Goal: Information Seeking & Learning: Learn about a topic

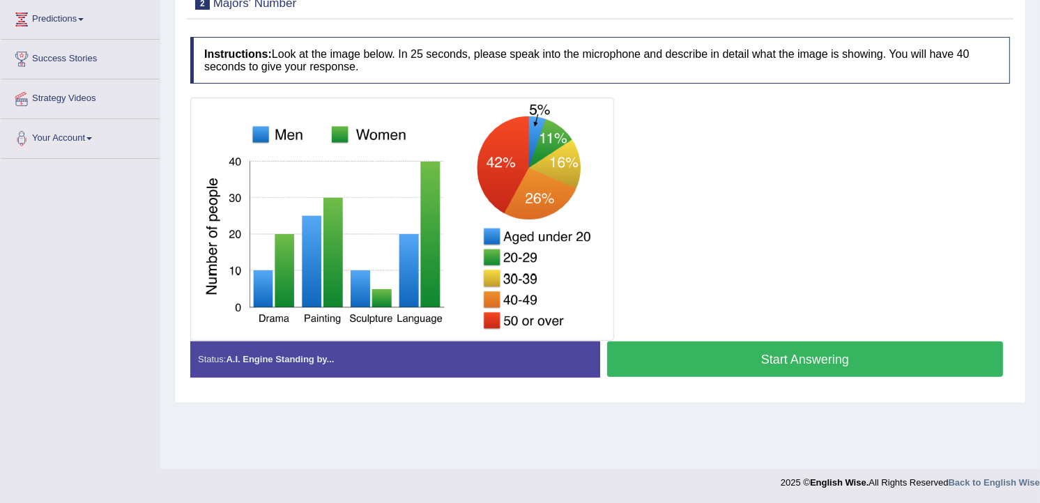
click at [802, 357] on button "Start Answering" at bounding box center [805, 359] width 396 height 36
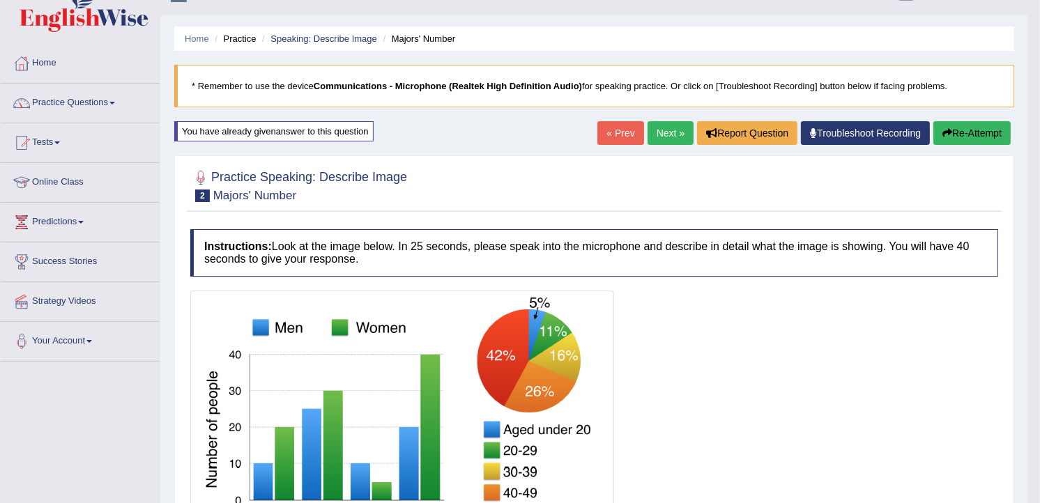
scroll to position [31, 0]
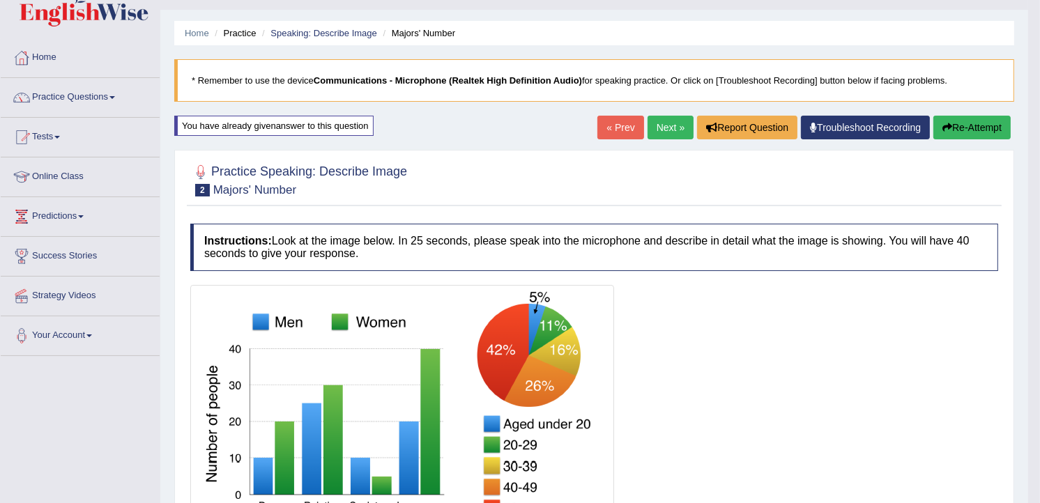
click at [667, 123] on link "Next »" at bounding box center [670, 128] width 46 height 24
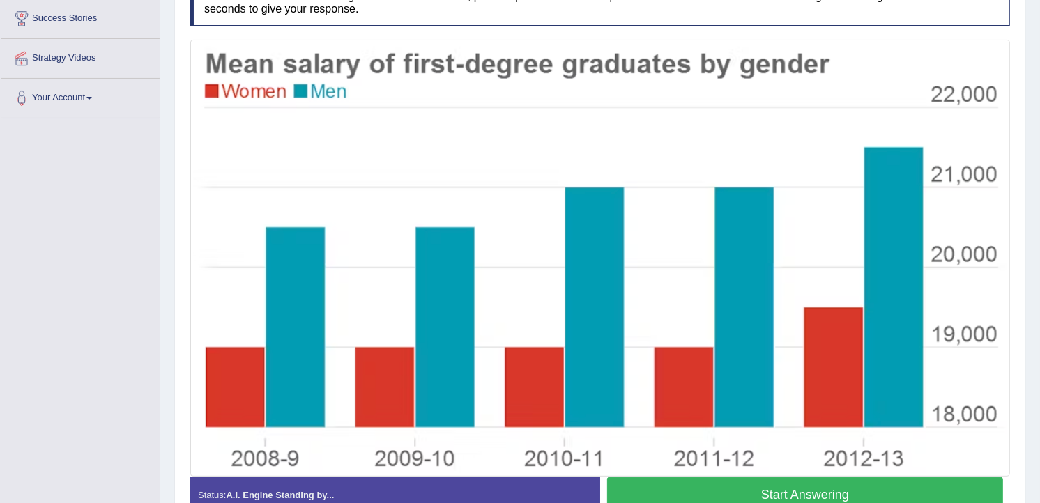
scroll to position [279, 0]
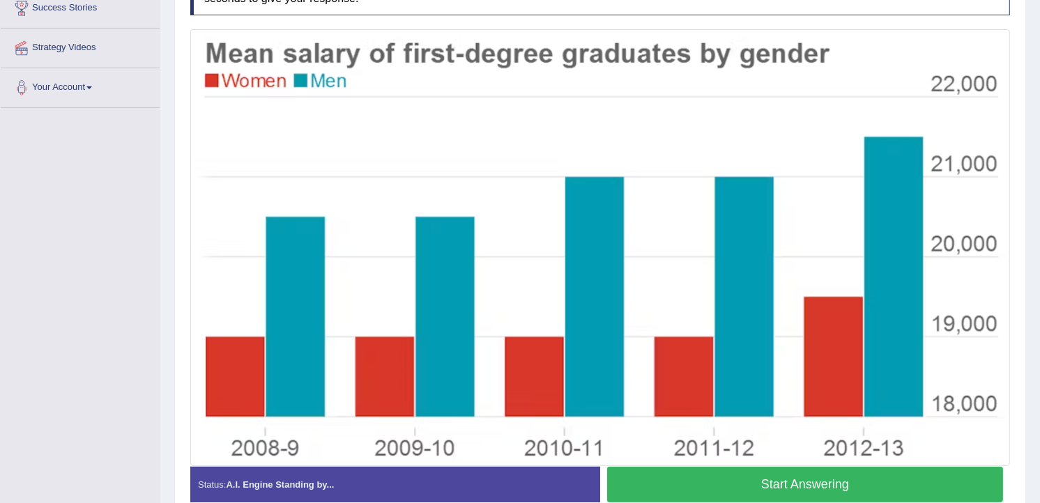
click at [808, 497] on button "Start Answering" at bounding box center [805, 485] width 396 height 36
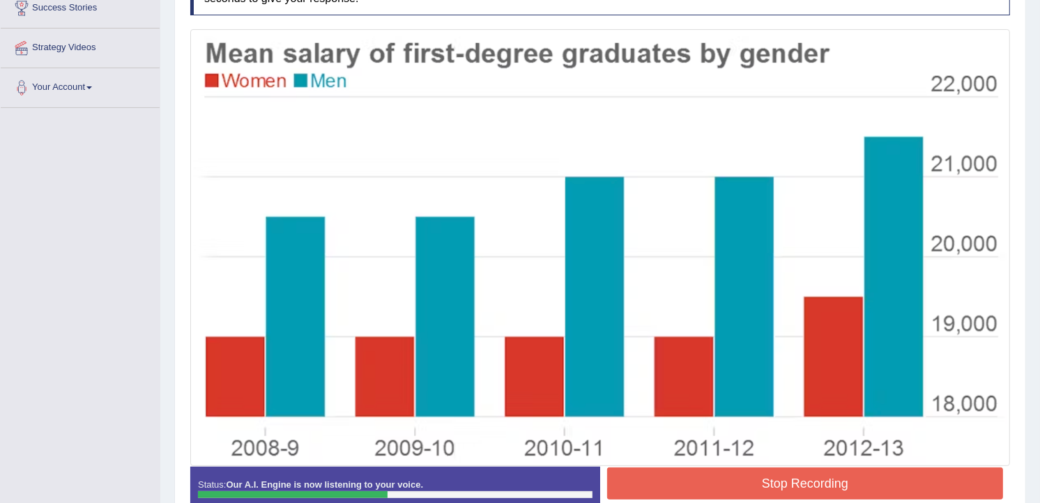
drag, startPoint x: 806, startPoint y: 498, endPoint x: 804, endPoint y: 481, distance: 16.9
click at [804, 481] on button "Stop Recording" at bounding box center [805, 483] width 396 height 32
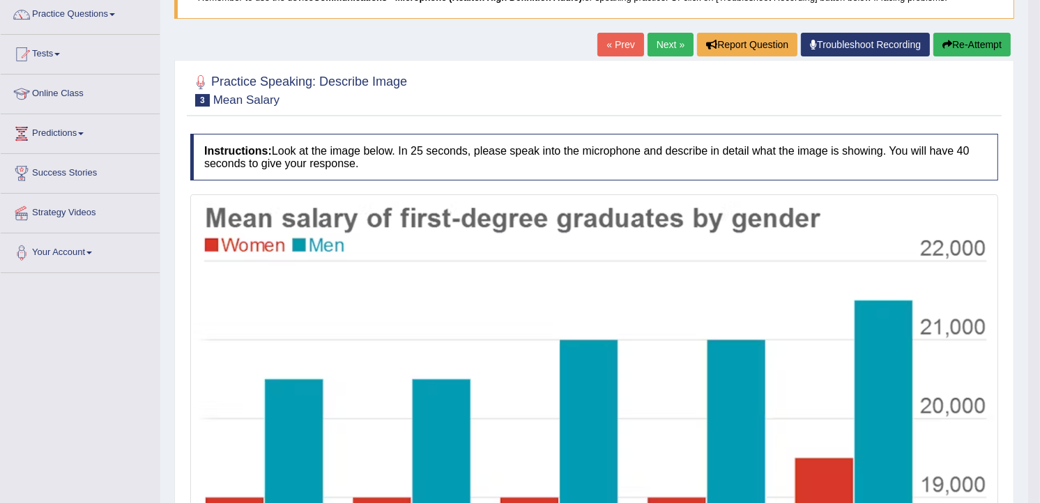
scroll to position [94, 0]
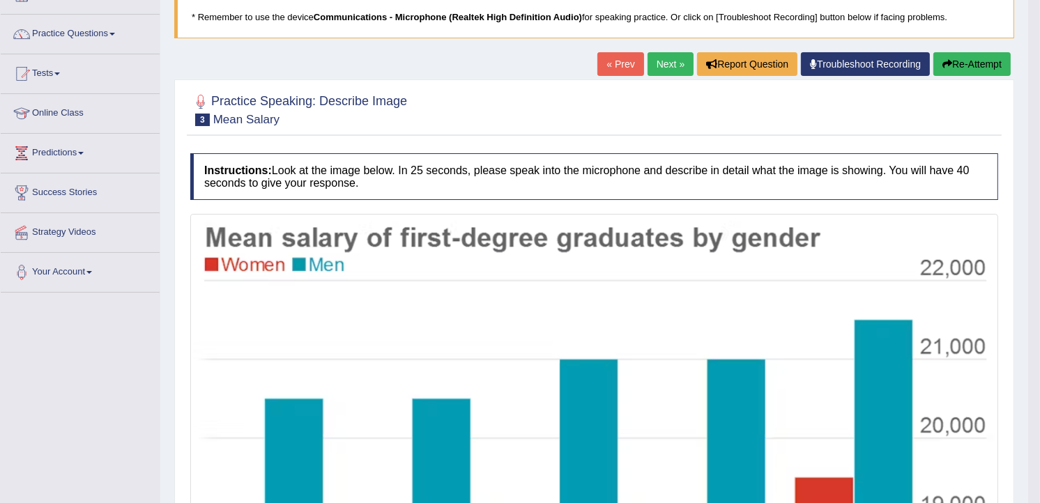
click at [985, 64] on button "Re-Attempt" at bounding box center [971, 64] width 77 height 24
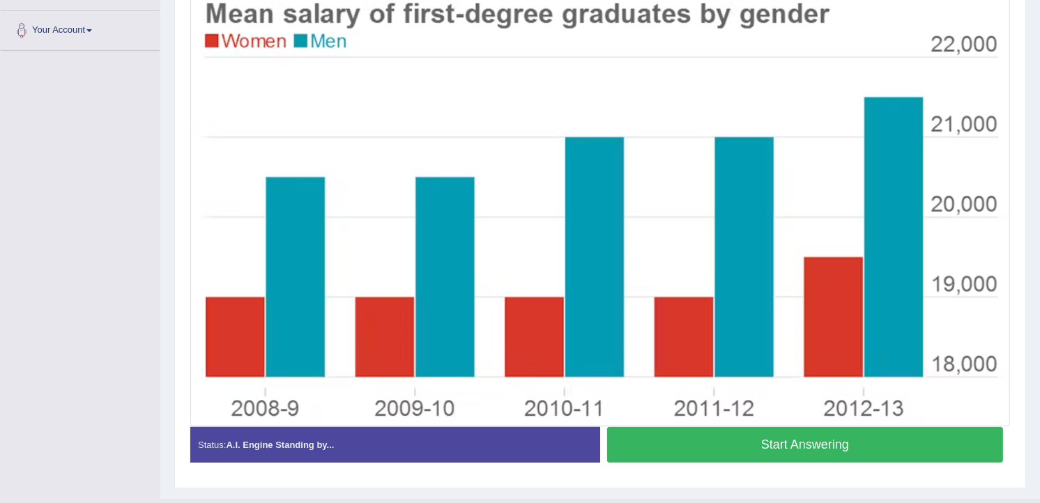
scroll to position [330, 0]
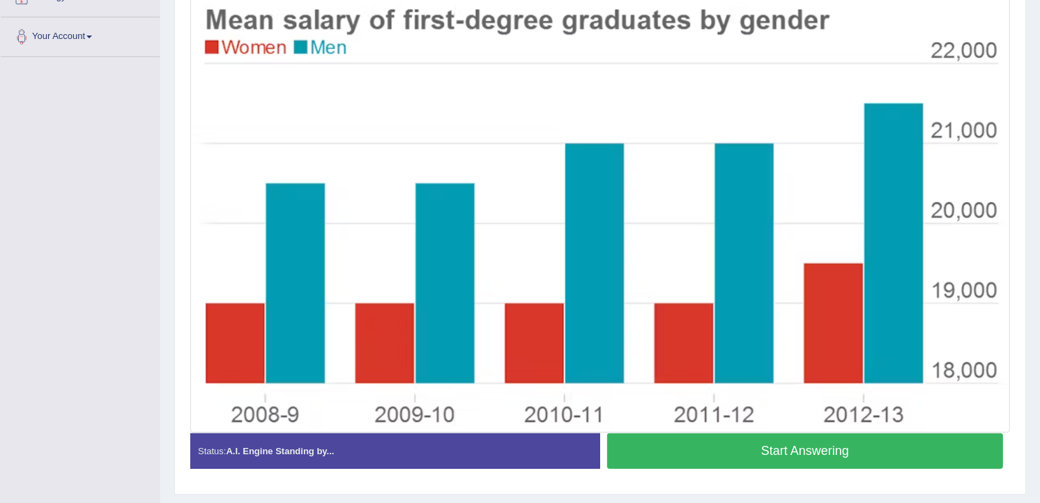
click at [803, 453] on button "Start Answering" at bounding box center [805, 451] width 396 height 36
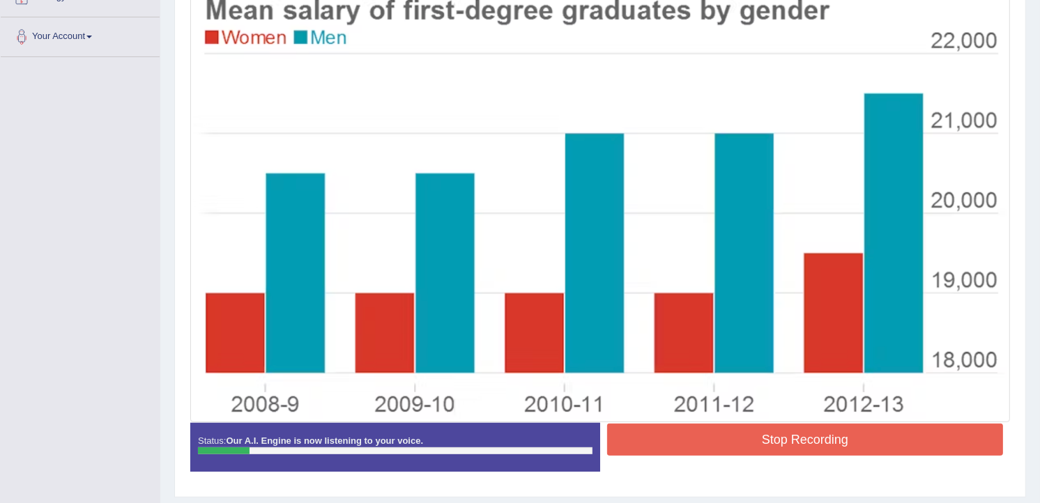
click at [810, 440] on button "Stop Recording" at bounding box center [805, 440] width 396 height 32
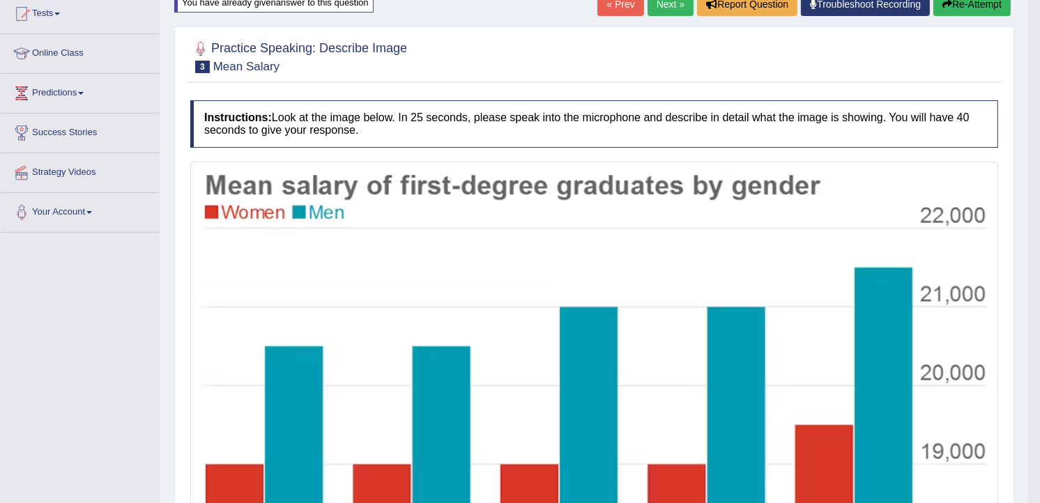
scroll to position [123, 0]
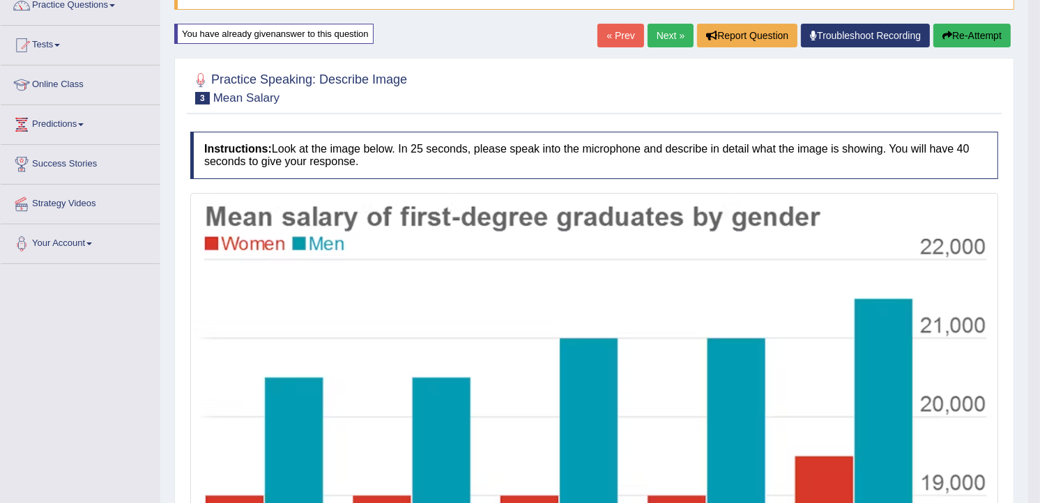
click at [984, 39] on button "Re-Attempt" at bounding box center [971, 36] width 77 height 24
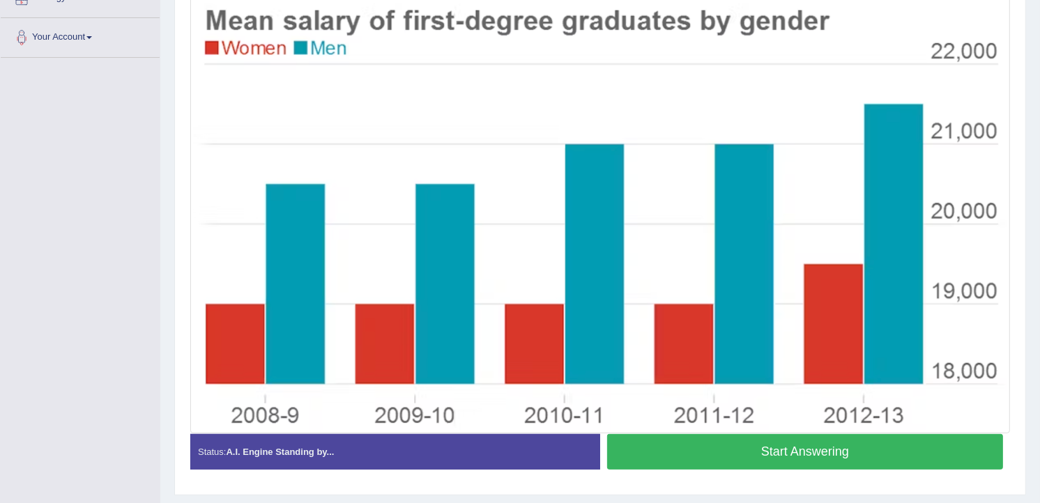
scroll to position [339, 0]
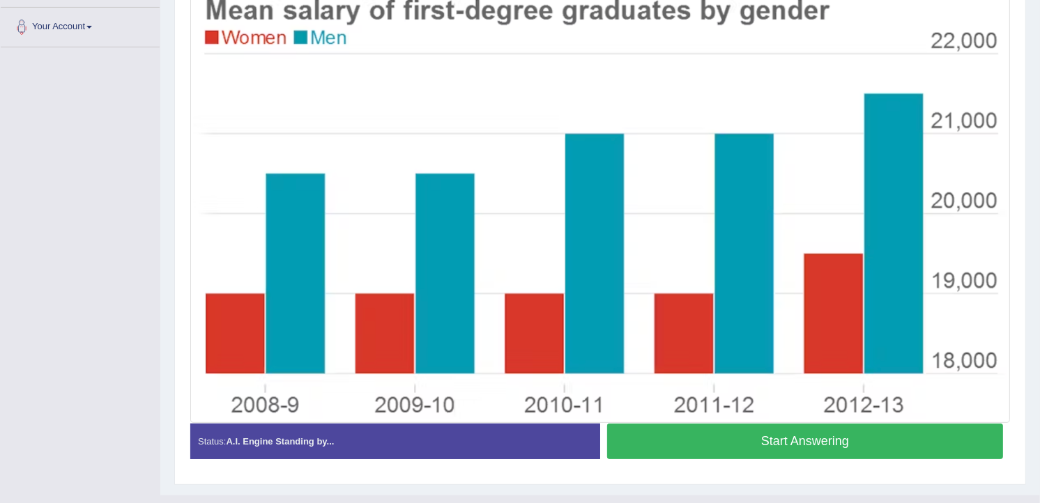
click at [756, 439] on button "Start Answering" at bounding box center [805, 442] width 396 height 36
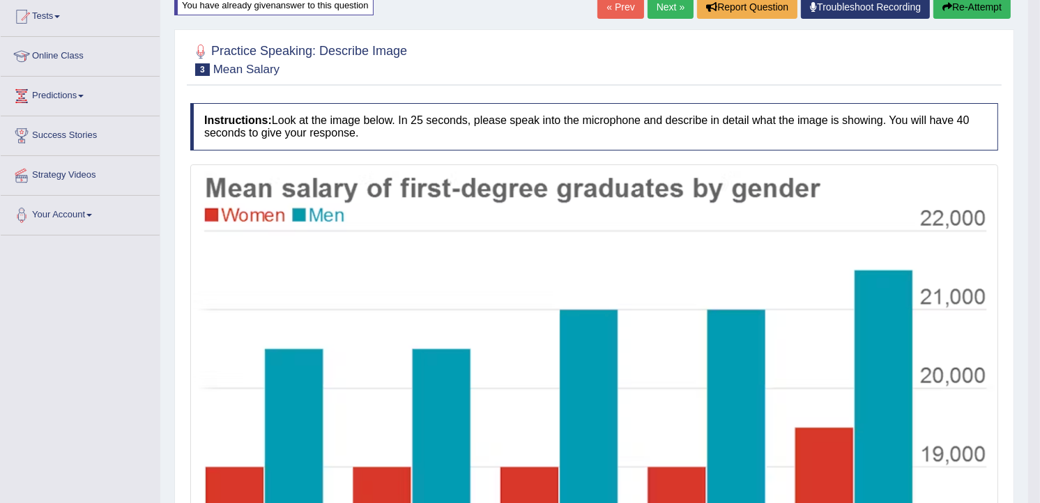
scroll to position [89, 0]
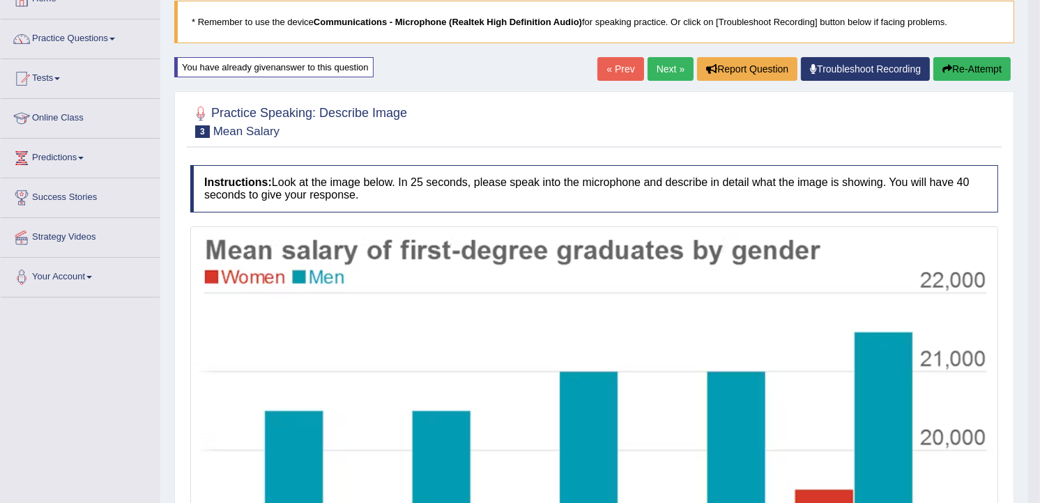
click at [955, 65] on button "Re-Attempt" at bounding box center [971, 69] width 77 height 24
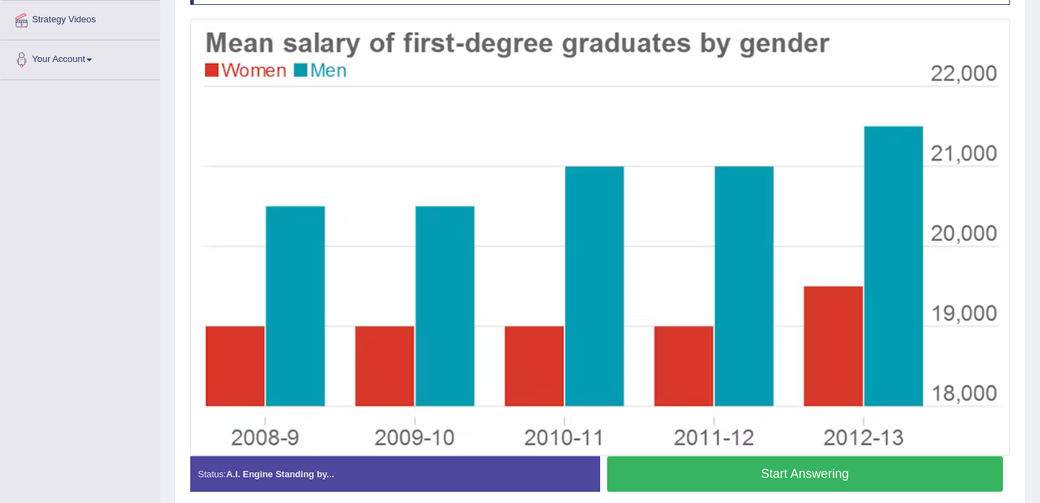
scroll to position [337, 0]
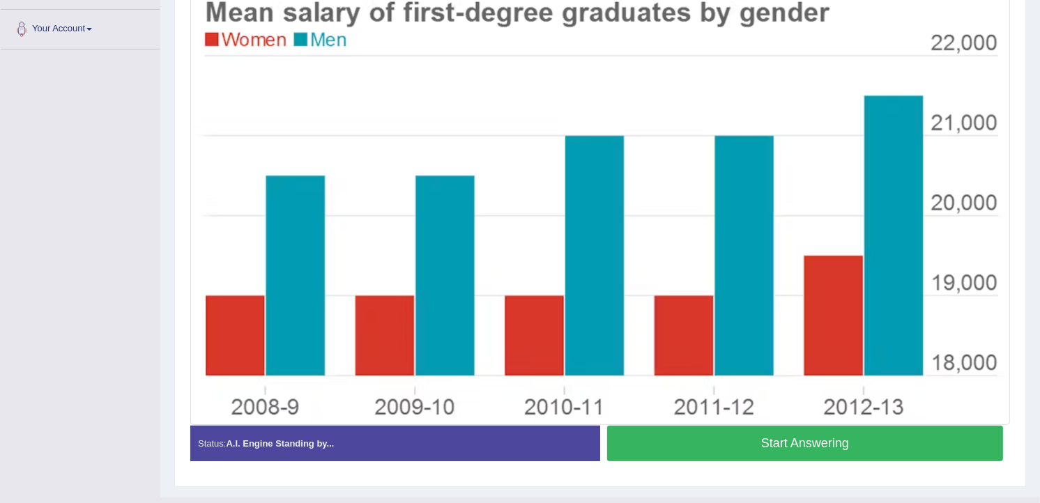
click at [729, 442] on button "Start Answering" at bounding box center [805, 444] width 396 height 36
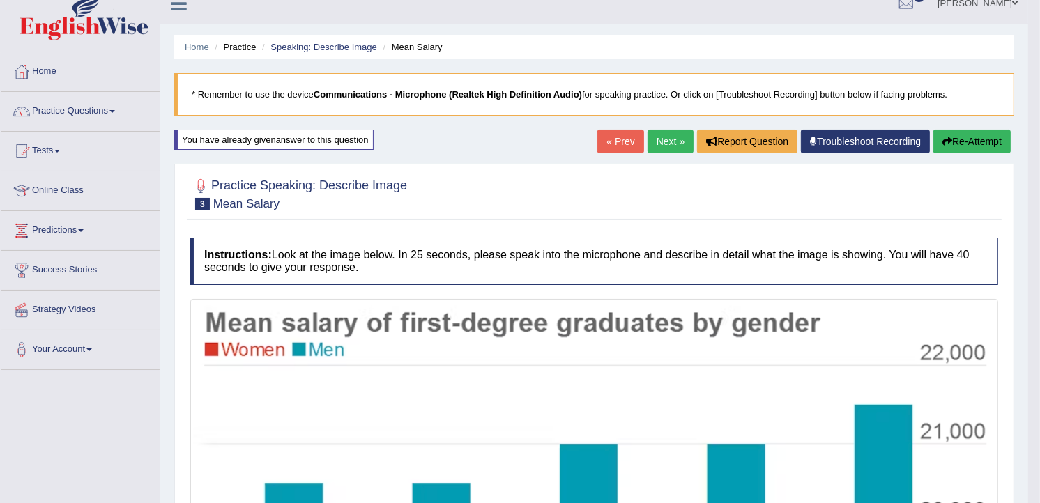
scroll to position [0, 0]
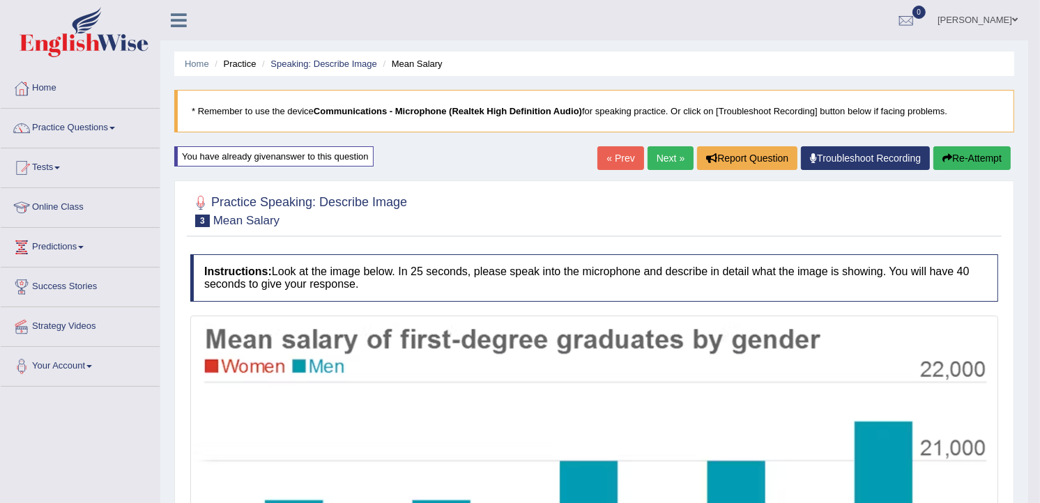
click at [667, 150] on link "Next »" at bounding box center [670, 158] width 46 height 24
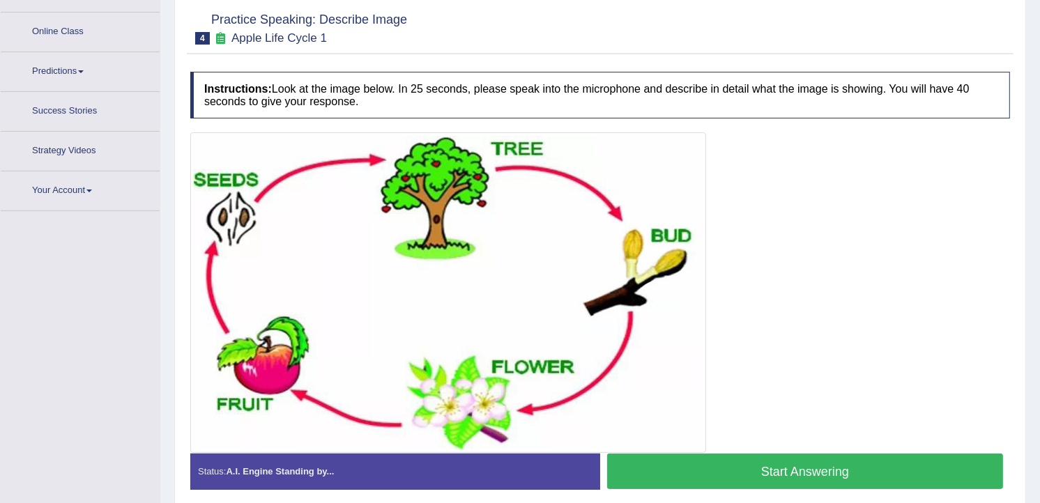
scroll to position [202, 0]
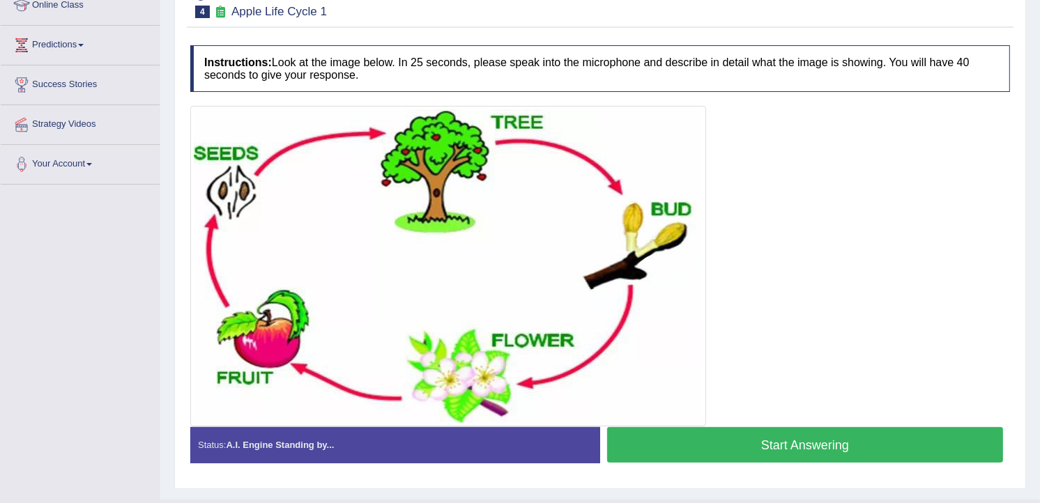
click at [836, 445] on button "Start Answering" at bounding box center [805, 445] width 396 height 36
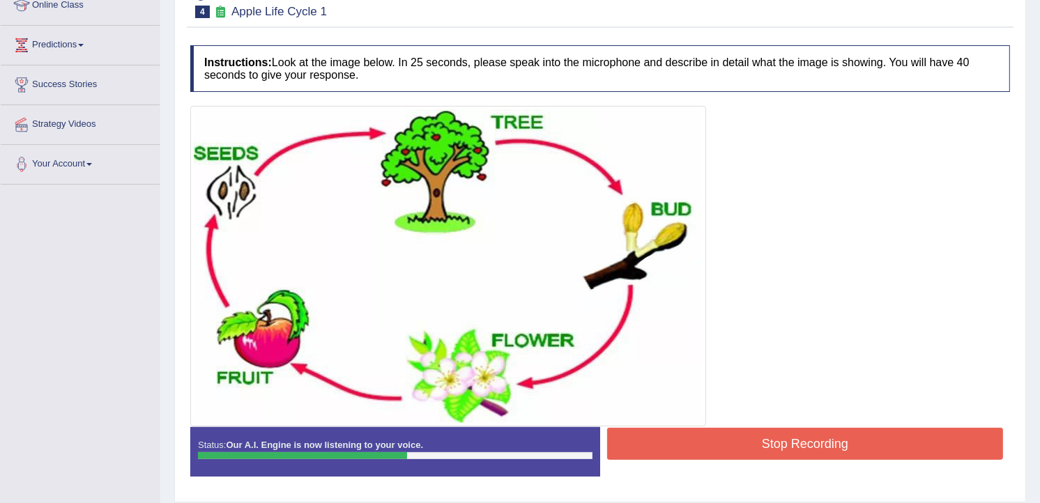
click at [838, 449] on button "Stop Recording" at bounding box center [805, 444] width 396 height 32
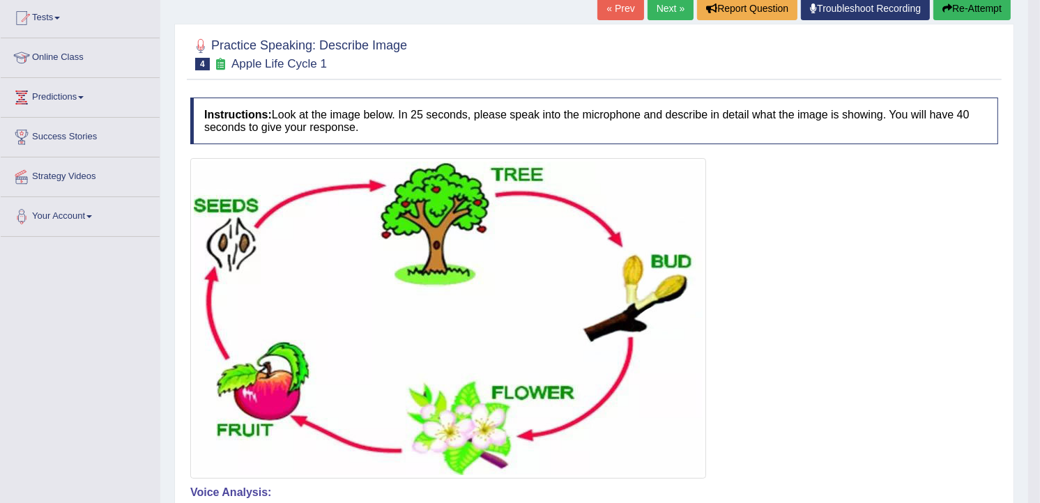
scroll to position [88, 0]
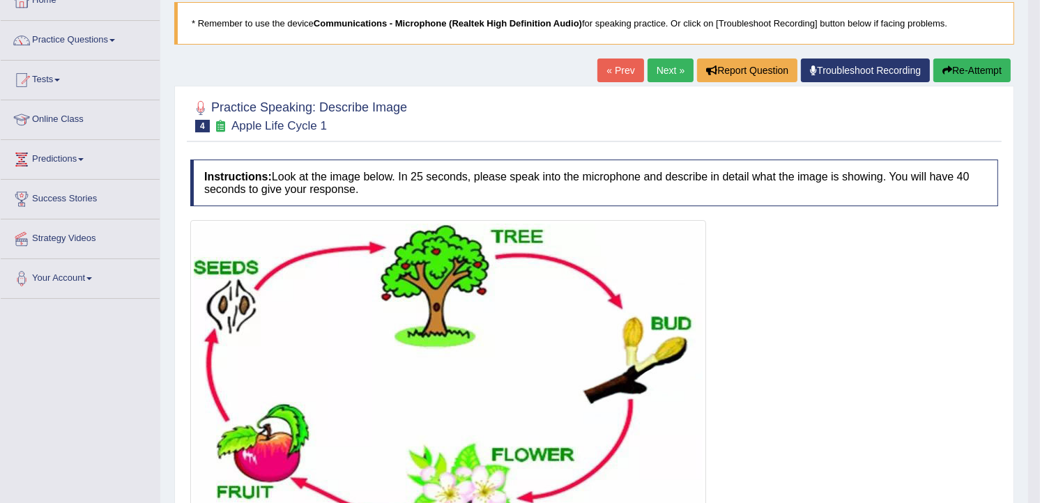
click at [982, 71] on button "Re-Attempt" at bounding box center [971, 71] width 77 height 24
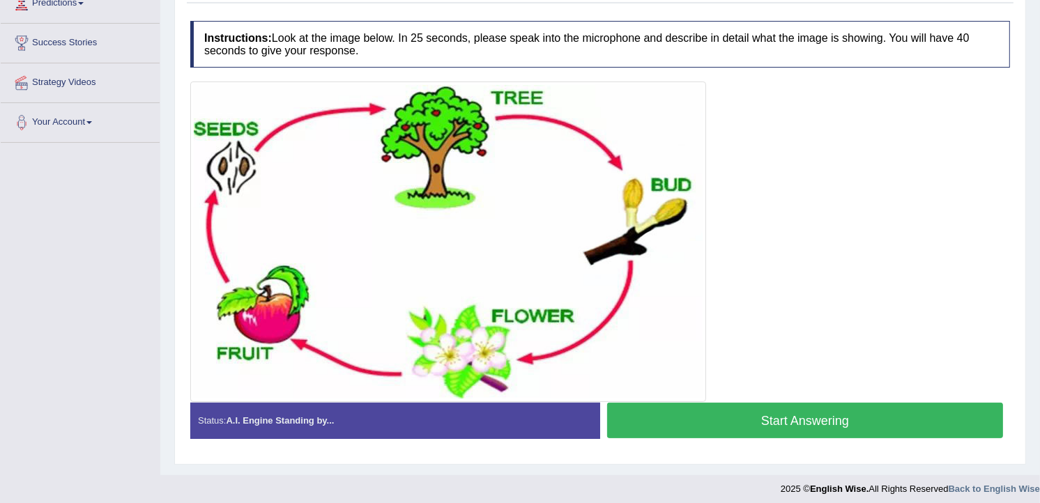
scroll to position [212, 0]
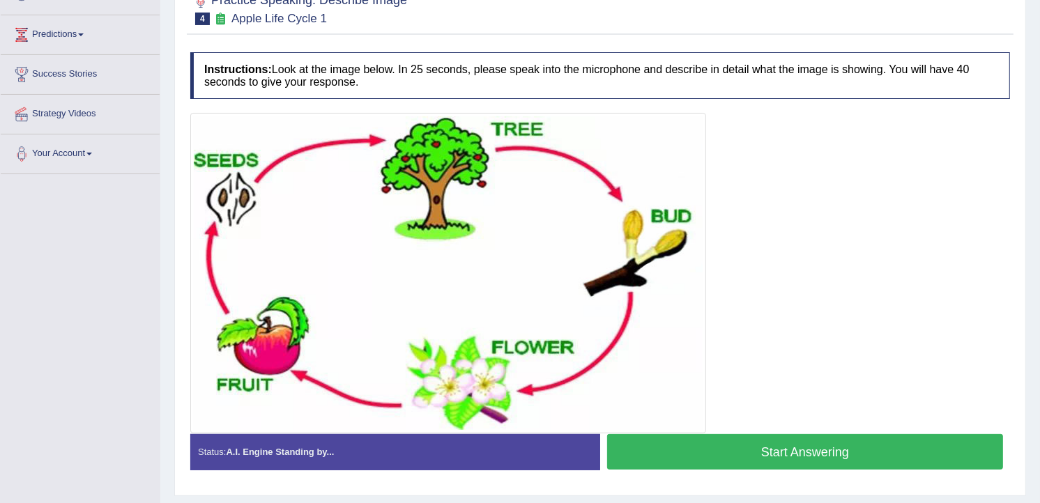
click at [786, 456] on button "Start Answering" at bounding box center [805, 452] width 396 height 36
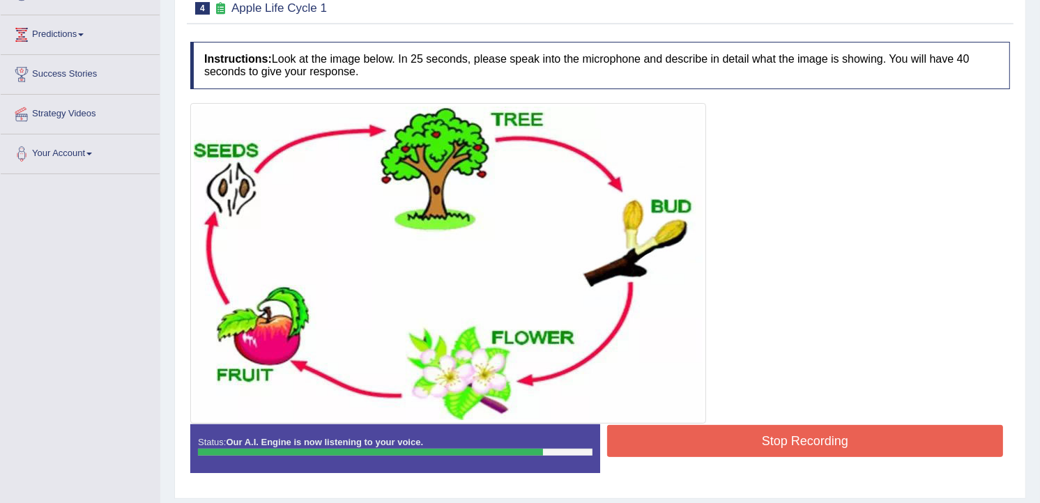
click at [780, 444] on button "Stop Recording" at bounding box center [805, 441] width 396 height 32
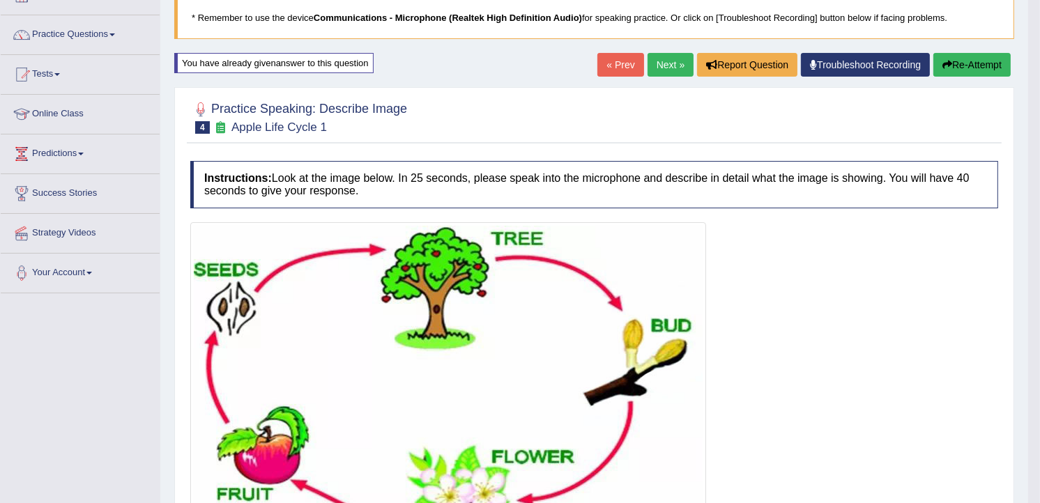
scroll to position [0, 0]
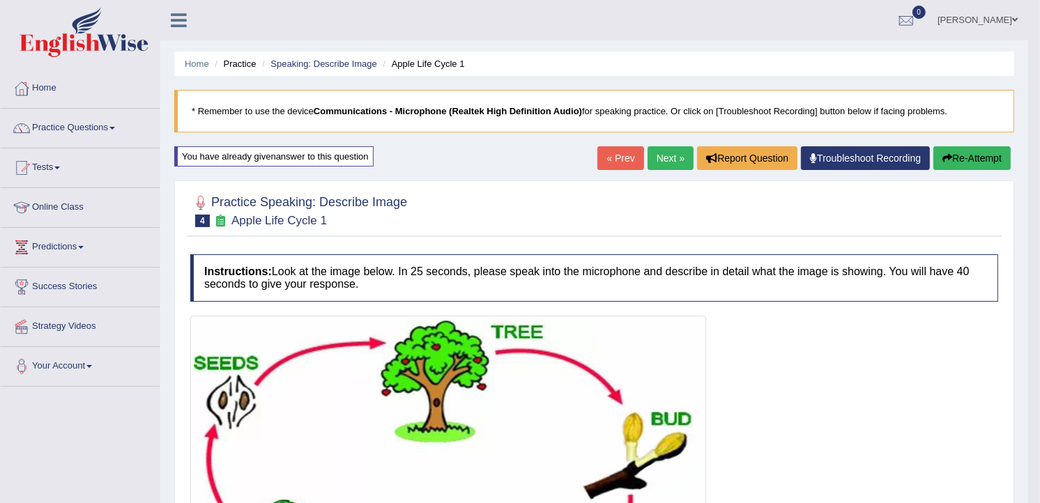
click at [666, 154] on link "Next »" at bounding box center [670, 158] width 46 height 24
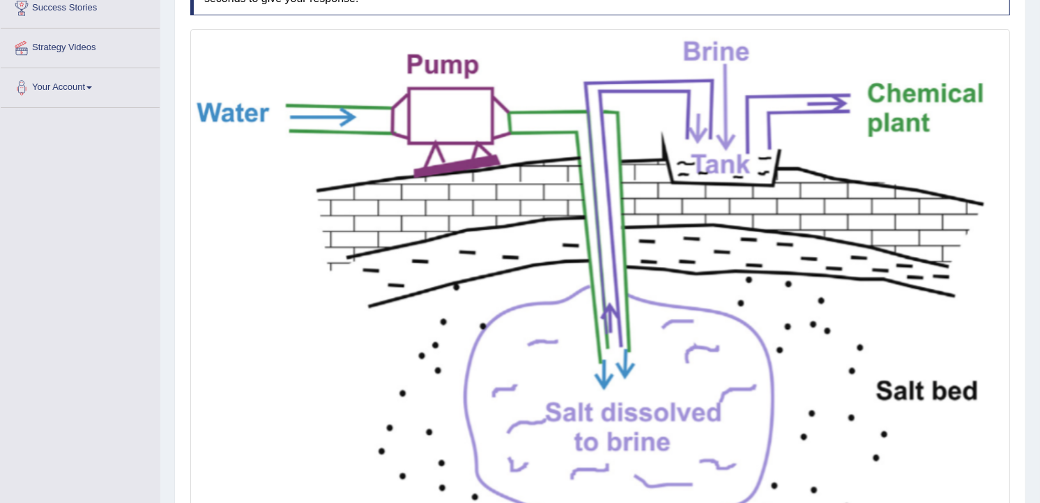
scroll to position [469, 0]
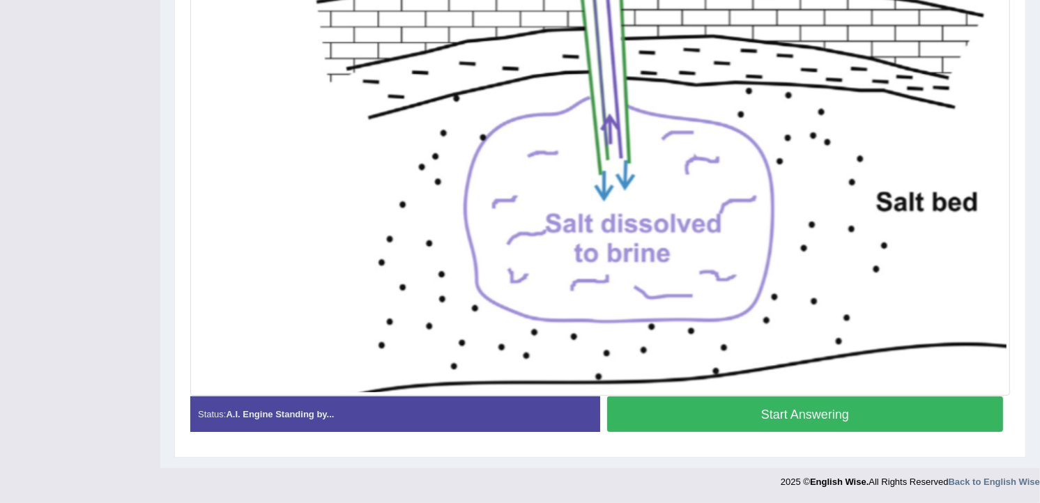
click at [888, 412] on button "Start Answering" at bounding box center [805, 414] width 396 height 36
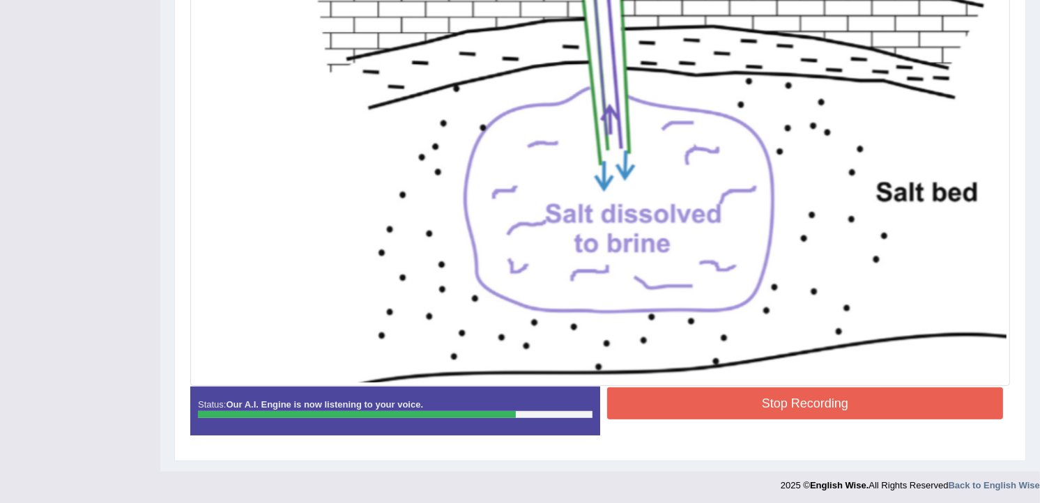
scroll to position [482, 0]
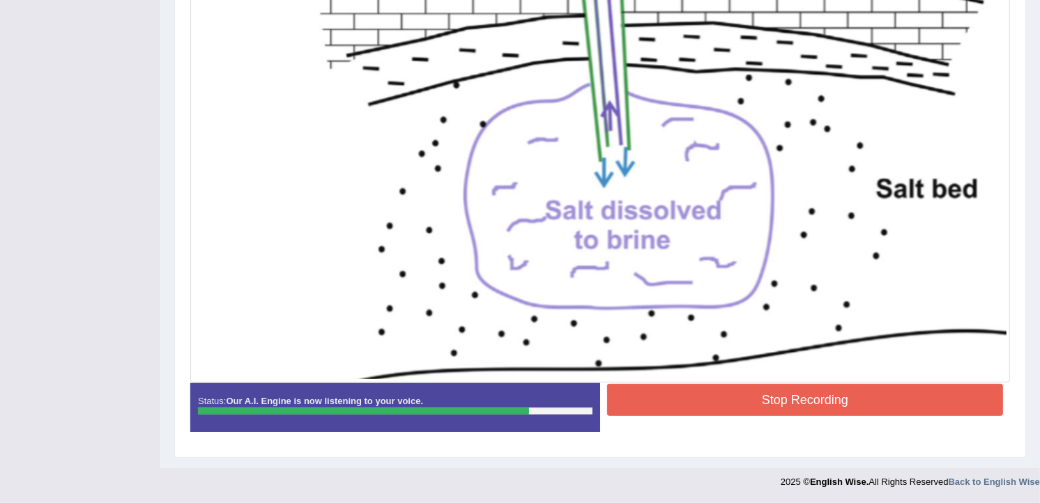
click at [847, 391] on button "Stop Recording" at bounding box center [805, 400] width 396 height 32
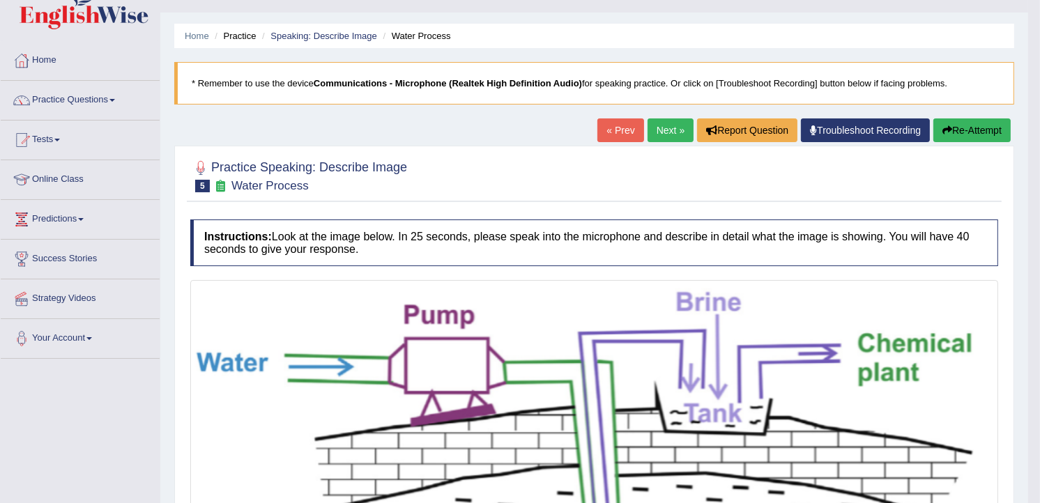
scroll to position [0, 0]
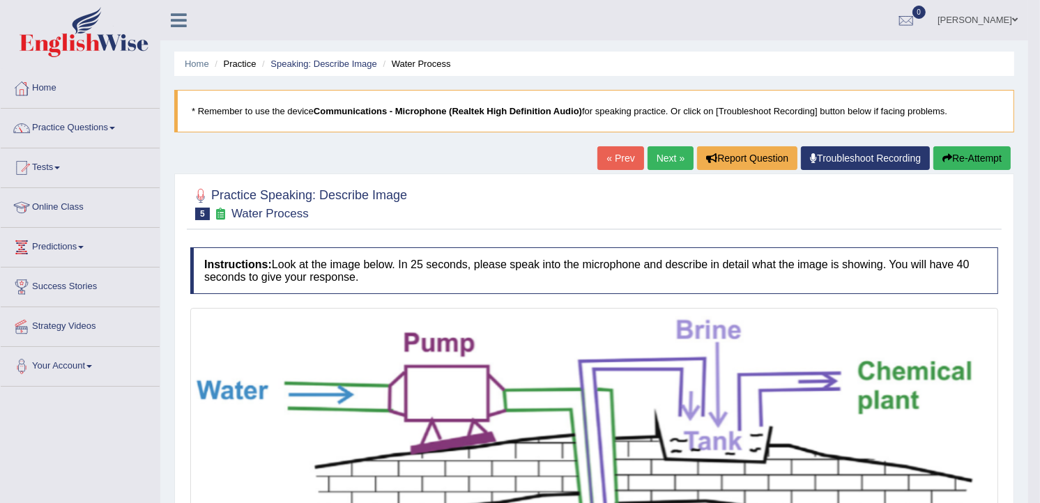
click at [674, 150] on link "Next »" at bounding box center [670, 158] width 46 height 24
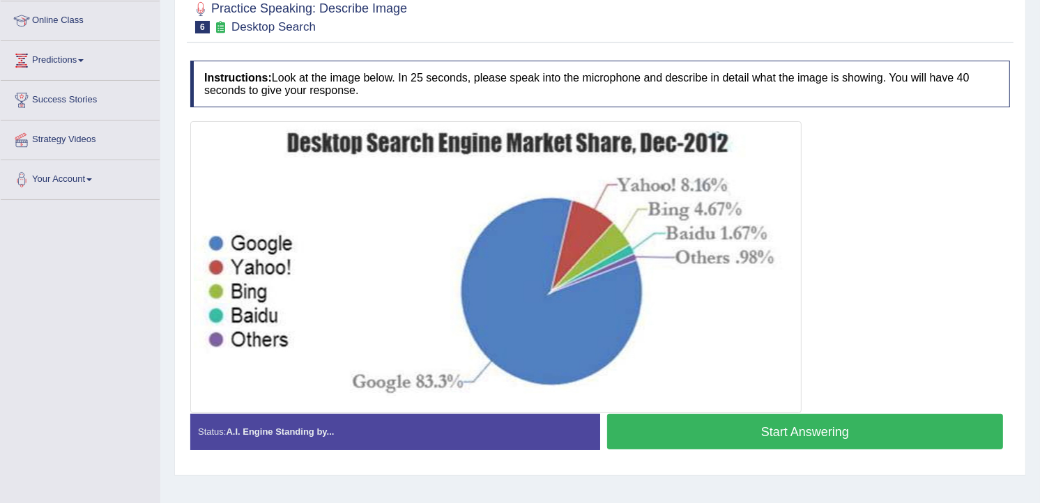
scroll to position [185, 0]
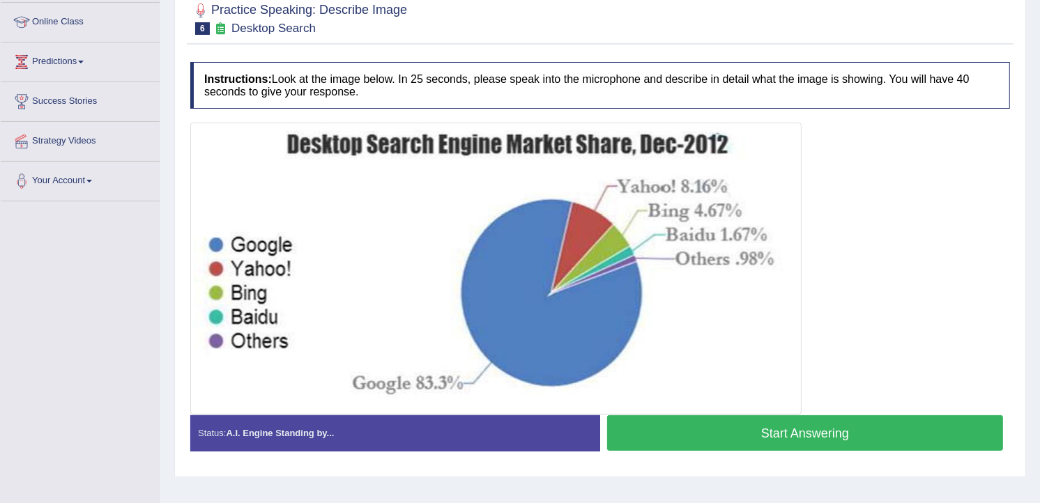
click at [720, 428] on button "Start Answering" at bounding box center [805, 433] width 396 height 36
click at [720, 428] on div "Status: A.I. Engine Standing by... Start Answering Stop Recording" at bounding box center [599, 439] width 819 height 49
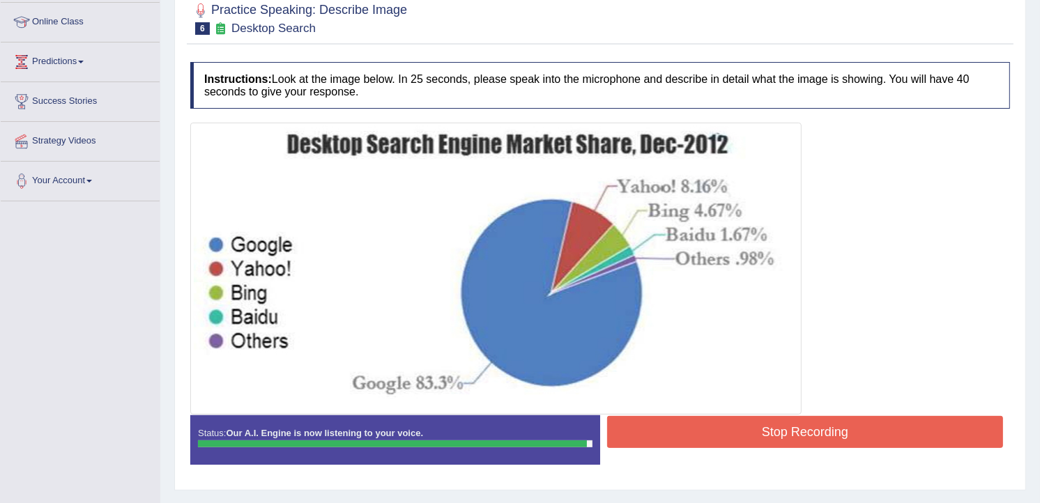
drag, startPoint x: 720, startPoint y: 428, endPoint x: 722, endPoint y: 436, distance: 8.6
click at [722, 436] on button "Stop Recording" at bounding box center [805, 432] width 396 height 32
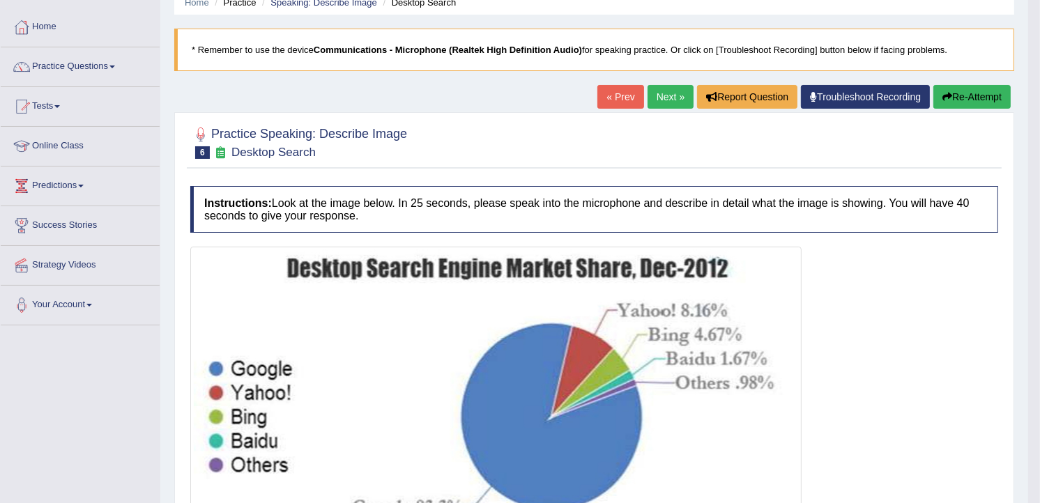
scroll to position [0, 0]
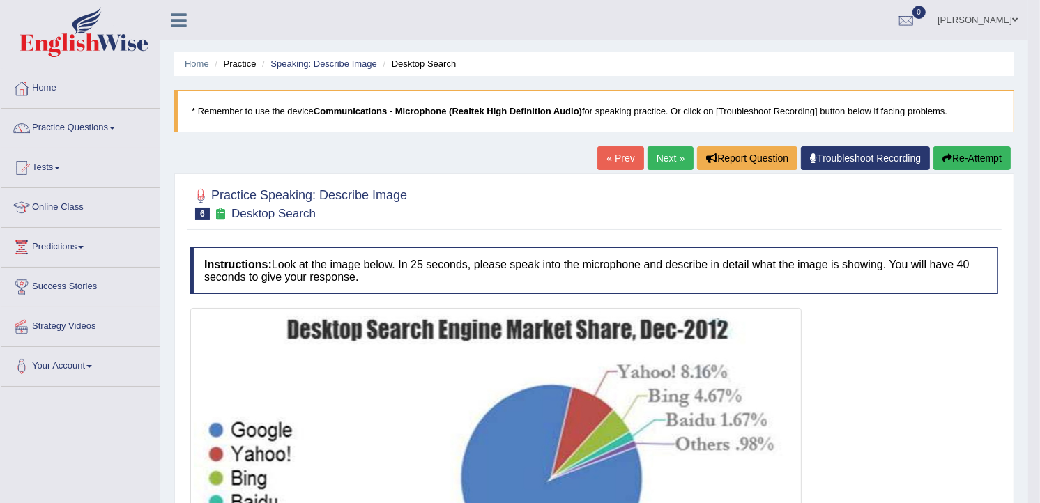
click at [672, 158] on link "Next »" at bounding box center [670, 158] width 46 height 24
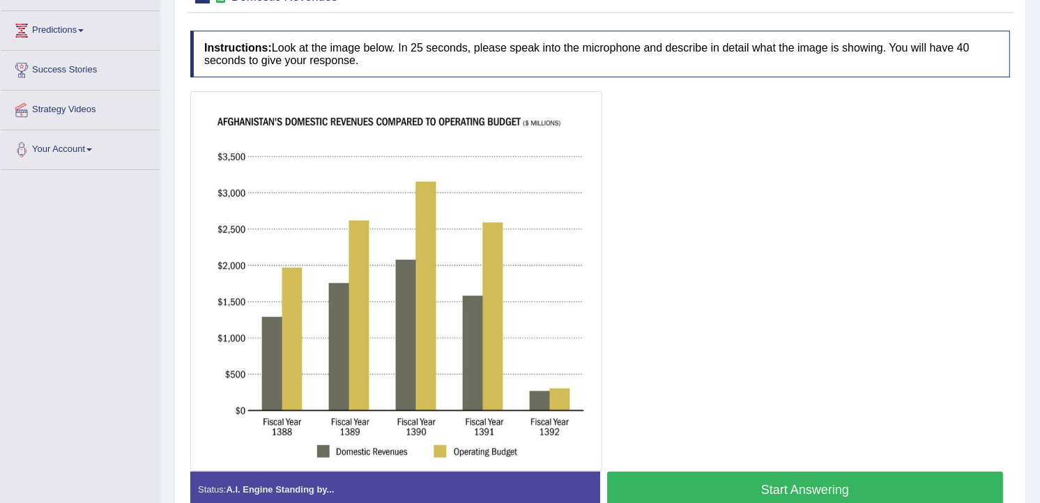
scroll to position [268, 0]
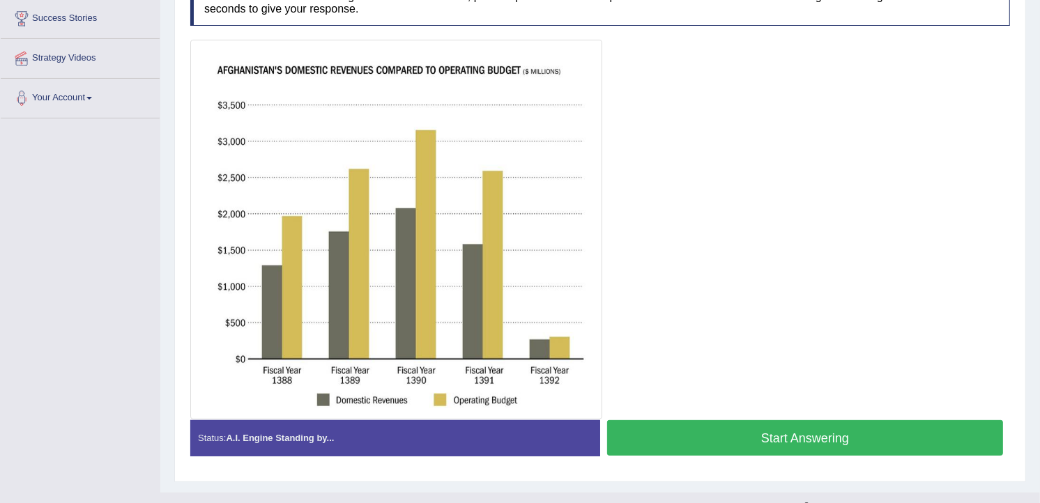
click at [771, 433] on button "Start Answering" at bounding box center [805, 438] width 396 height 36
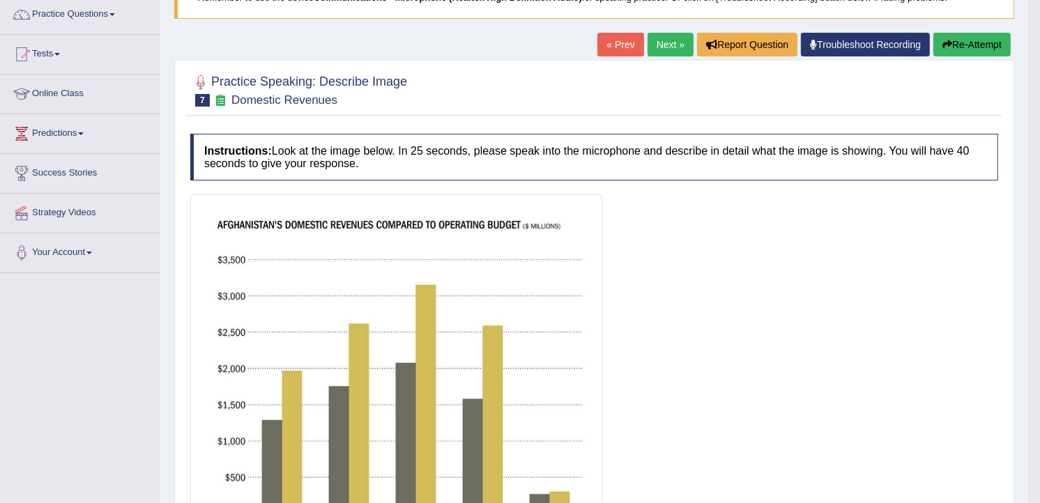
scroll to position [72, 0]
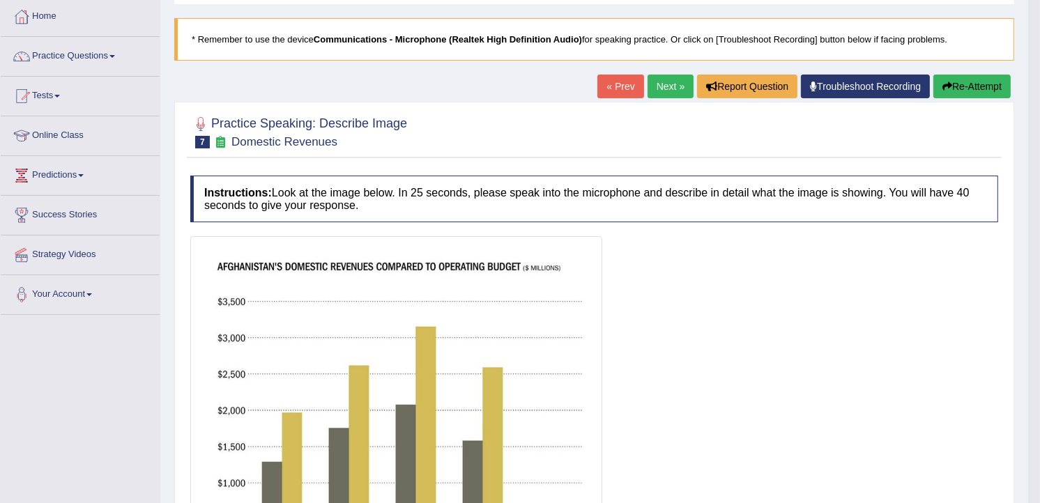
click at [980, 85] on button "Re-Attempt" at bounding box center [971, 87] width 77 height 24
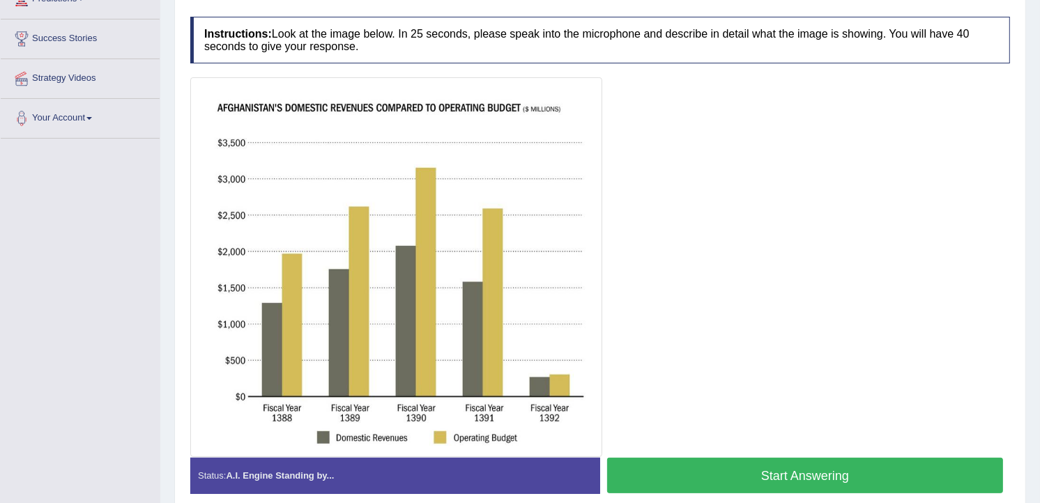
scroll to position [258, 0]
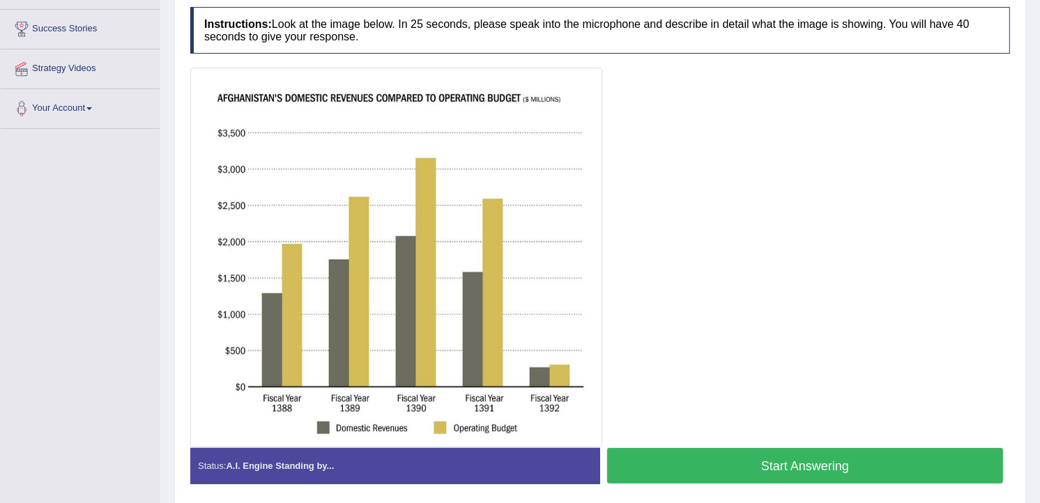
click at [867, 464] on button "Start Answering" at bounding box center [805, 466] width 396 height 36
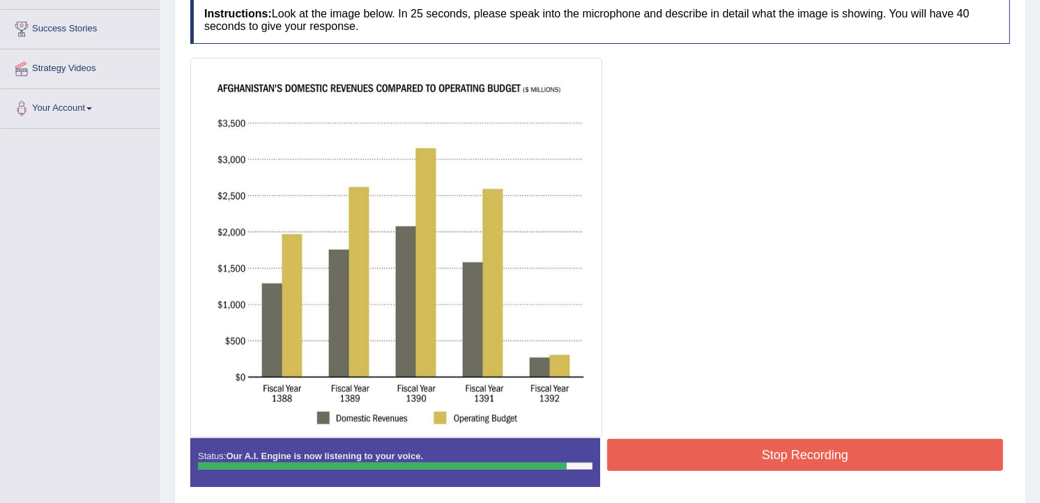
click at [863, 461] on button "Stop Recording" at bounding box center [805, 455] width 396 height 32
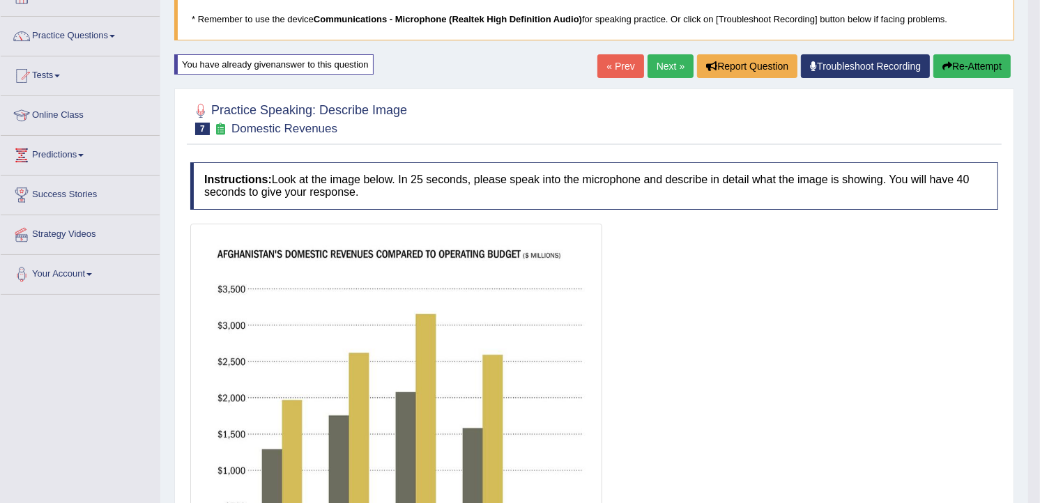
scroll to position [71, 0]
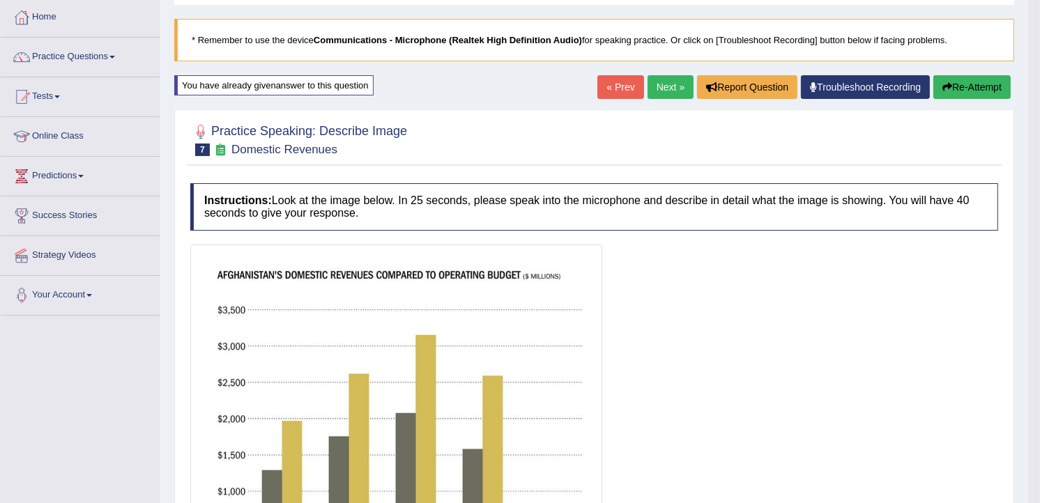
click at [971, 79] on button "Re-Attempt" at bounding box center [971, 87] width 77 height 24
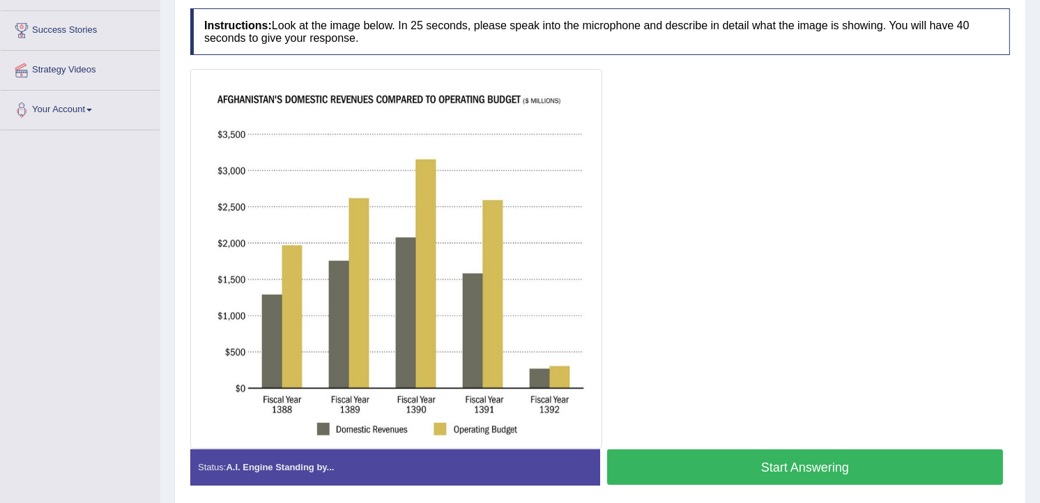
scroll to position [288, 0]
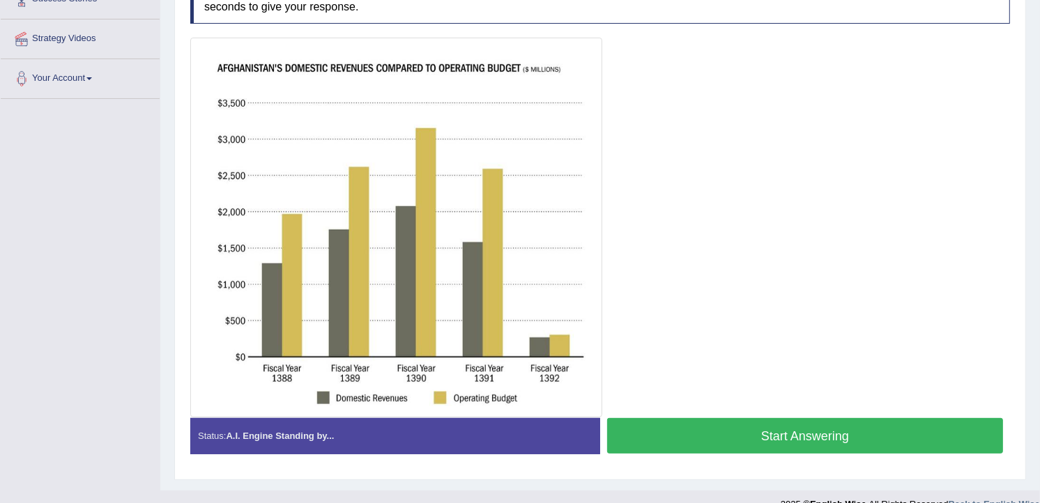
click at [752, 428] on button "Start Answering" at bounding box center [805, 436] width 396 height 36
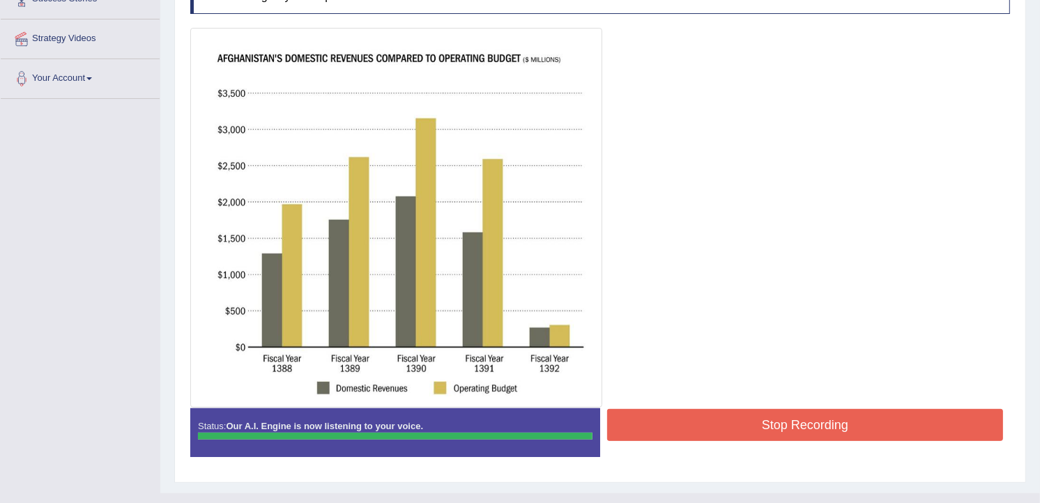
click at [752, 428] on div "Instructions: Look at the image below. In 25 seconds, please speak into the mic…" at bounding box center [600, 217] width 826 height 515
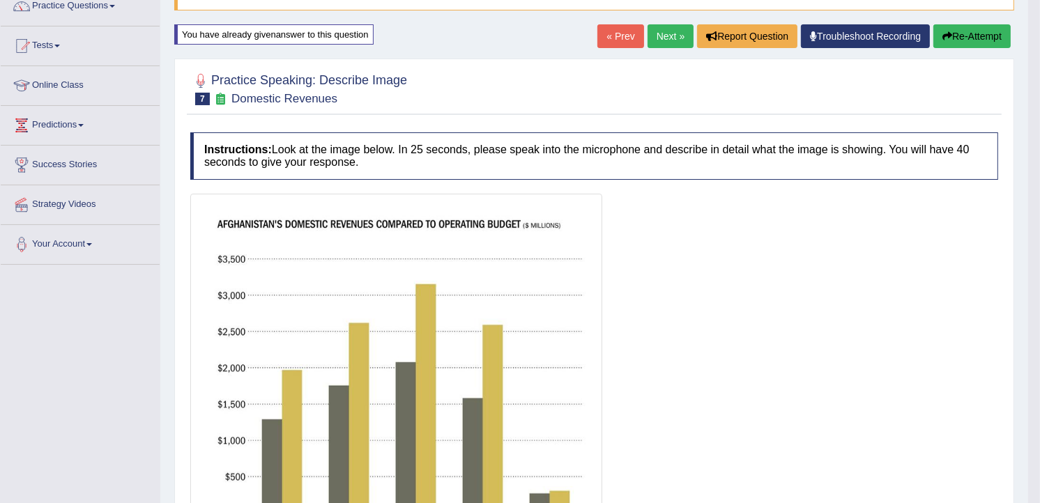
scroll to position [39, 0]
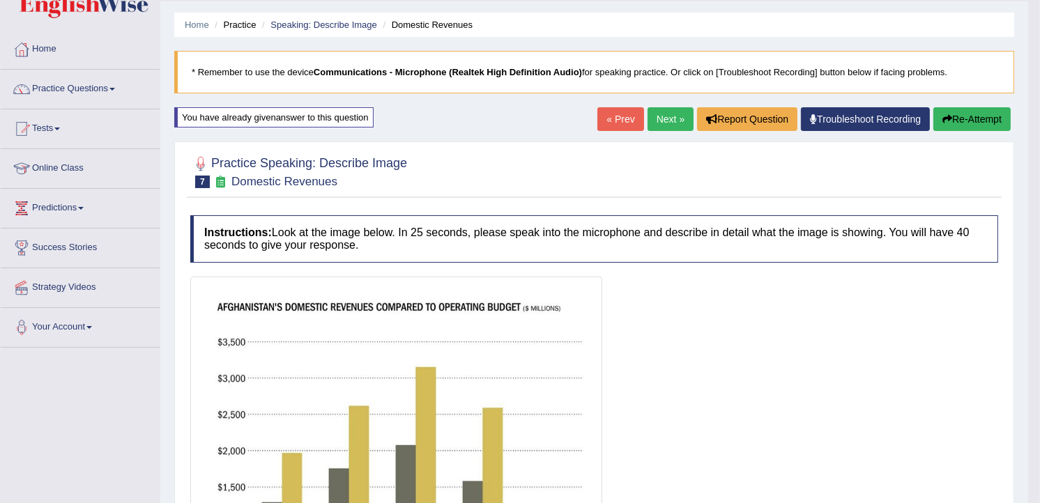
click at [667, 116] on link "Next »" at bounding box center [670, 119] width 46 height 24
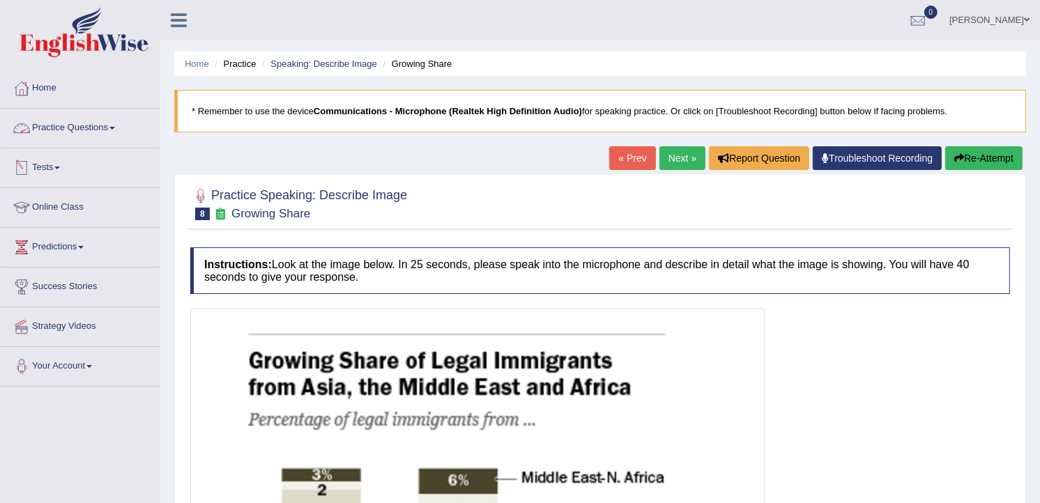
click at [94, 128] on link "Practice Questions" at bounding box center [80, 126] width 159 height 35
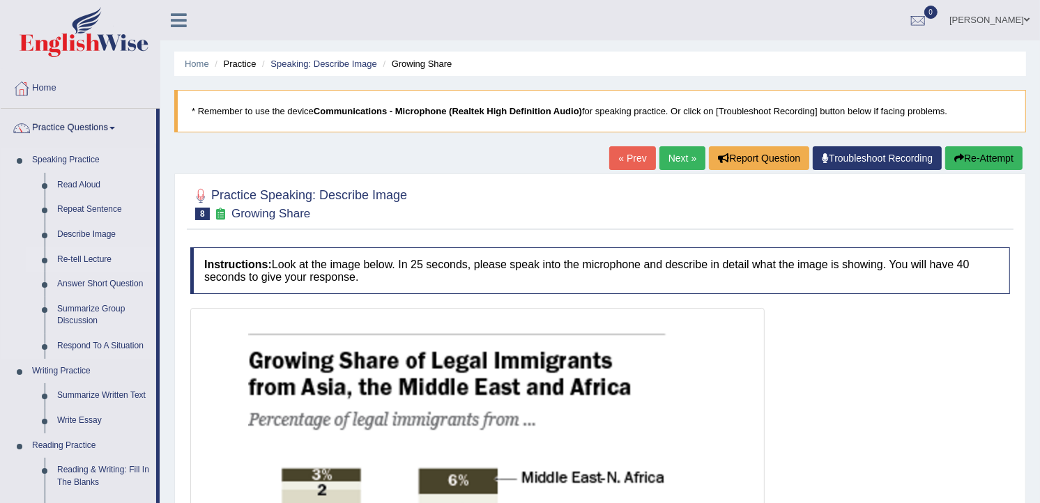
click at [84, 258] on link "Re-tell Lecture" at bounding box center [103, 259] width 105 height 25
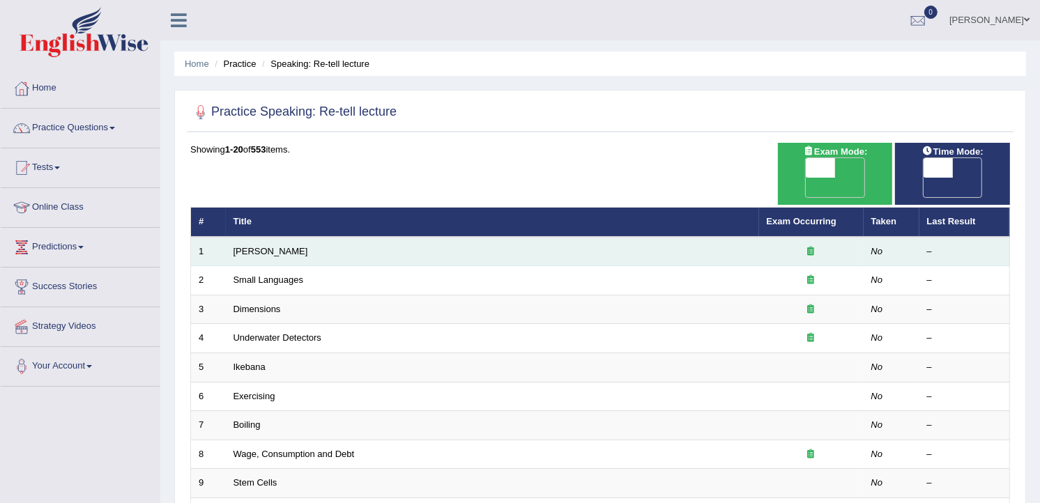
click at [628, 237] on td "[PERSON_NAME]" at bounding box center [492, 251] width 533 height 29
click at [812, 247] on icon at bounding box center [810, 251] width 7 height 9
click at [776, 245] on div at bounding box center [810, 251] width 89 height 13
click at [275, 246] on link "[PERSON_NAME]" at bounding box center [270, 251] width 75 height 10
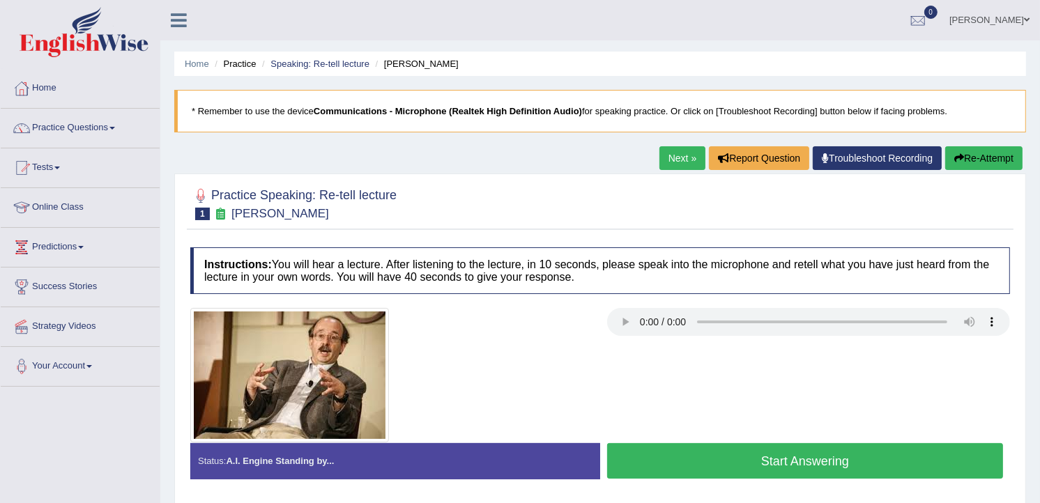
click at [747, 449] on button "Start Answering" at bounding box center [805, 461] width 396 height 36
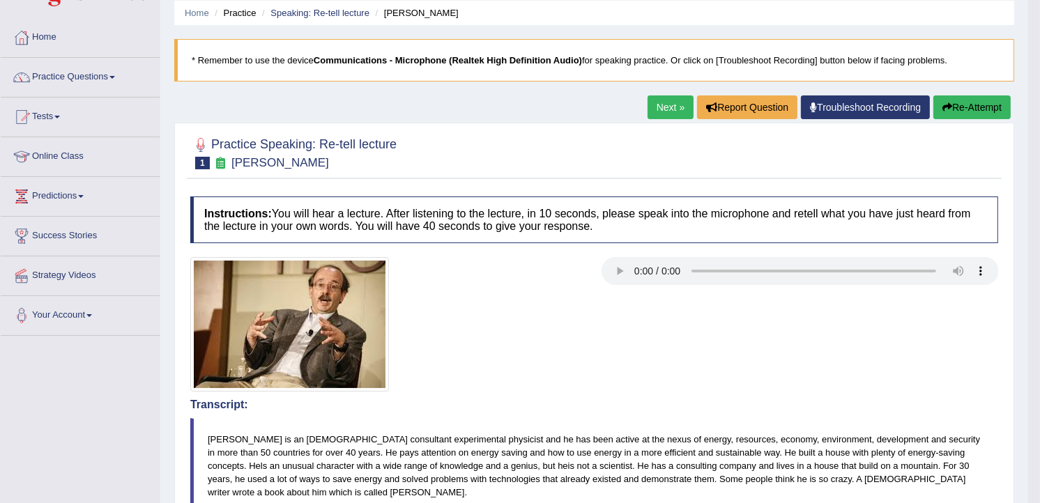
scroll to position [40, 0]
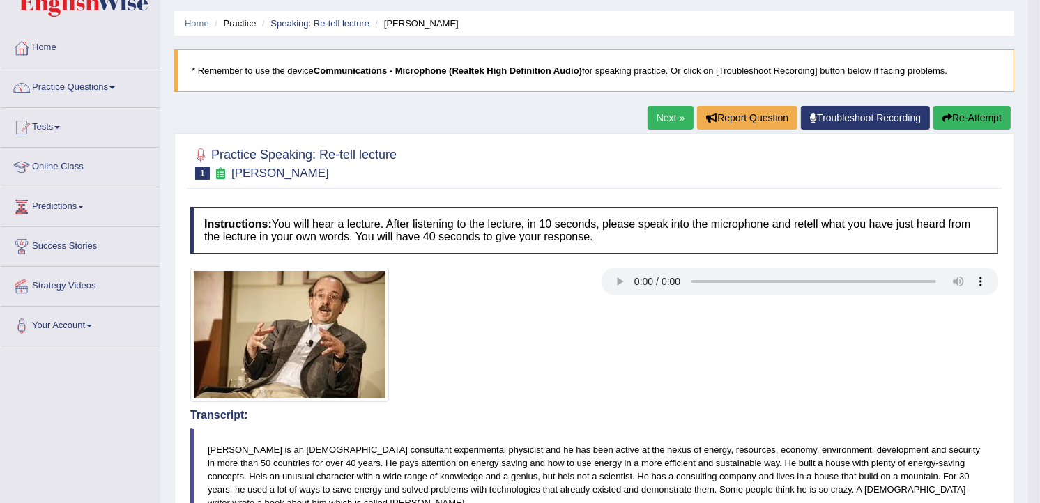
click at [669, 114] on link "Next »" at bounding box center [670, 118] width 46 height 24
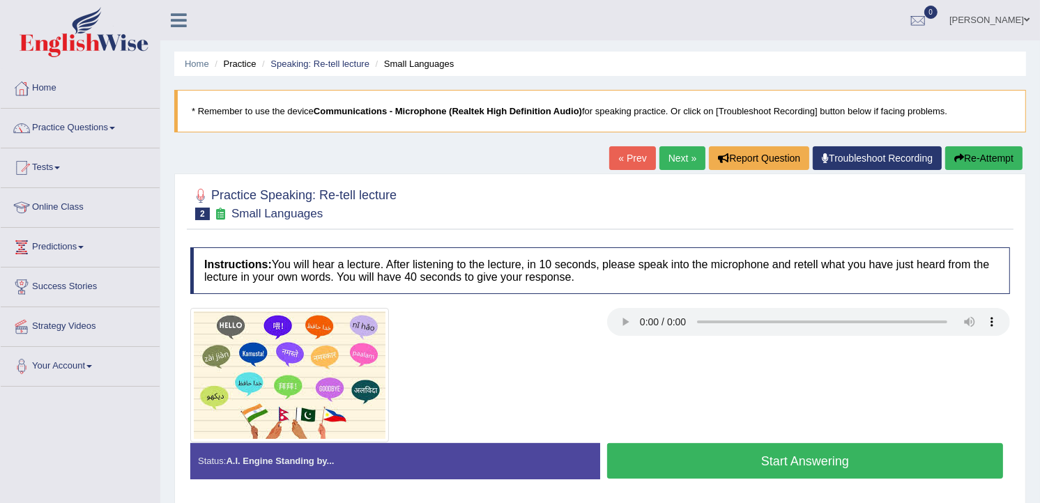
click at [678, 463] on button "Start Answering" at bounding box center [805, 461] width 396 height 36
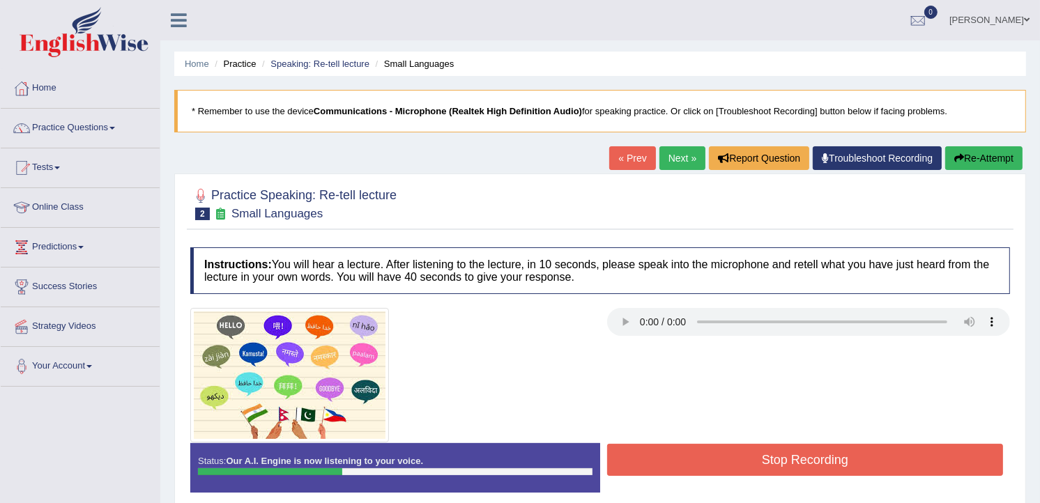
click at [678, 462] on button "Stop Recording" at bounding box center [805, 460] width 396 height 32
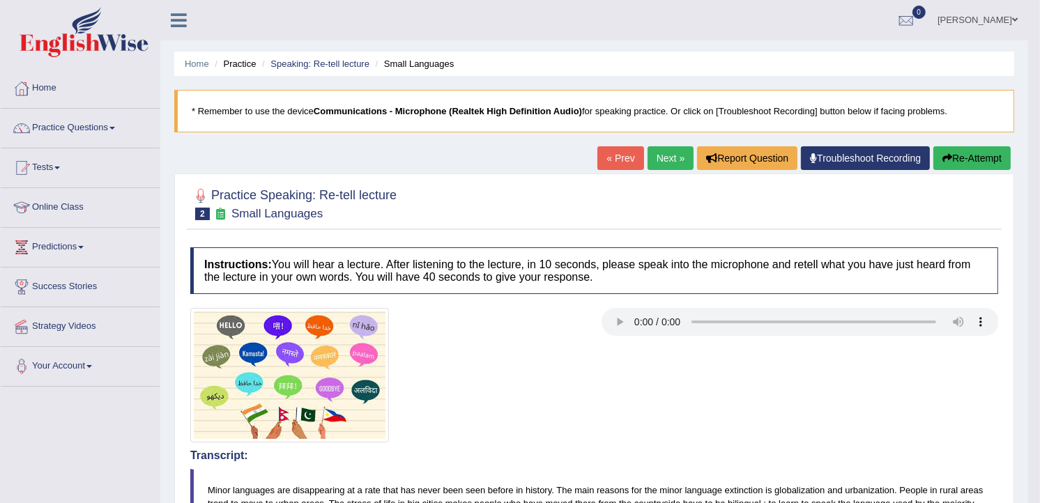
click at [964, 161] on button "Re-Attempt" at bounding box center [971, 158] width 77 height 24
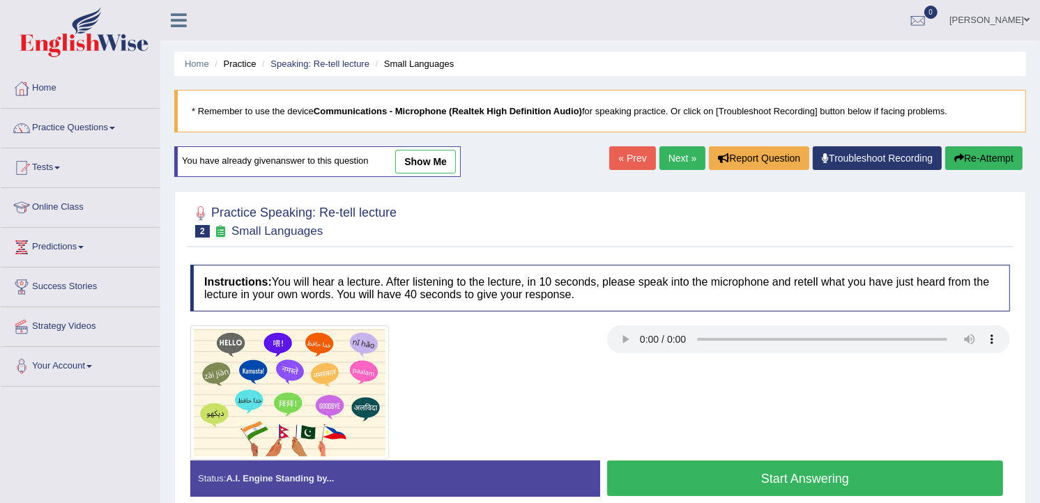
click at [718, 472] on button "Start Answering" at bounding box center [805, 479] width 396 height 36
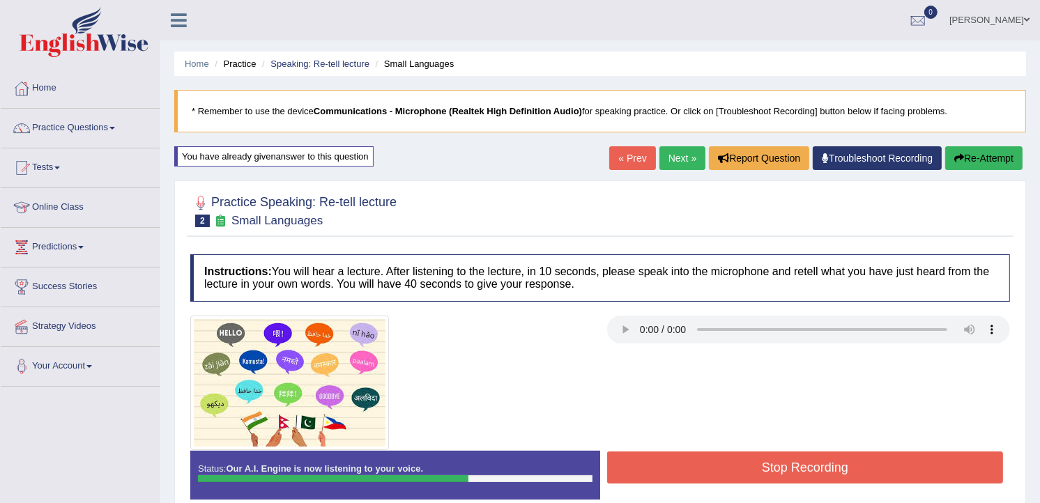
click at [718, 474] on button "Stop Recording" at bounding box center [805, 467] width 396 height 32
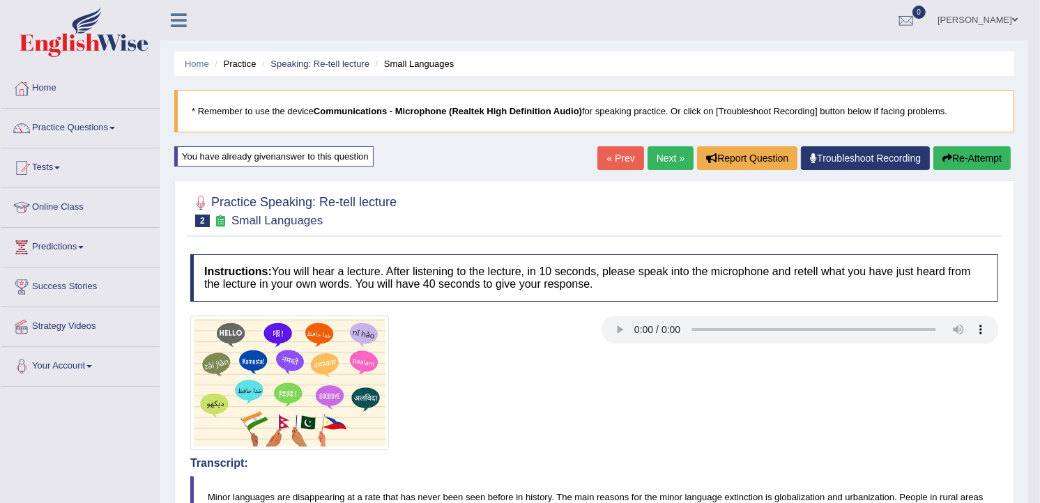
click at [971, 159] on button "Re-Attempt" at bounding box center [971, 158] width 77 height 24
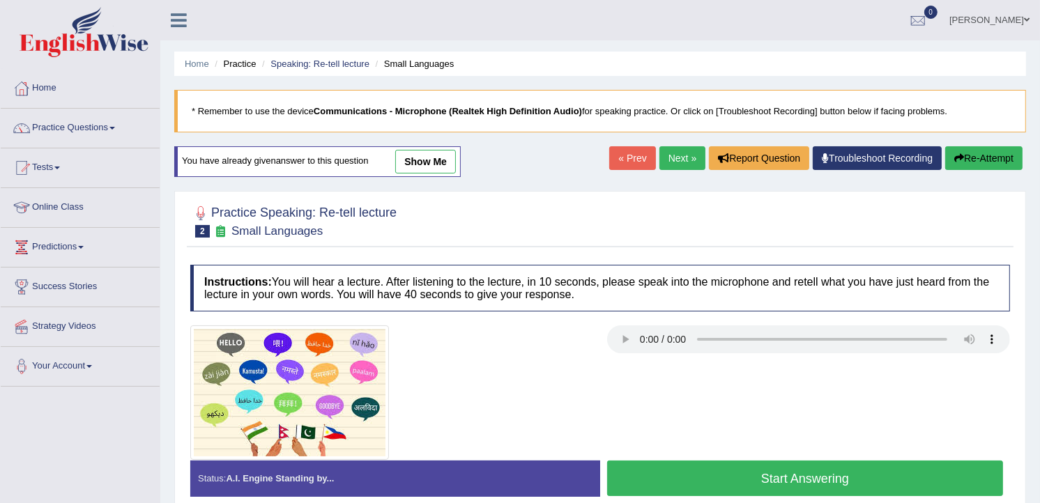
click at [631, 486] on button "Start Answering" at bounding box center [805, 479] width 396 height 36
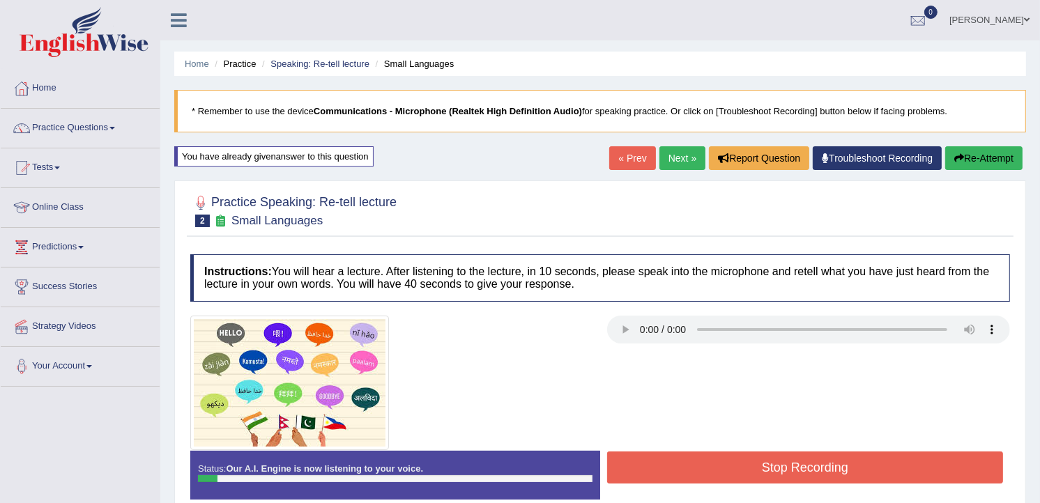
click at [640, 469] on button "Stop Recording" at bounding box center [805, 467] width 396 height 32
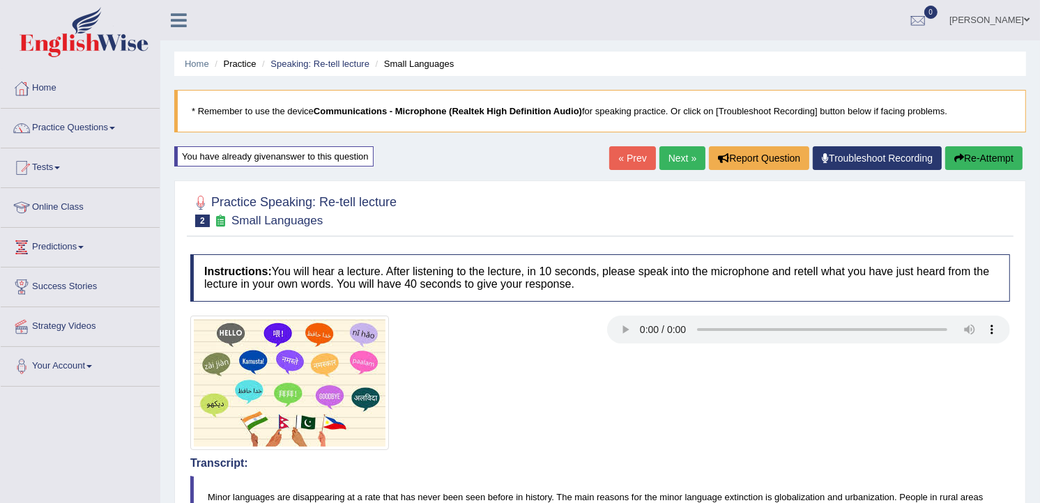
click at [967, 160] on button "Re-Attempt" at bounding box center [983, 158] width 77 height 24
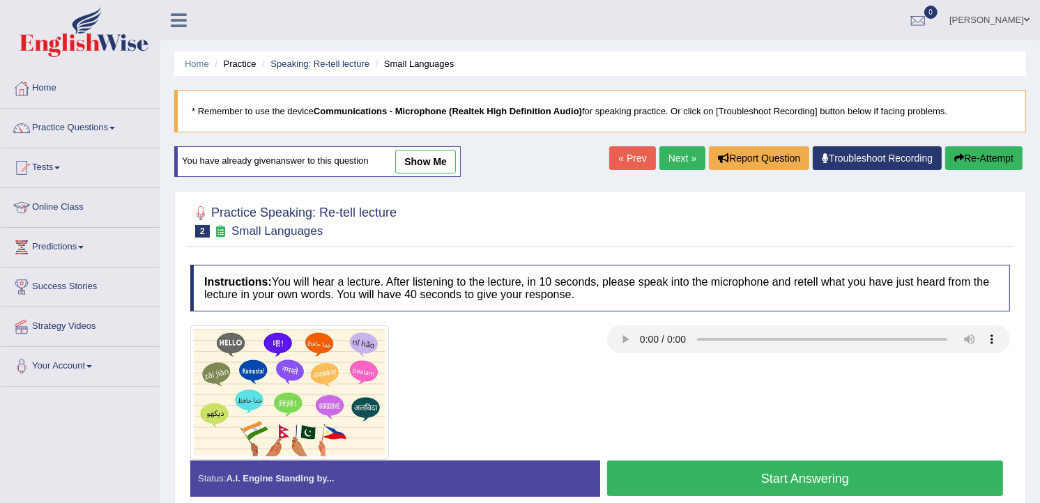
click at [742, 474] on button "Start Answering" at bounding box center [805, 479] width 396 height 36
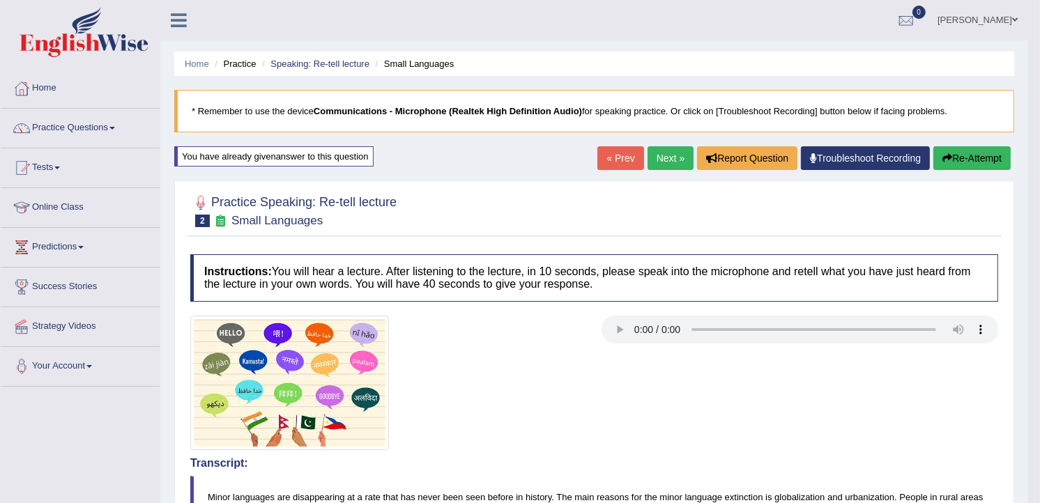
click at [951, 154] on button "Re-Attempt" at bounding box center [971, 158] width 77 height 24
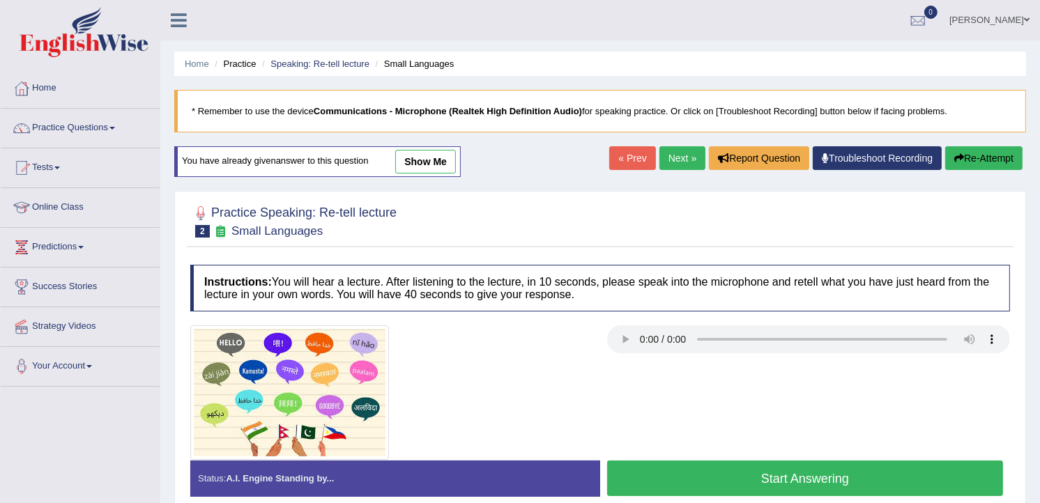
click at [720, 479] on button "Start Answering" at bounding box center [805, 479] width 396 height 36
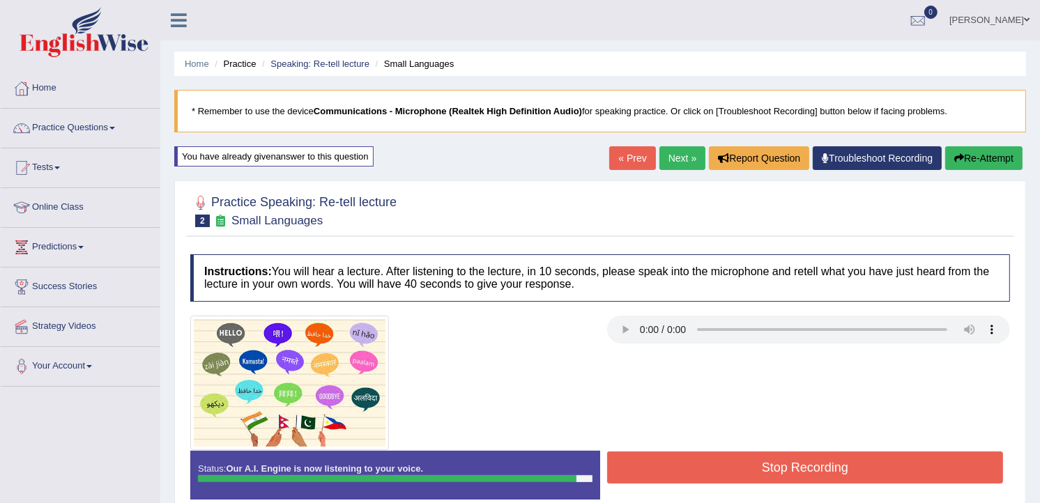
click at [720, 479] on button "Stop Recording" at bounding box center [805, 467] width 396 height 32
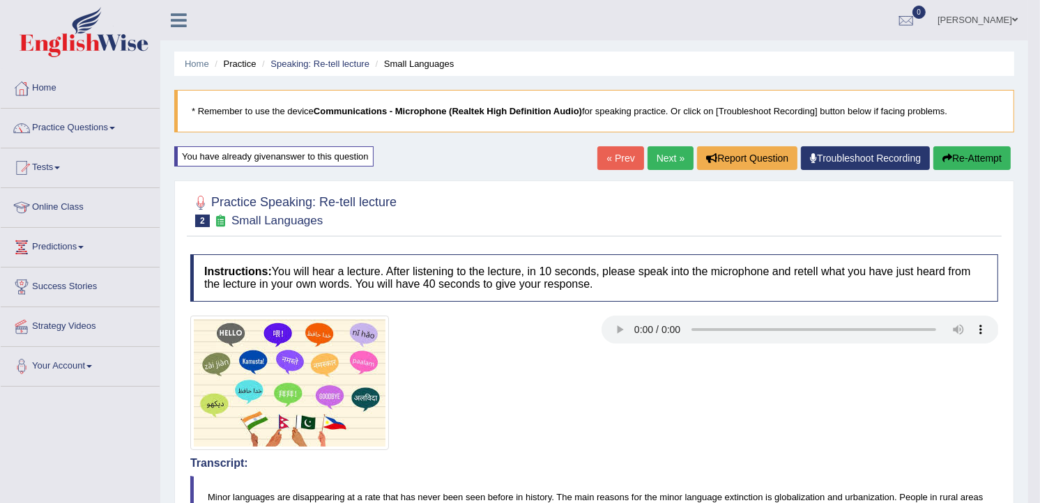
click at [652, 158] on link "Next »" at bounding box center [670, 158] width 46 height 24
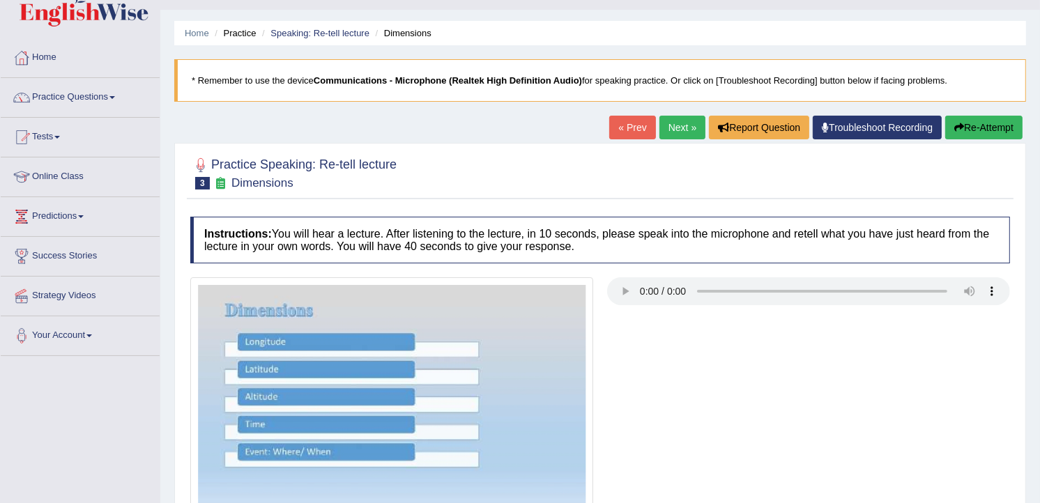
scroll to position [134, 0]
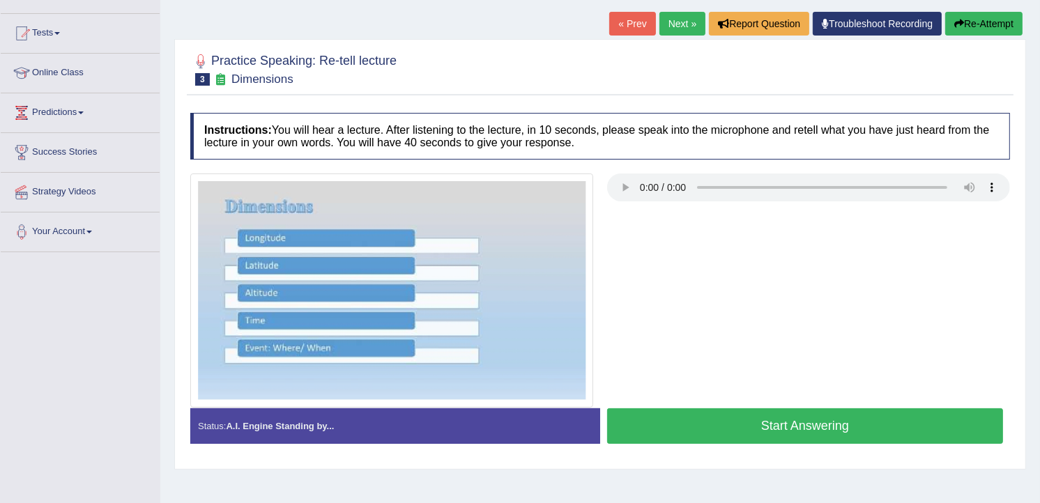
click at [713, 433] on button "Start Answering" at bounding box center [805, 426] width 396 height 36
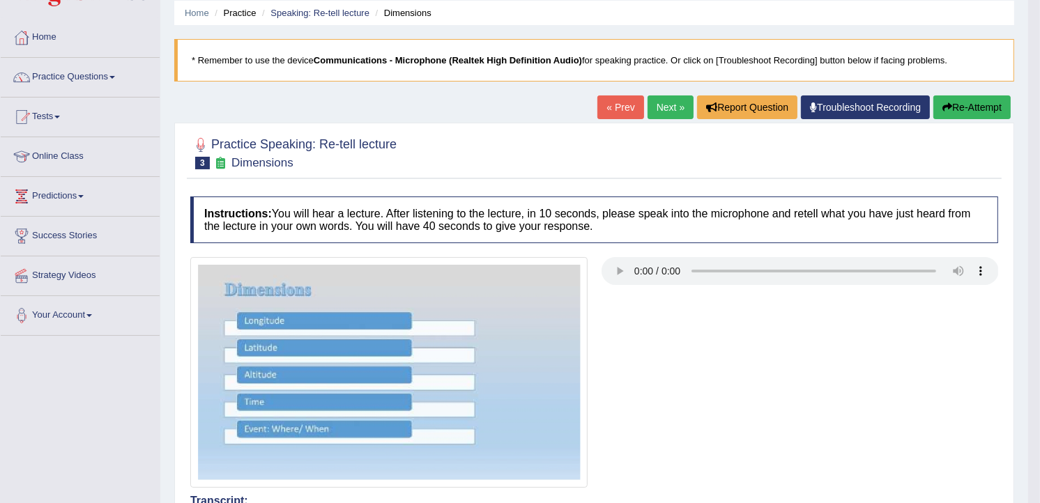
scroll to position [40, 0]
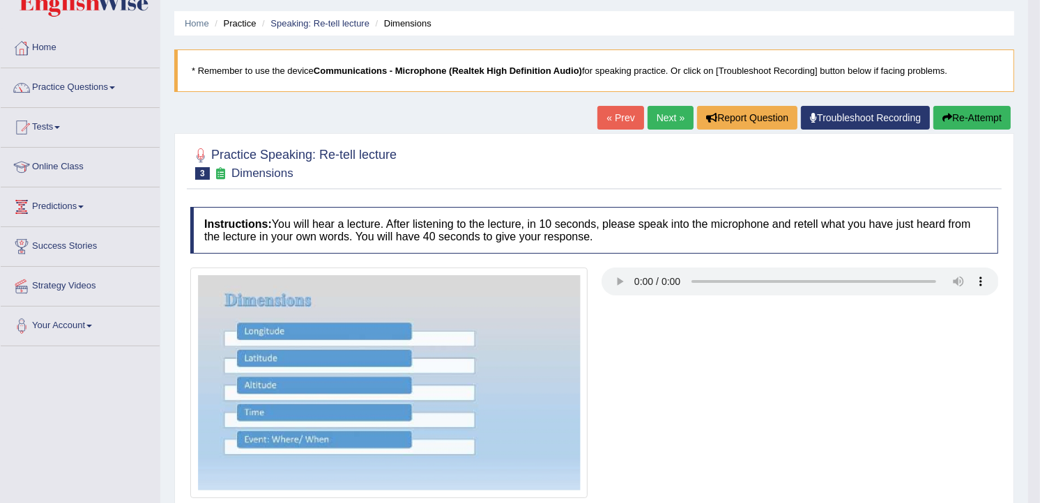
click at [665, 115] on link "Next »" at bounding box center [670, 118] width 46 height 24
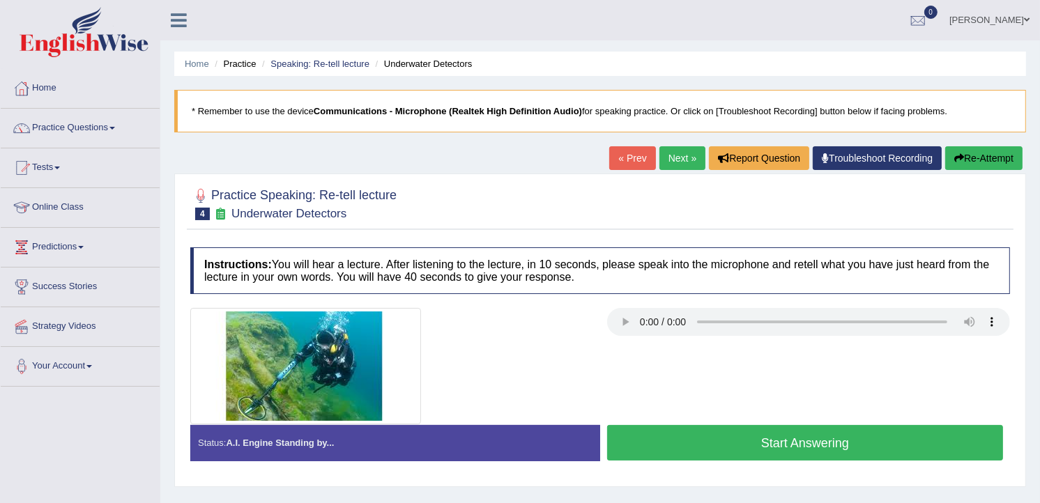
click at [687, 439] on button "Start Answering" at bounding box center [805, 443] width 396 height 36
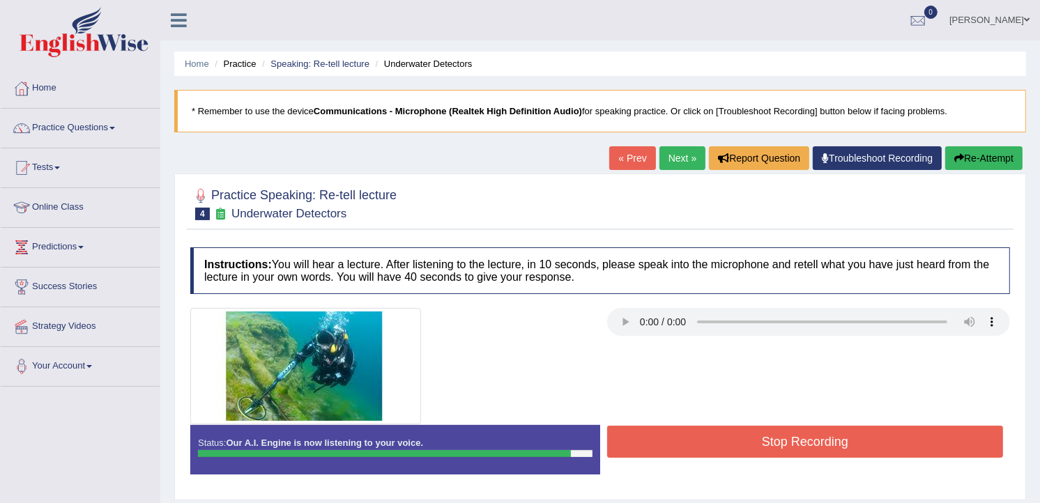
click at [687, 439] on button "Stop Recording" at bounding box center [805, 442] width 396 height 32
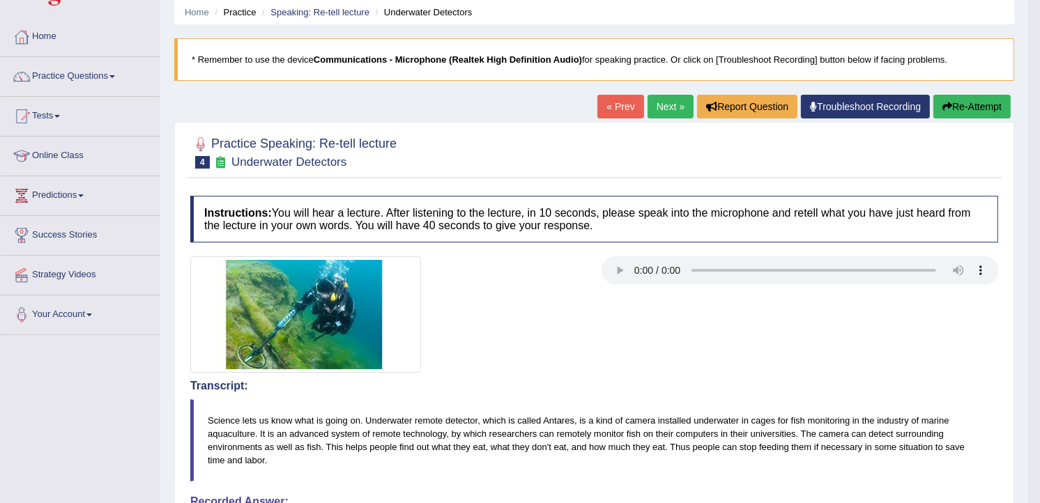
scroll to position [21, 0]
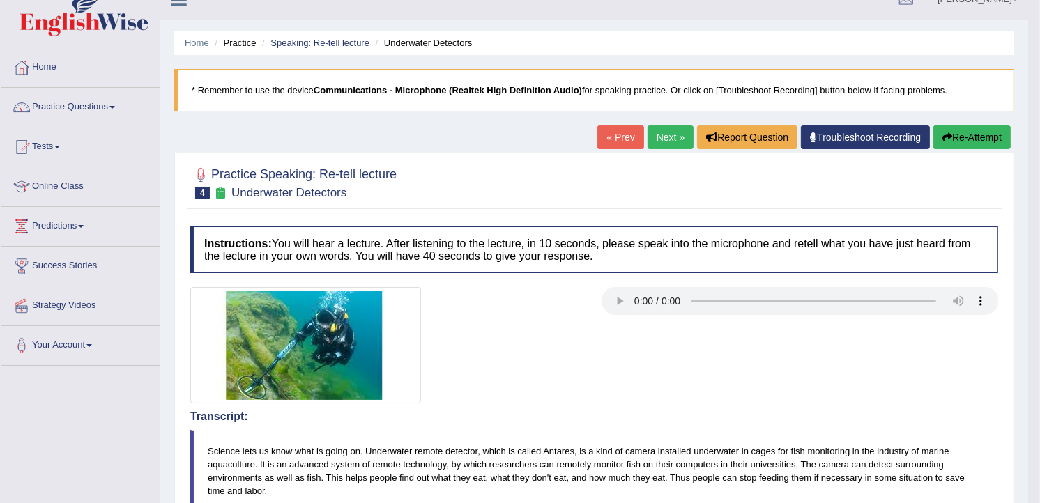
click at [670, 138] on link "Next »" at bounding box center [670, 137] width 46 height 24
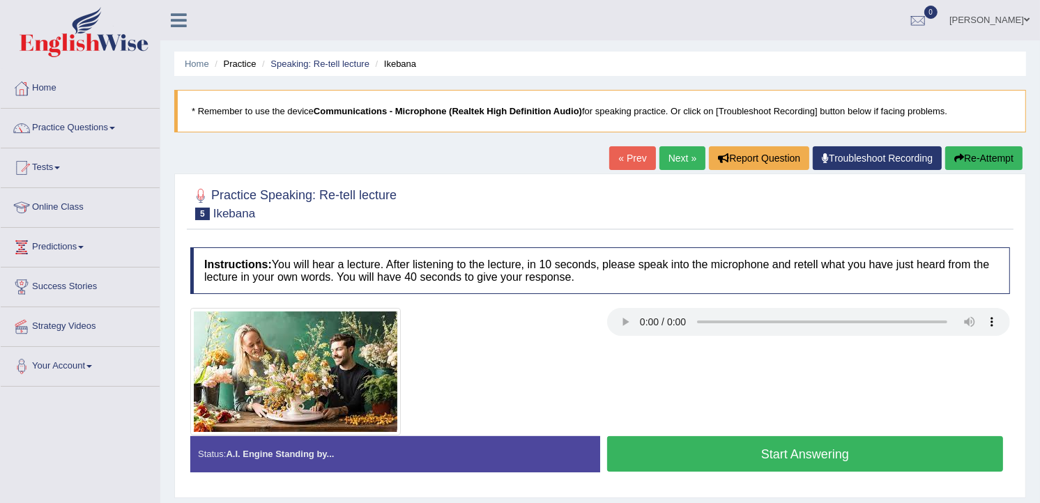
click at [673, 456] on button "Start Answering" at bounding box center [805, 454] width 396 height 36
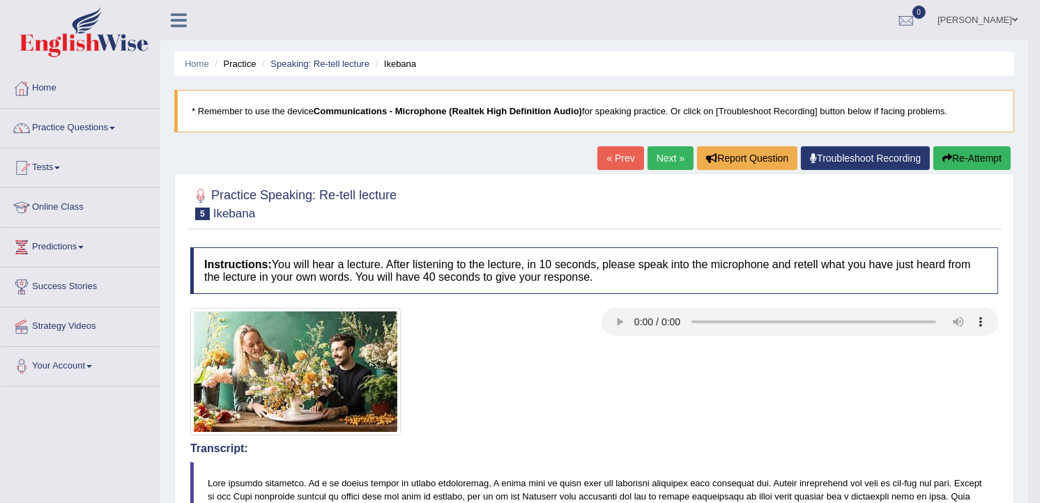
click at [663, 164] on link "Next »" at bounding box center [670, 158] width 46 height 24
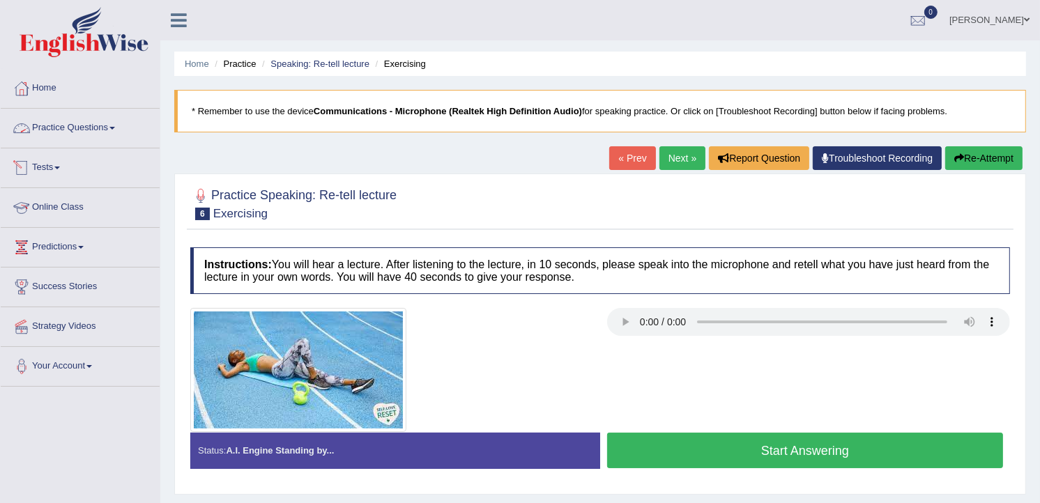
click at [70, 129] on link "Practice Questions" at bounding box center [80, 126] width 159 height 35
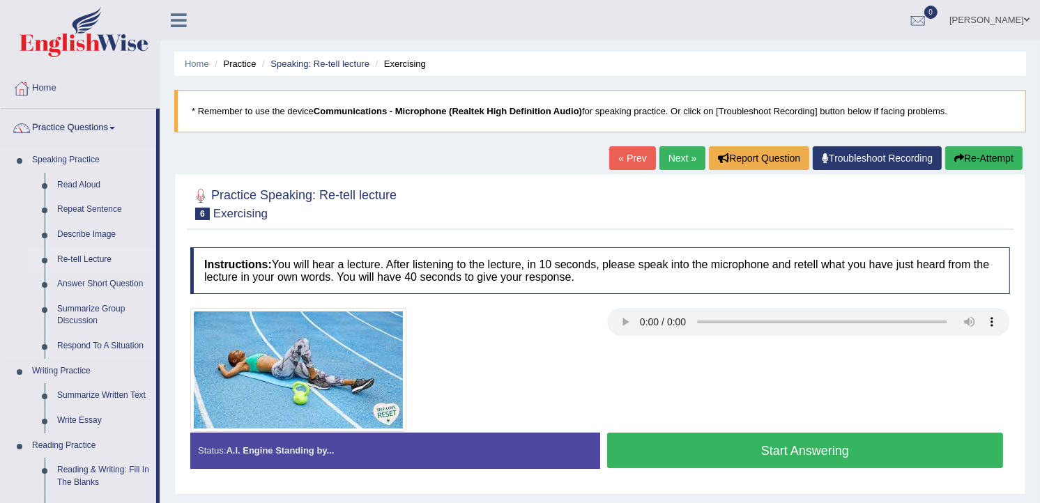
click at [78, 256] on link "Re-tell Lecture" at bounding box center [103, 259] width 105 height 25
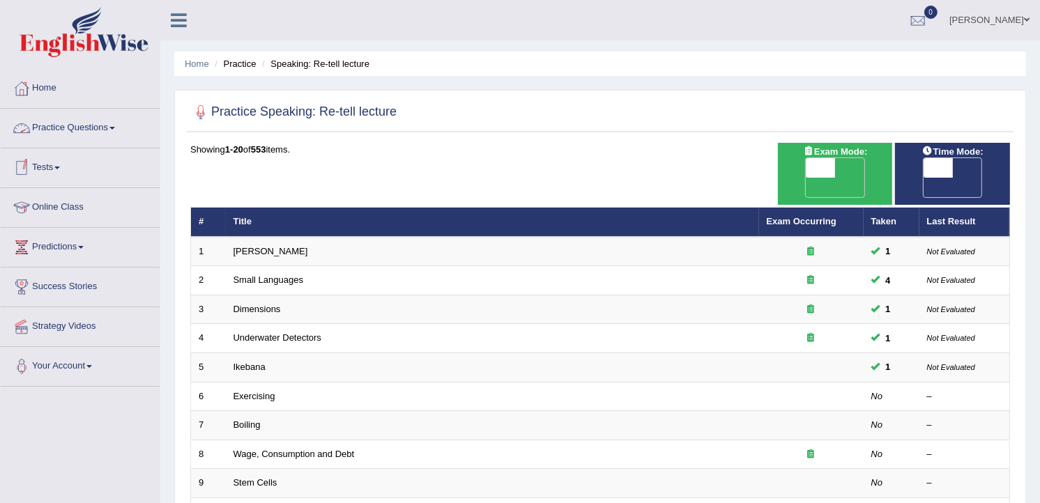
click at [79, 125] on link "Practice Questions" at bounding box center [80, 126] width 159 height 35
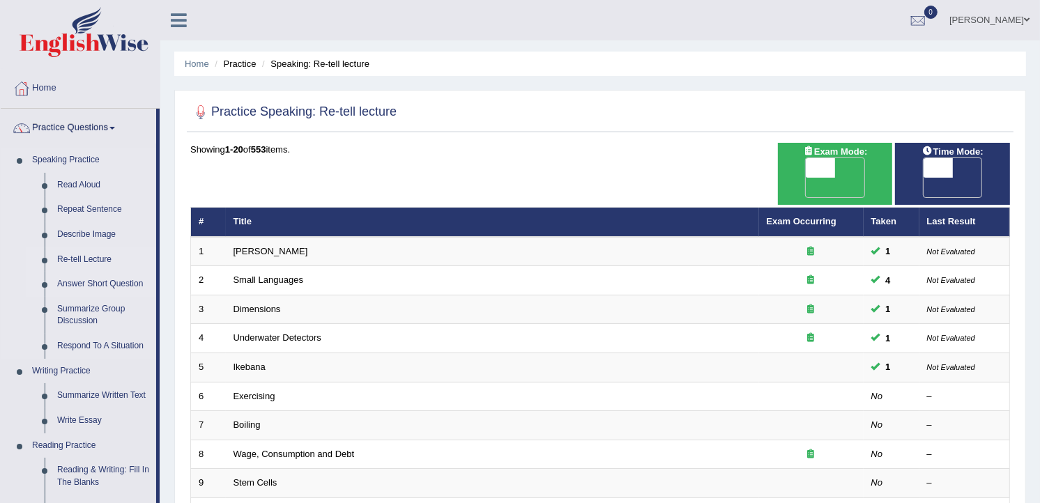
click at [107, 277] on link "Answer Short Question" at bounding box center [103, 284] width 105 height 25
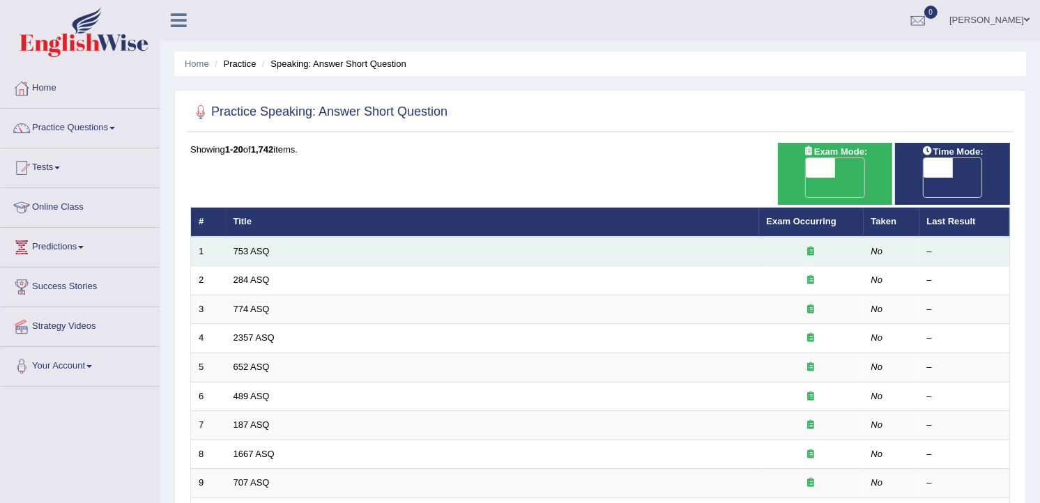
click at [277, 237] on td "753 ASQ" at bounding box center [492, 251] width 533 height 29
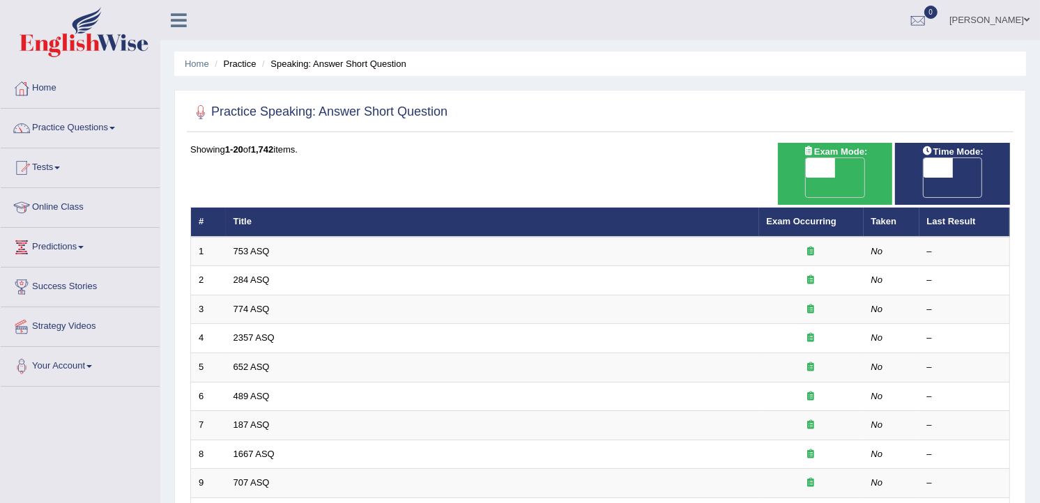
click at [806, 178] on span "OFF" at bounding box center [791, 188] width 29 height 20
checkbox input "true"
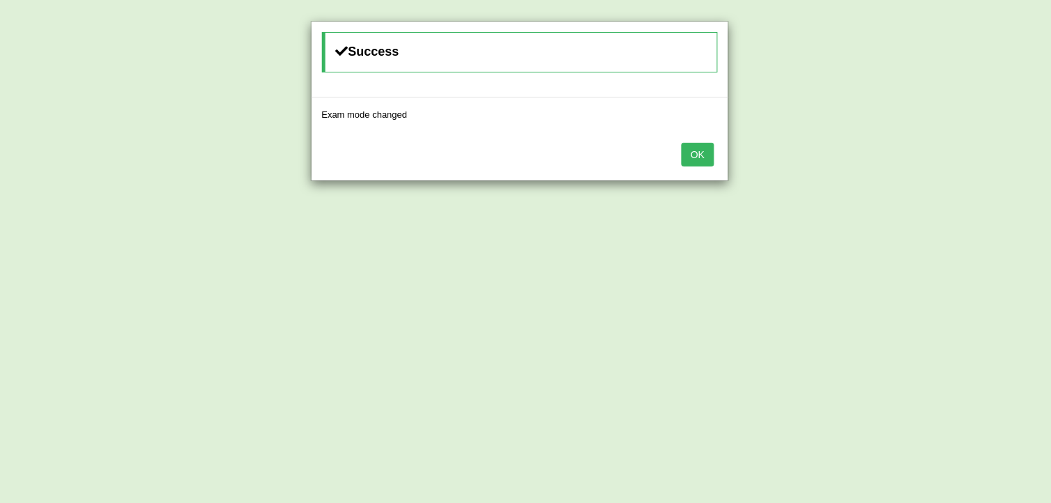
click at [702, 164] on button "OK" at bounding box center [697, 155] width 32 height 24
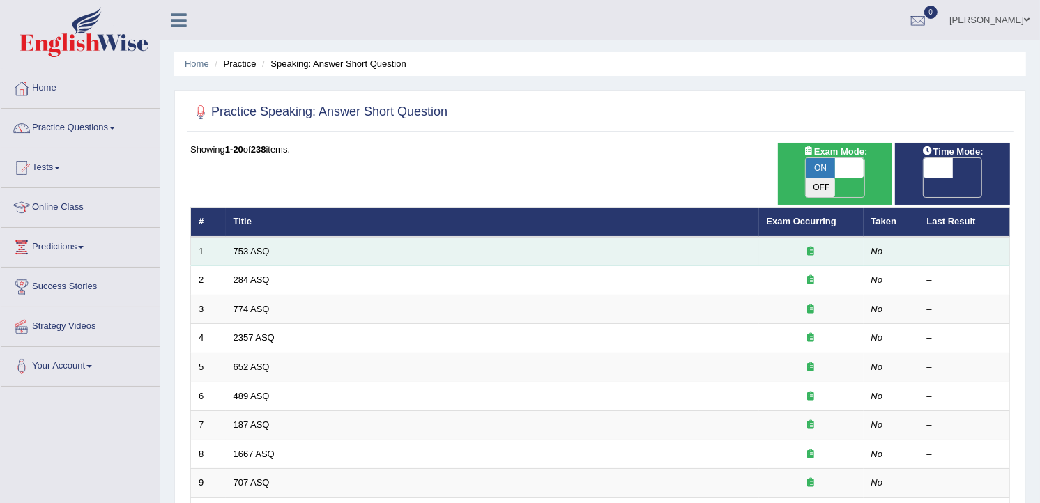
click at [338, 237] on td "753 ASQ" at bounding box center [492, 251] width 533 height 29
click at [256, 246] on link "753 ASQ" at bounding box center [251, 251] width 36 height 10
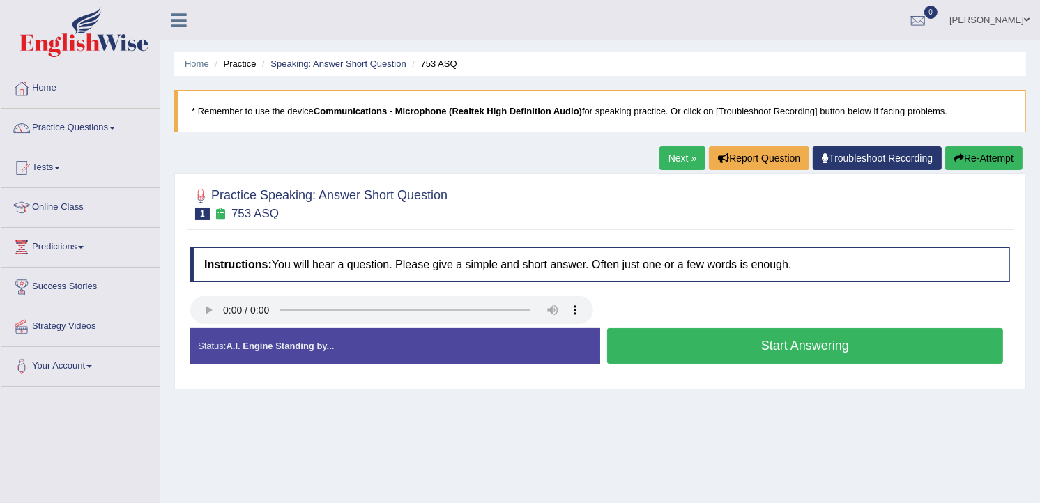
click at [641, 340] on button "Start Answering" at bounding box center [805, 346] width 396 height 36
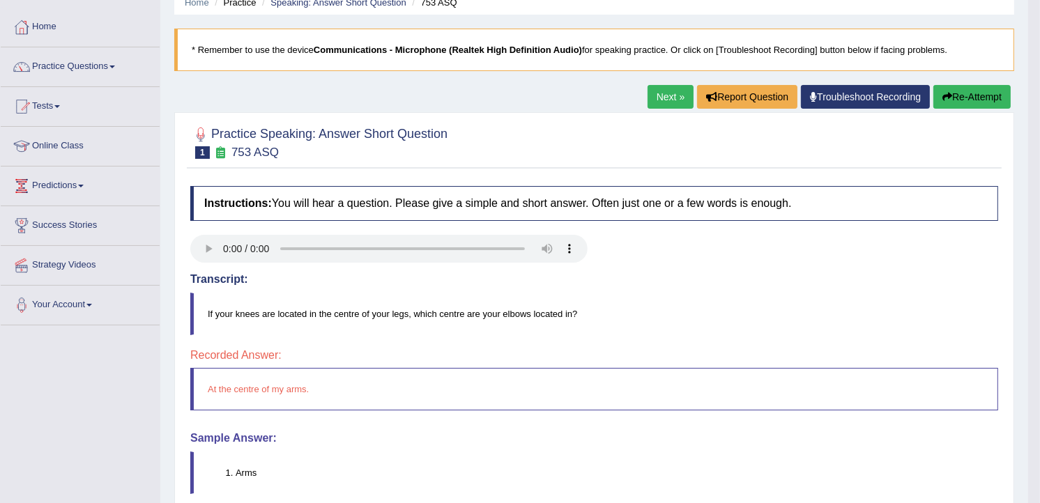
scroll to position [144, 0]
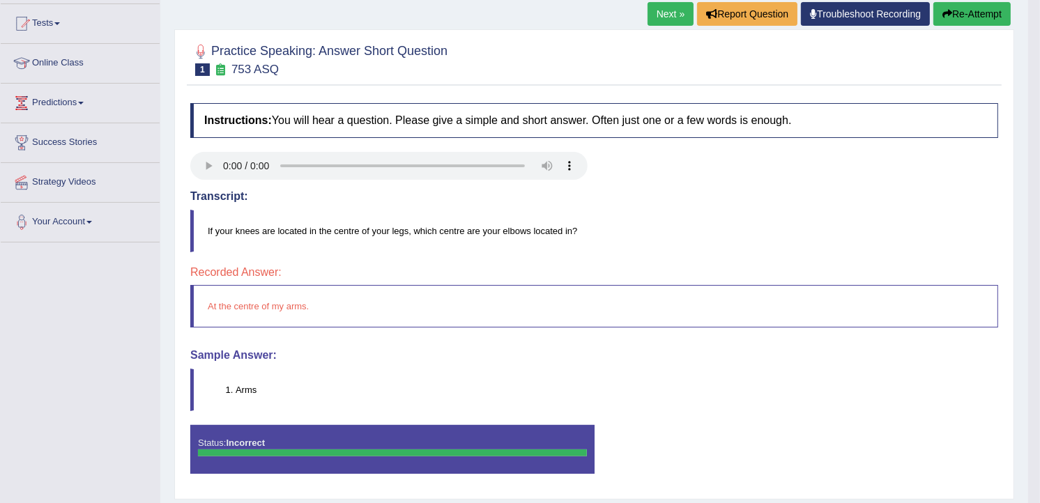
click at [651, 12] on link "Next »" at bounding box center [670, 14] width 46 height 24
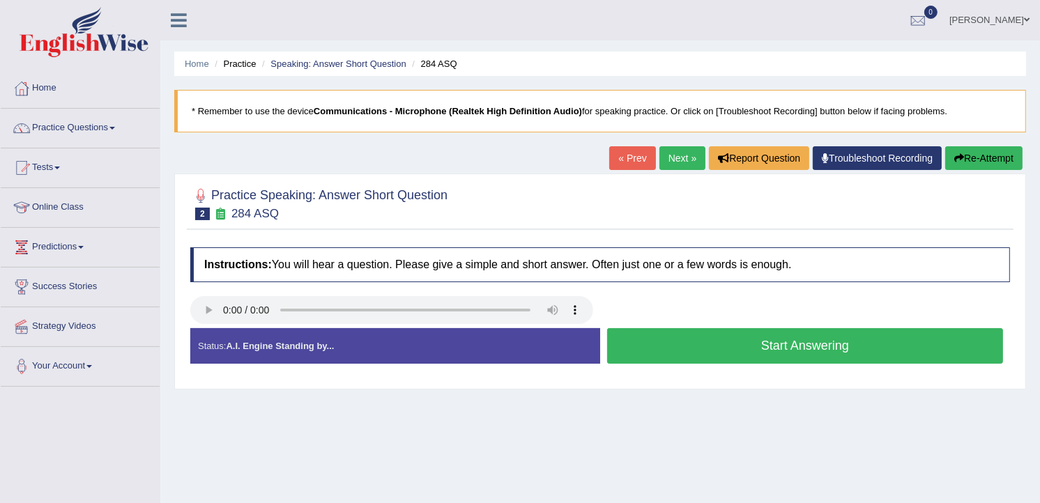
click at [691, 346] on button "Start Answering" at bounding box center [805, 346] width 396 height 36
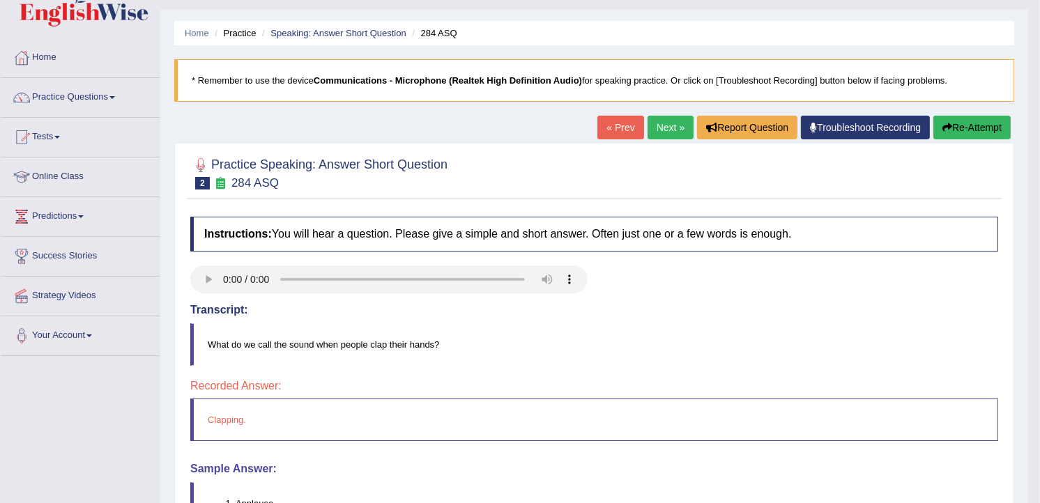
scroll to position [114, 0]
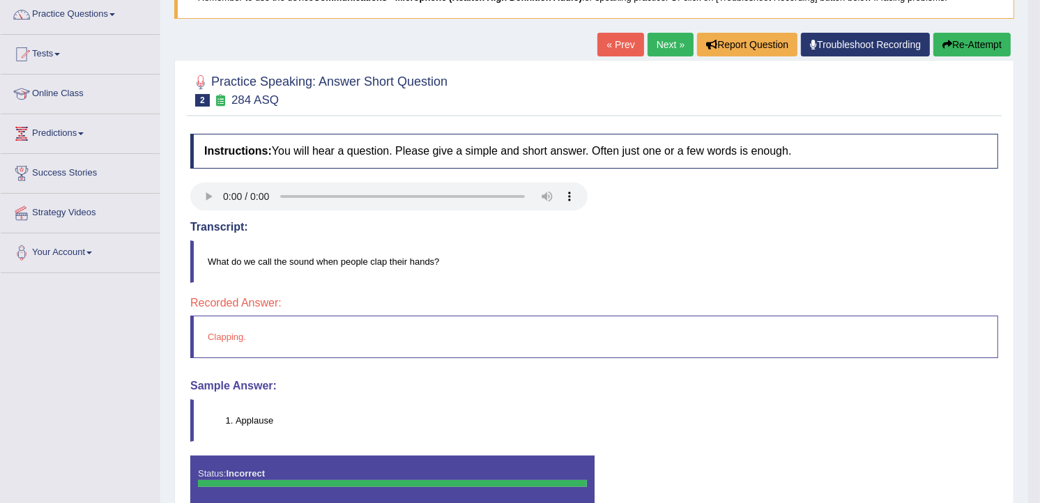
click at [660, 38] on link "Next »" at bounding box center [670, 45] width 46 height 24
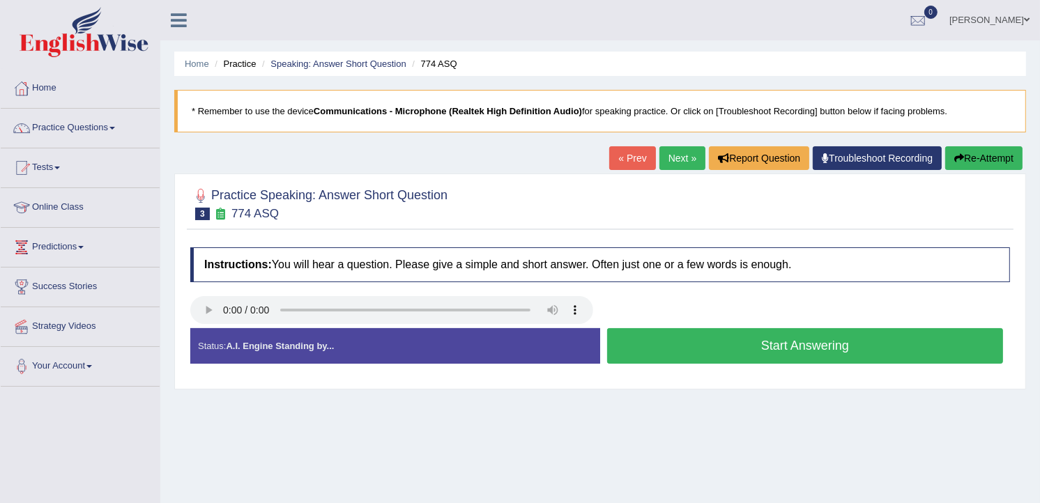
click at [629, 351] on button "Start Answering" at bounding box center [805, 346] width 396 height 36
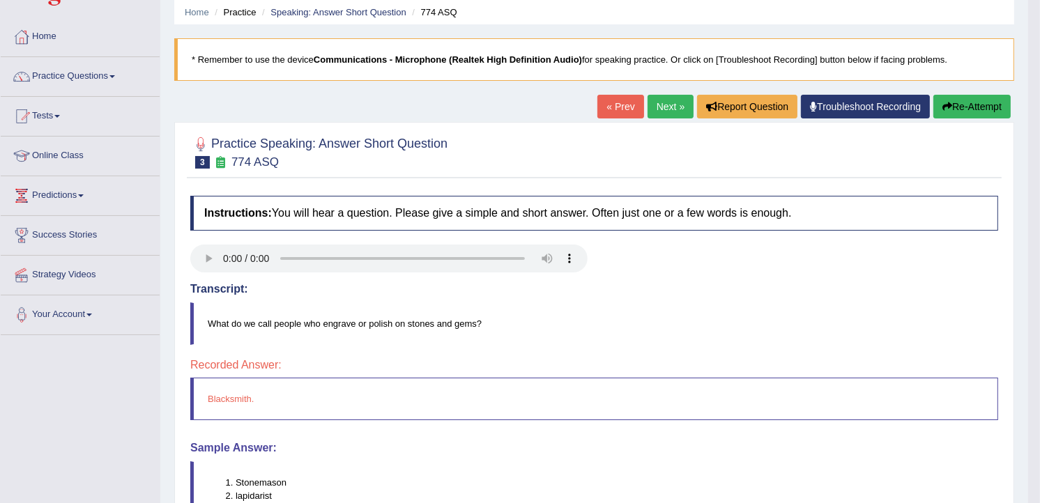
scroll to position [10, 0]
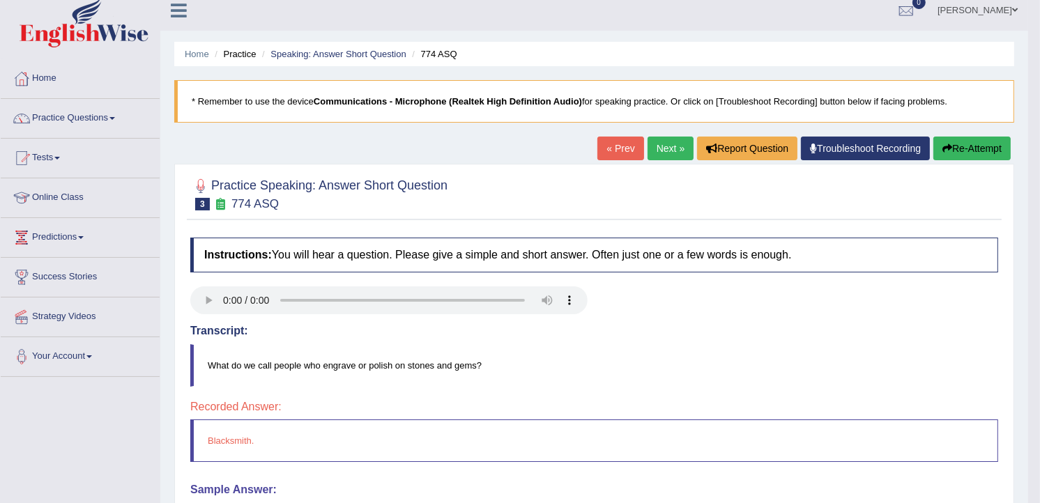
click at [660, 146] on link "Next »" at bounding box center [670, 149] width 46 height 24
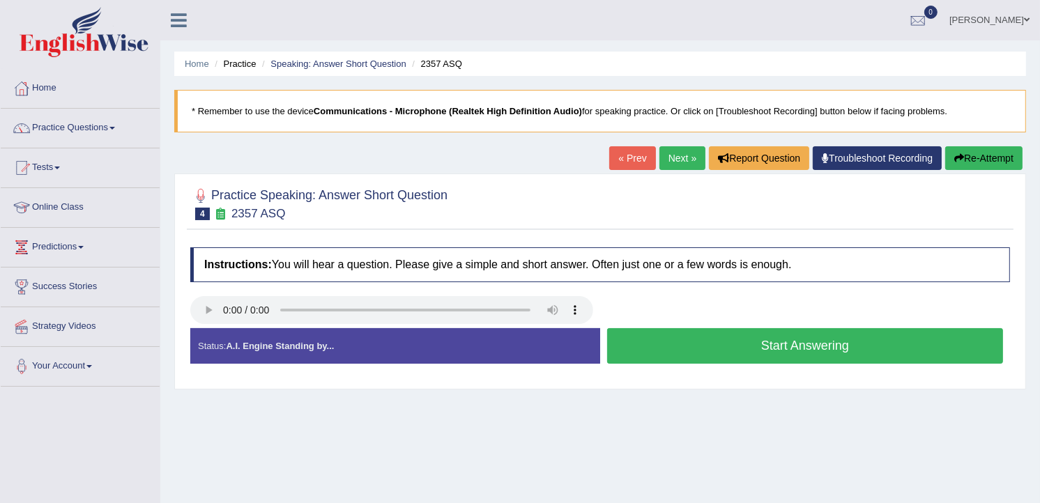
click at [720, 343] on button "Start Answering" at bounding box center [805, 346] width 396 height 36
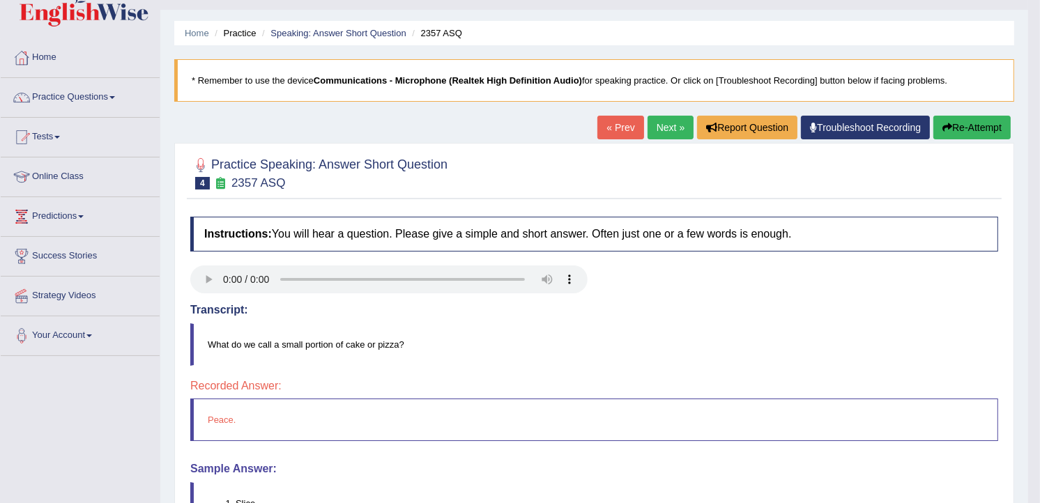
scroll to position [123, 0]
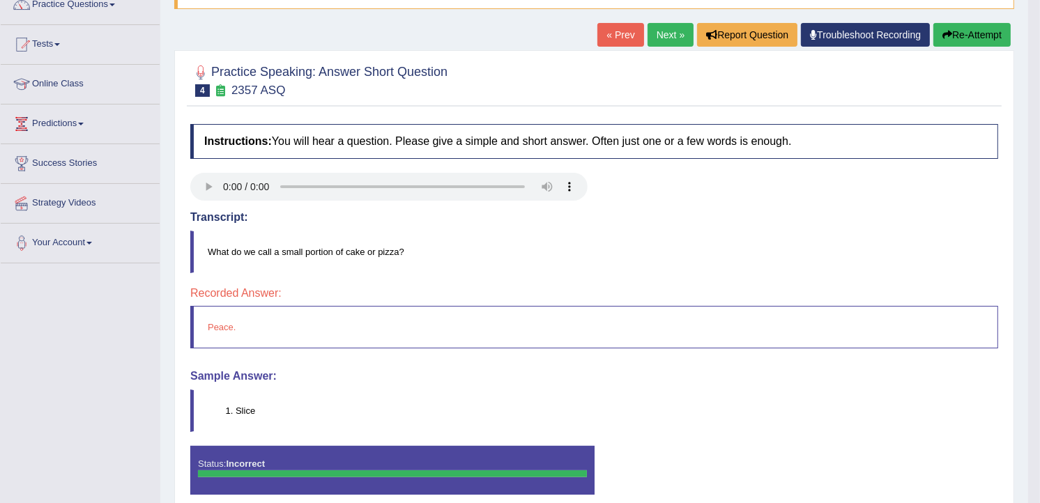
click at [666, 29] on link "Next »" at bounding box center [670, 35] width 46 height 24
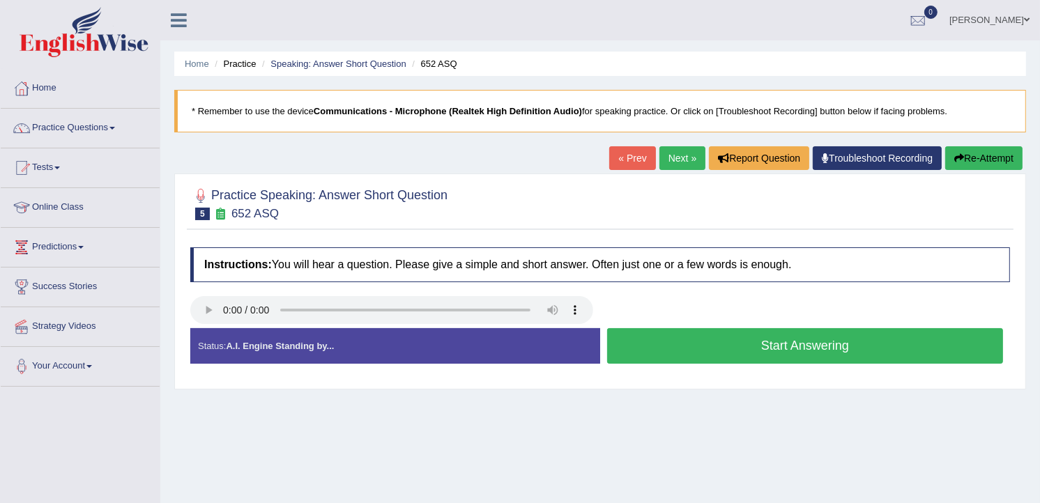
click at [641, 355] on button "Start Answering" at bounding box center [805, 346] width 396 height 36
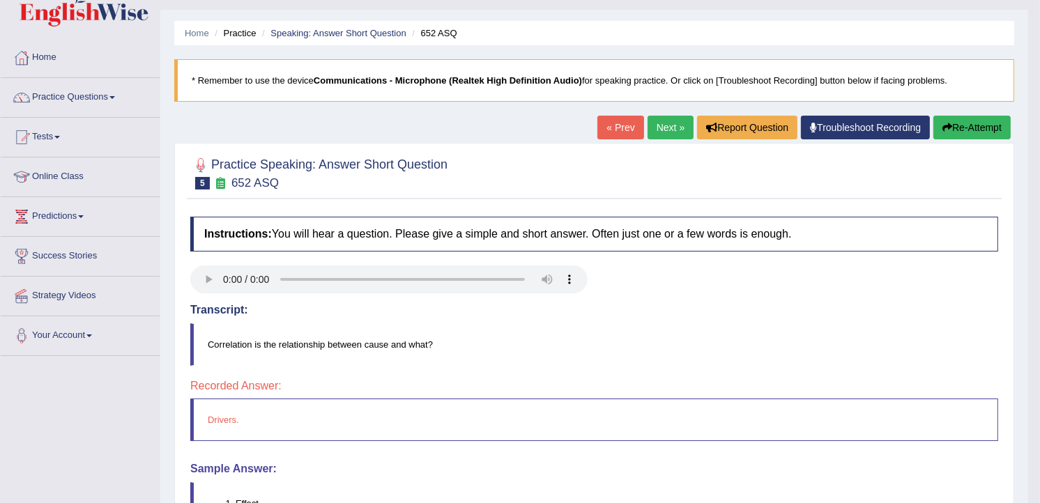
scroll to position [82, 0]
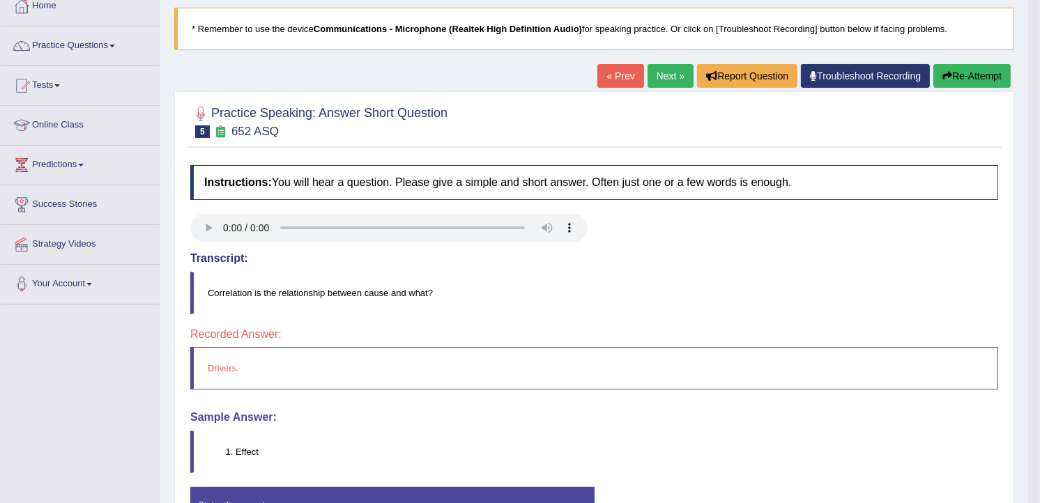
click at [665, 73] on link "Next »" at bounding box center [670, 76] width 46 height 24
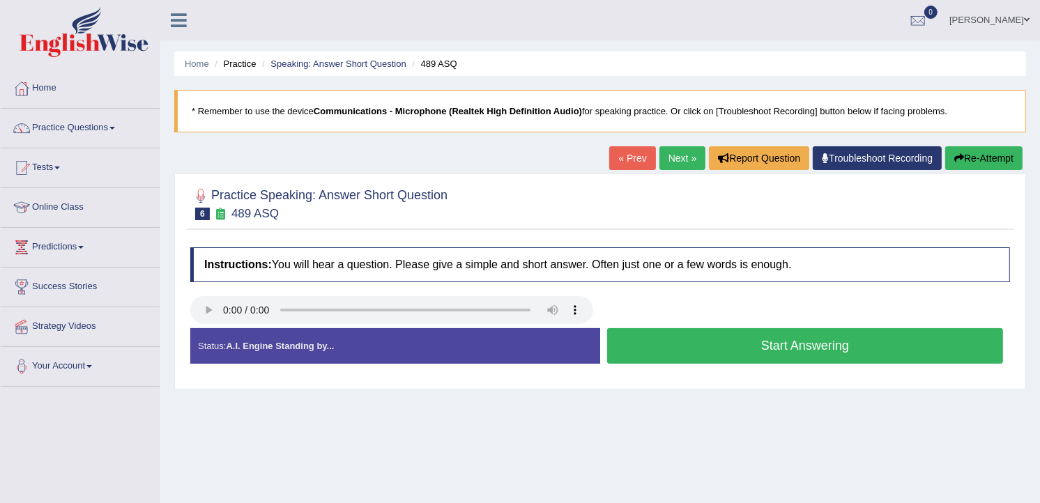
click at [674, 348] on button "Start Answering" at bounding box center [805, 346] width 396 height 36
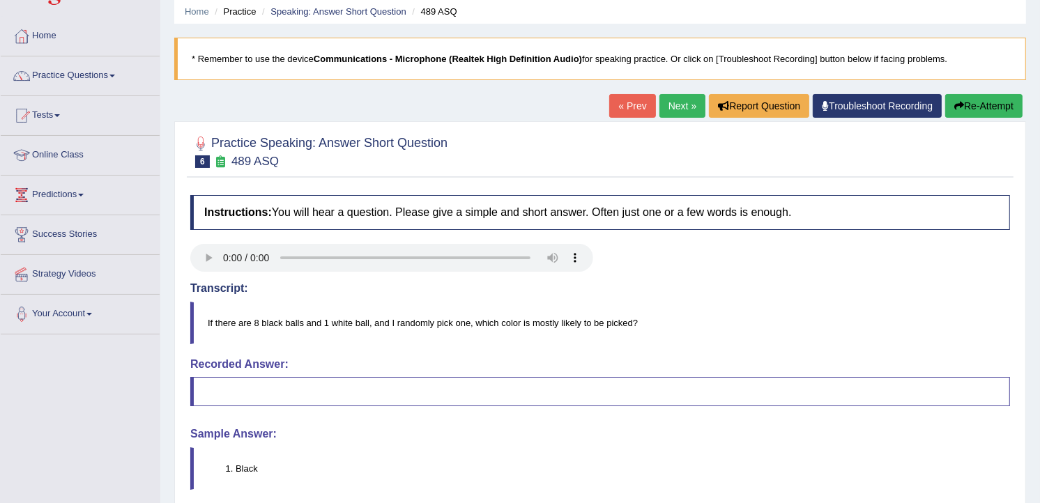
scroll to position [31, 0]
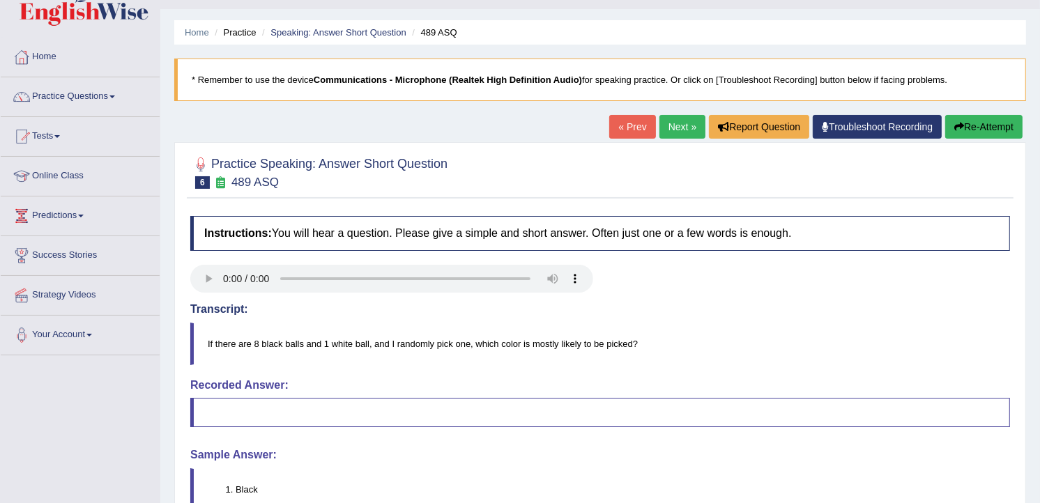
click at [954, 130] on icon "button" at bounding box center [959, 127] width 10 height 10
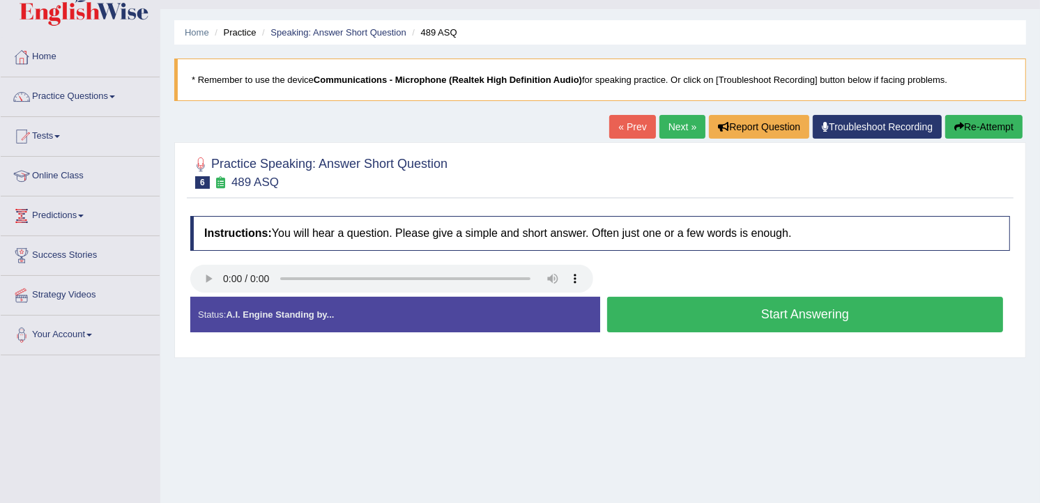
click at [663, 314] on button "Start Answering" at bounding box center [805, 315] width 396 height 36
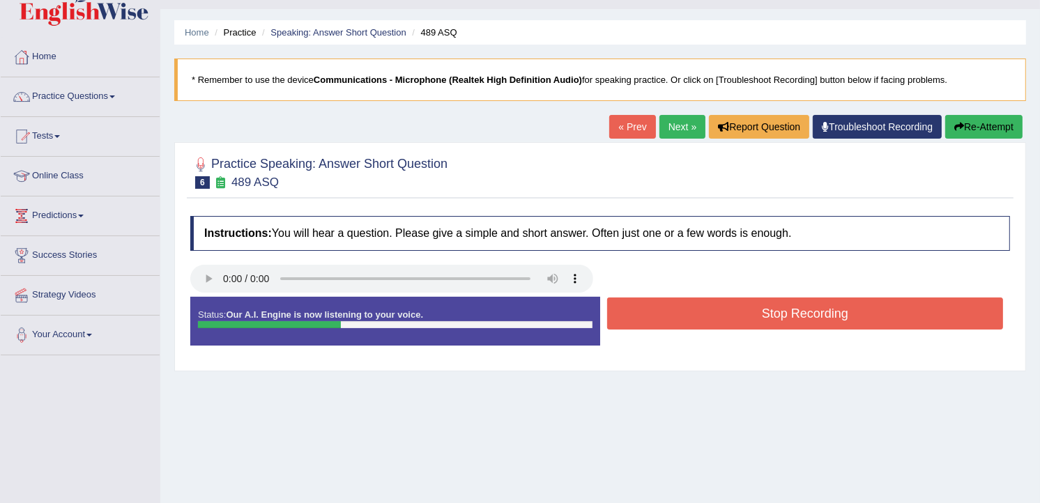
click at [663, 314] on button "Stop Recording" at bounding box center [805, 313] width 396 height 32
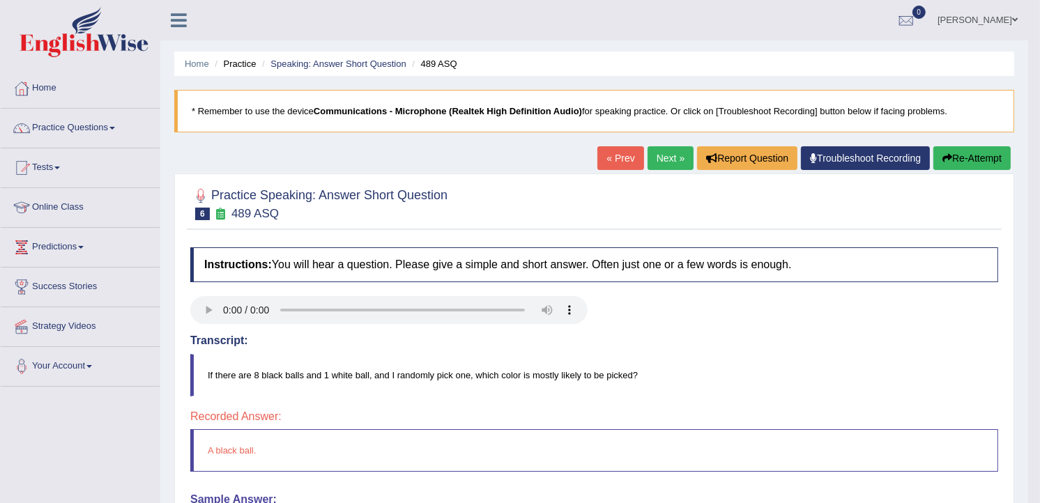
click at [662, 157] on link "Next »" at bounding box center [670, 158] width 46 height 24
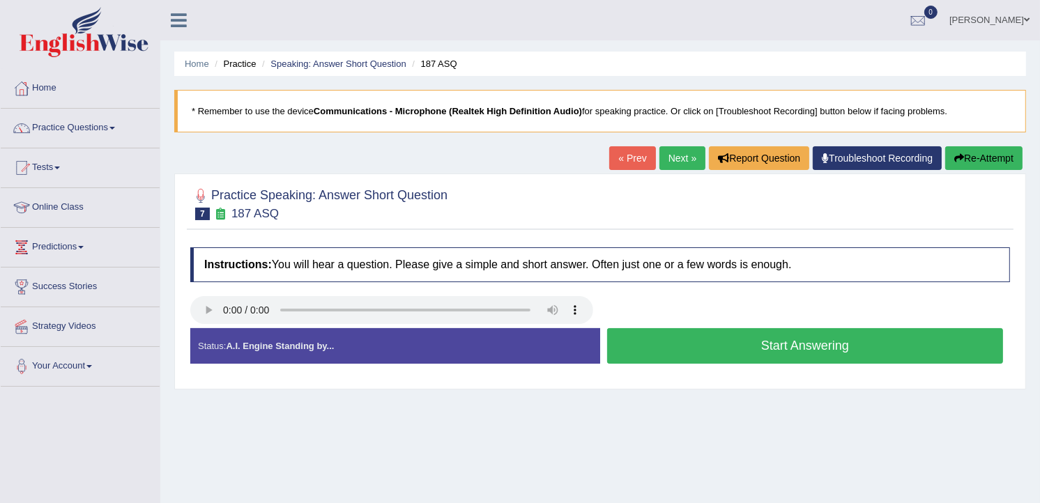
click at [757, 351] on button "Start Answering" at bounding box center [805, 346] width 396 height 36
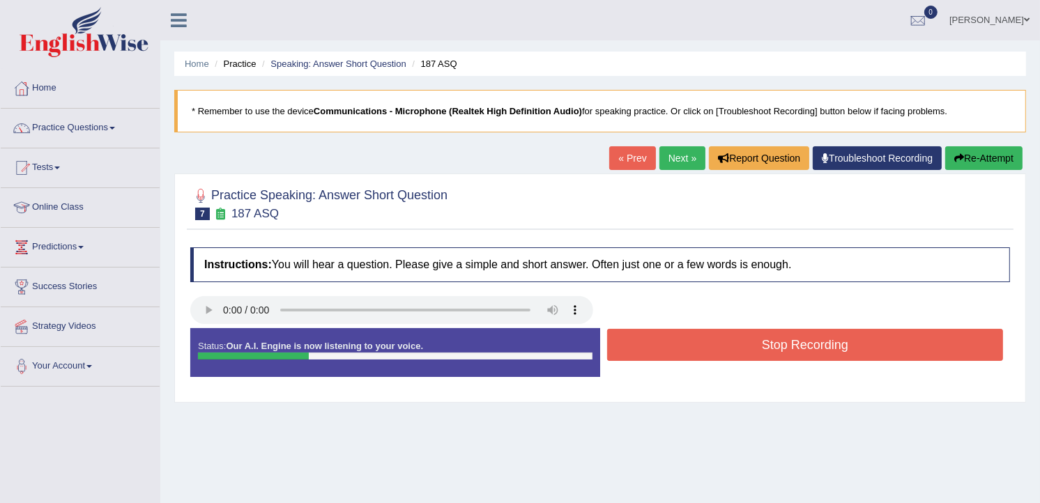
click at [756, 351] on button "Stop Recording" at bounding box center [805, 345] width 396 height 32
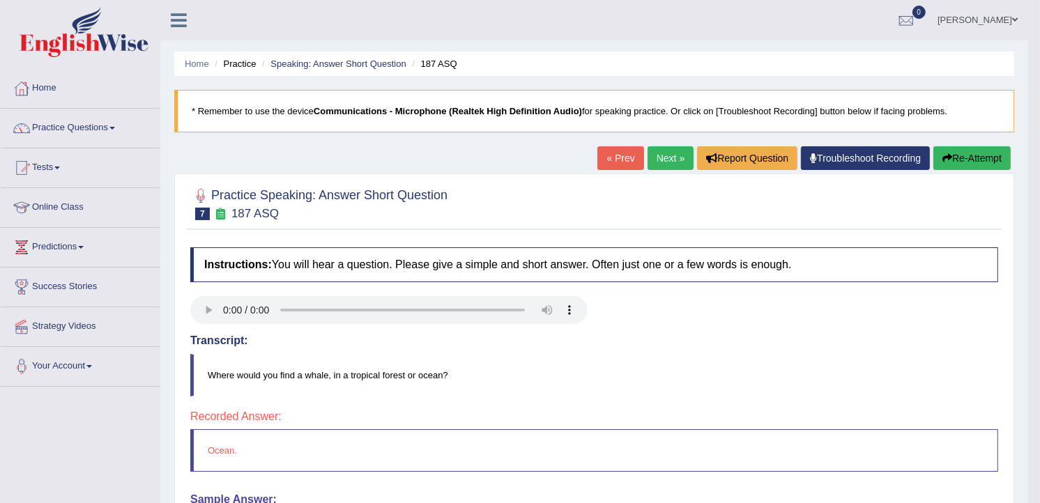
click at [965, 162] on button "Re-Attempt" at bounding box center [971, 158] width 77 height 24
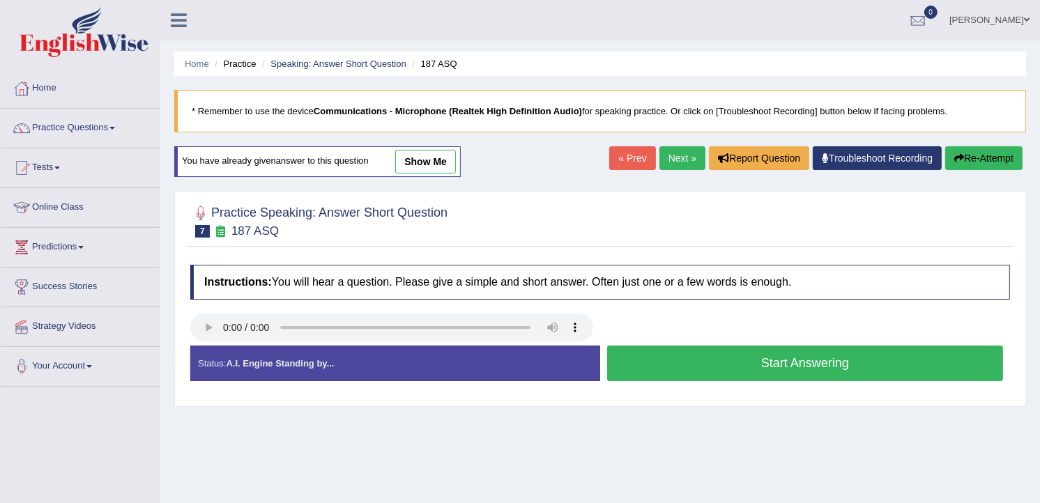
click at [802, 357] on button "Start Answering" at bounding box center [805, 364] width 396 height 36
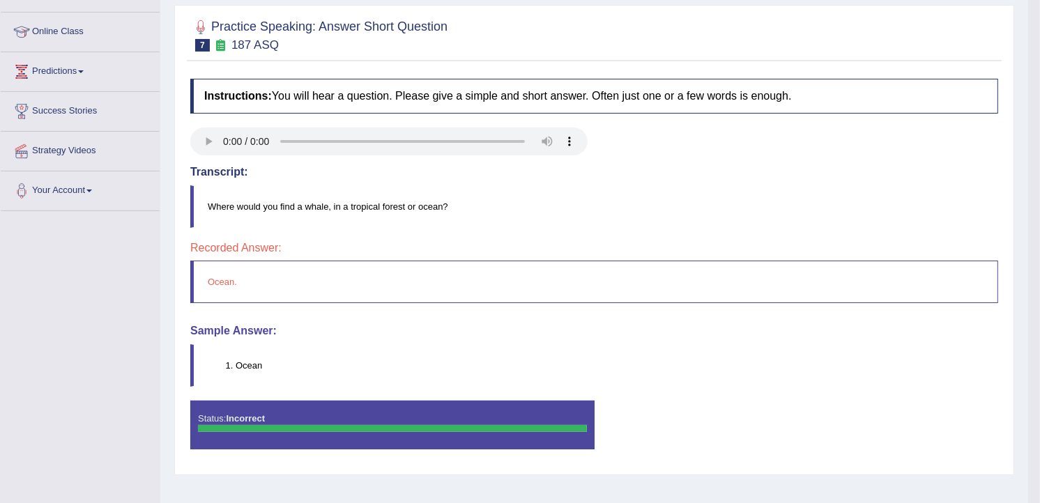
scroll to position [228, 0]
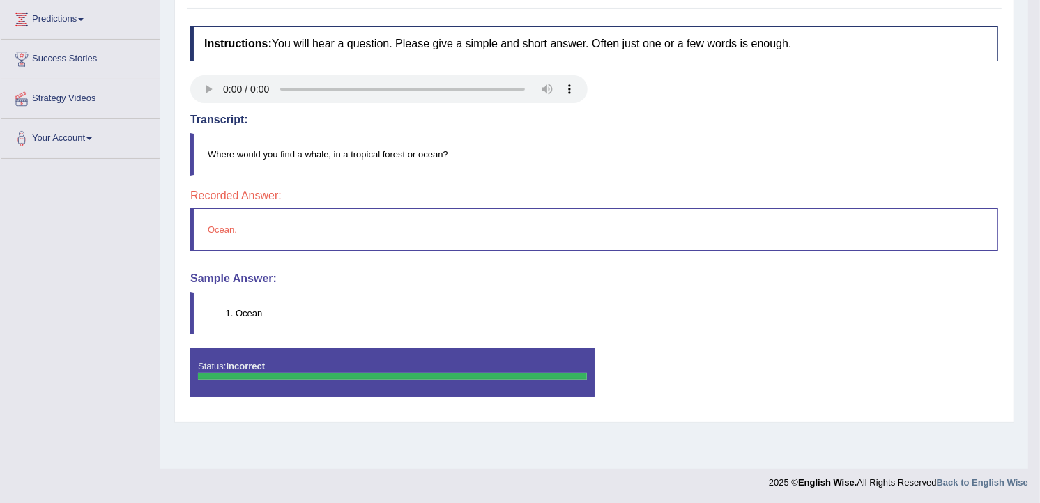
click at [541, 383] on div "Status: Incorrect" at bounding box center [392, 372] width 404 height 49
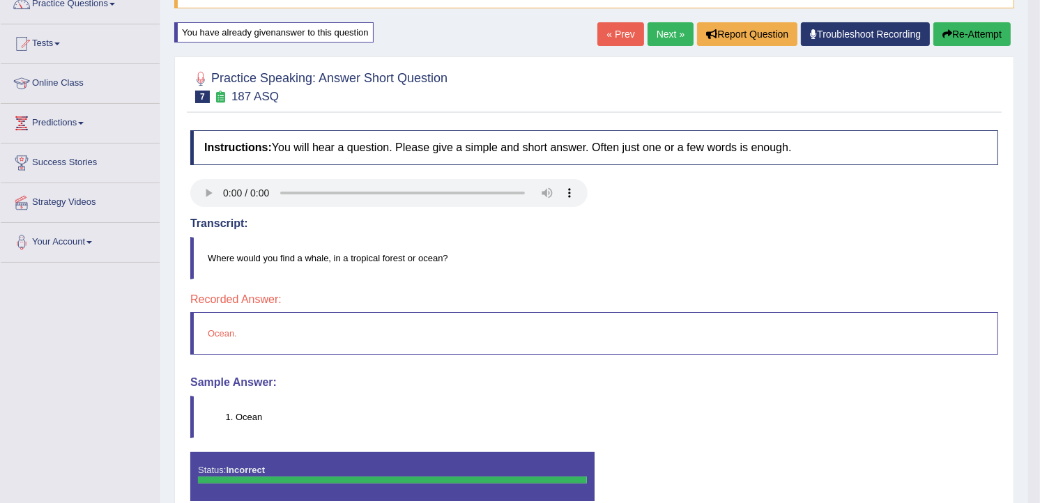
scroll to position [0, 0]
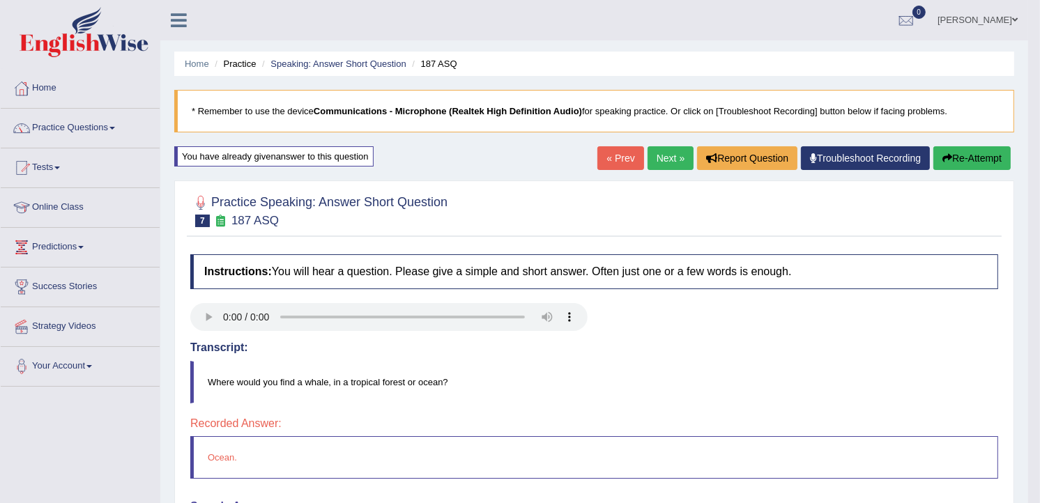
click at [655, 155] on link "Next »" at bounding box center [670, 158] width 46 height 24
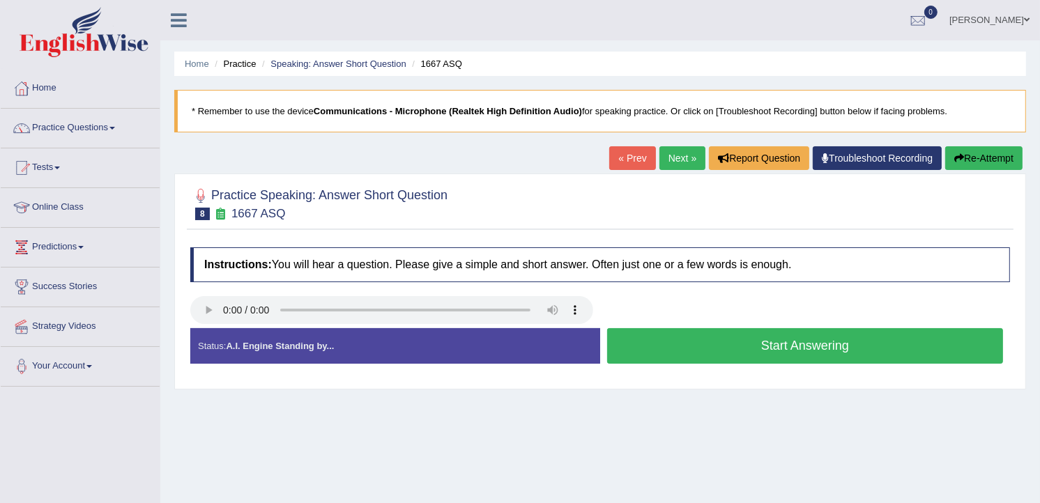
click at [763, 357] on button "Start Answering" at bounding box center [805, 346] width 396 height 36
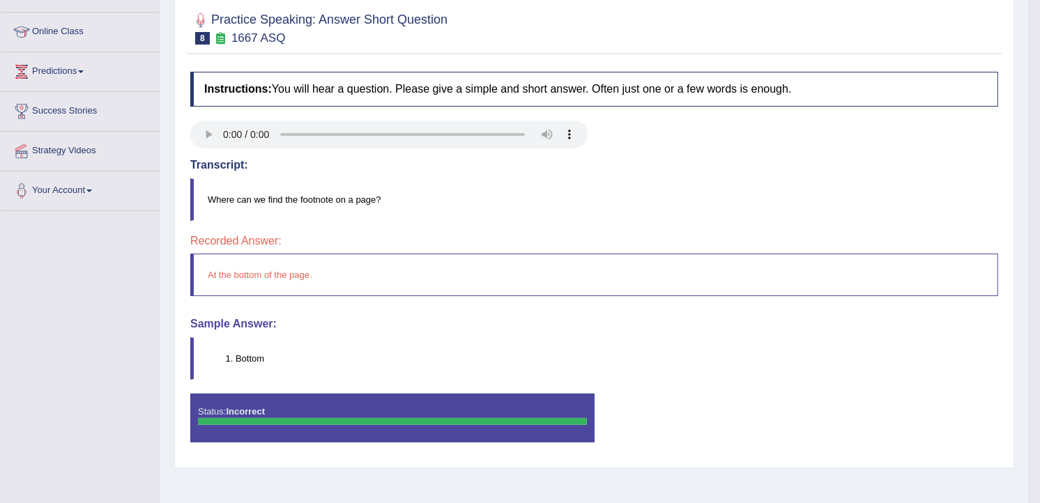
scroll to position [185, 0]
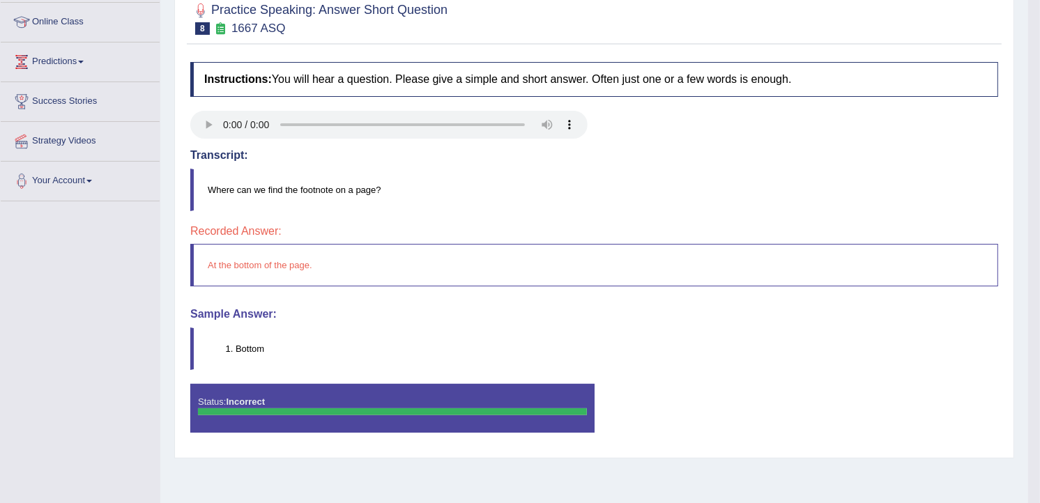
drag, startPoint x: 1005, startPoint y: 349, endPoint x: 1050, endPoint y: 3, distance: 349.1
click at [1039, 3] on html "Toggle navigation Home Practice Questions Speaking Practice Read Aloud Repeat S…" at bounding box center [520, 66] width 1040 height 503
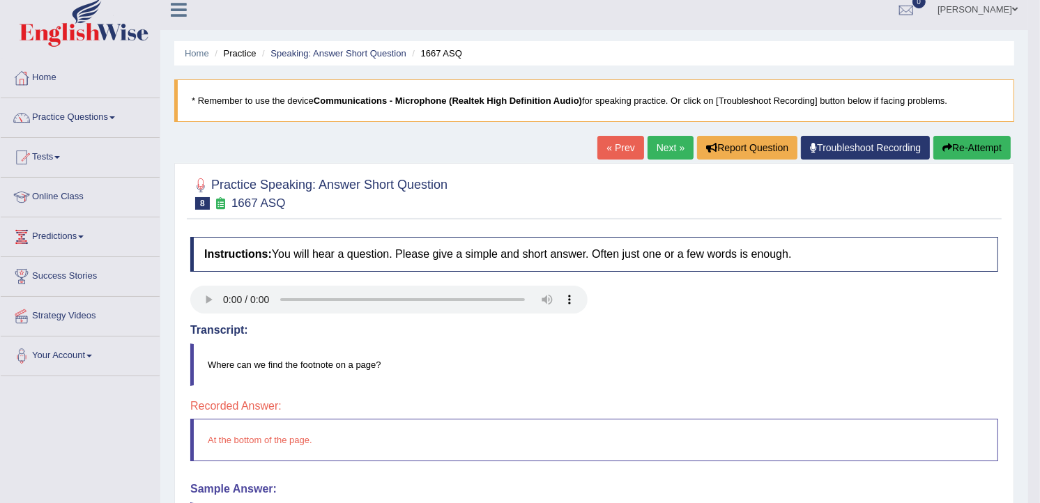
scroll to position [0, 0]
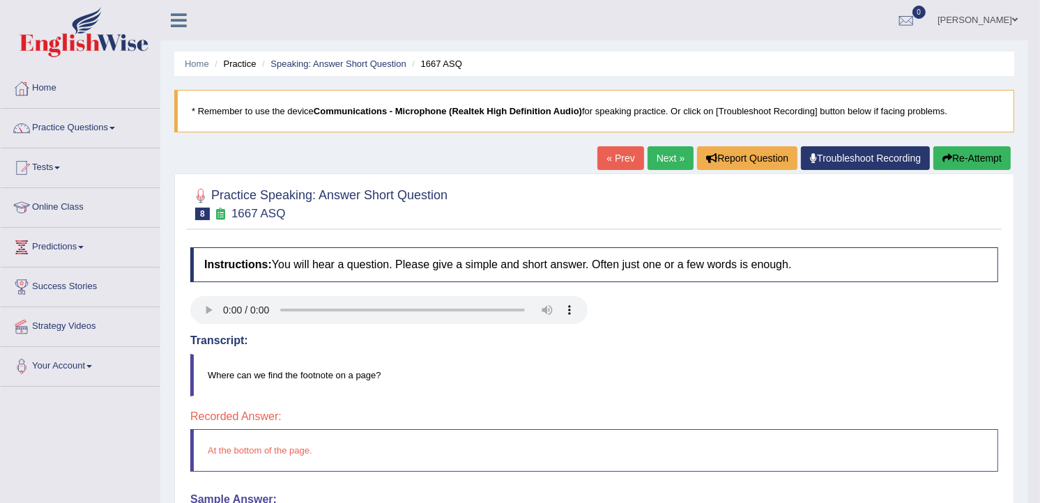
click at [670, 157] on link "Next »" at bounding box center [670, 158] width 46 height 24
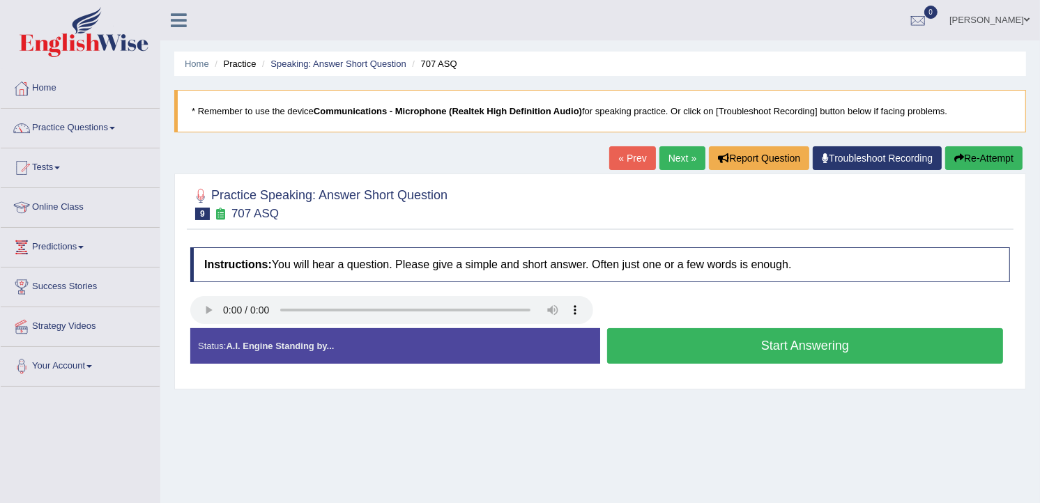
click at [692, 339] on button "Start Answering" at bounding box center [805, 346] width 396 height 36
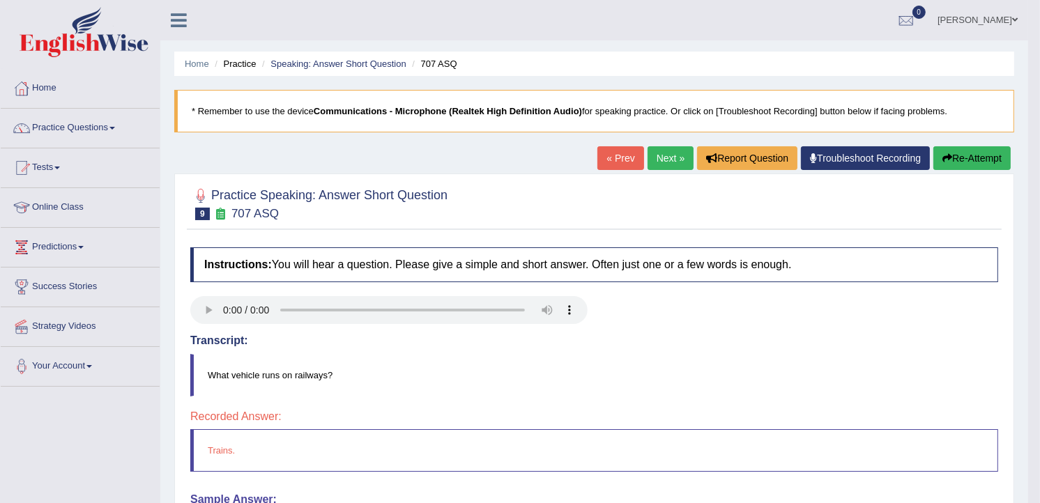
click at [665, 162] on link "Next »" at bounding box center [670, 158] width 46 height 24
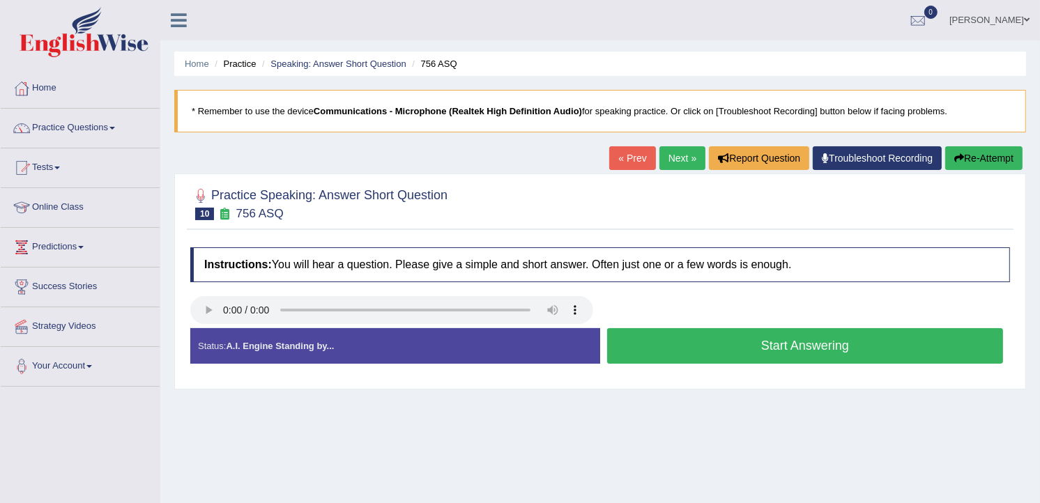
click at [683, 353] on button "Start Answering" at bounding box center [805, 346] width 396 height 36
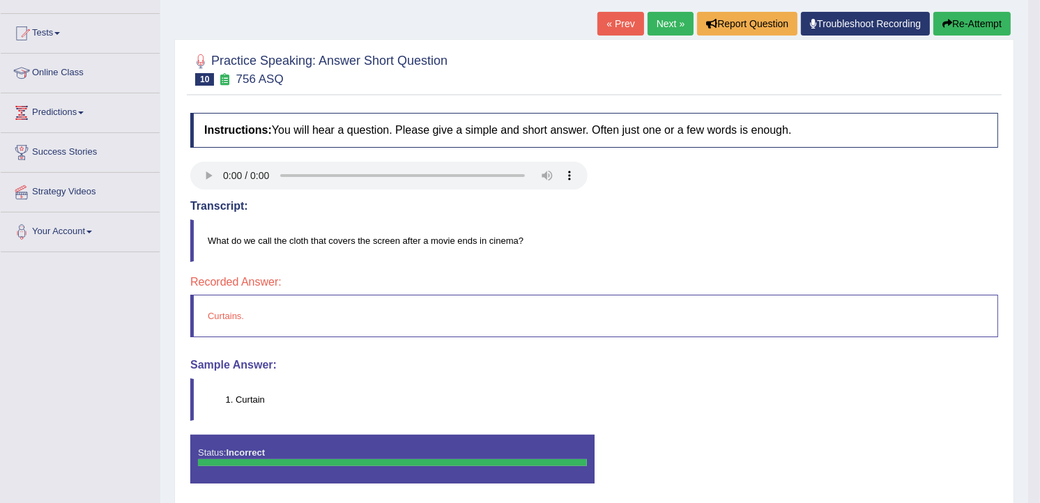
scroll to position [61, 0]
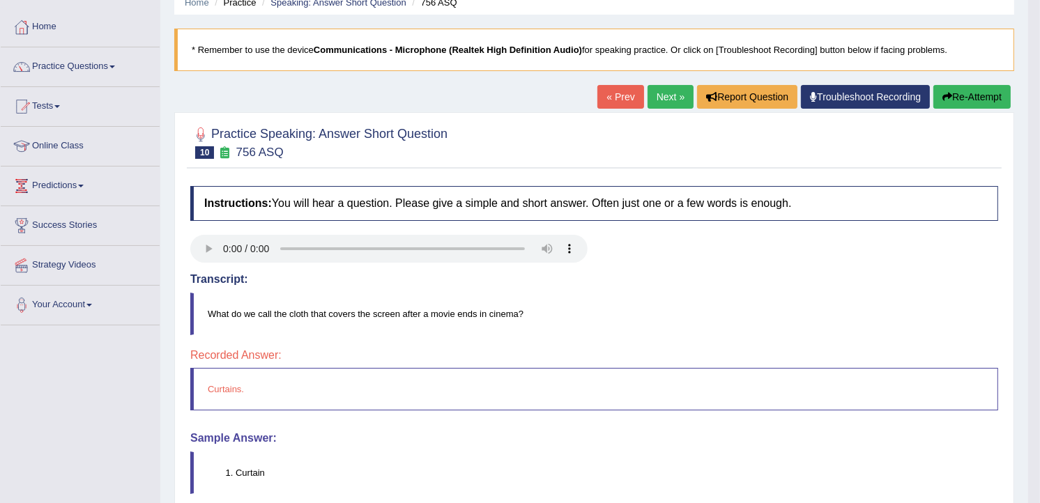
click at [667, 95] on link "Next »" at bounding box center [670, 97] width 46 height 24
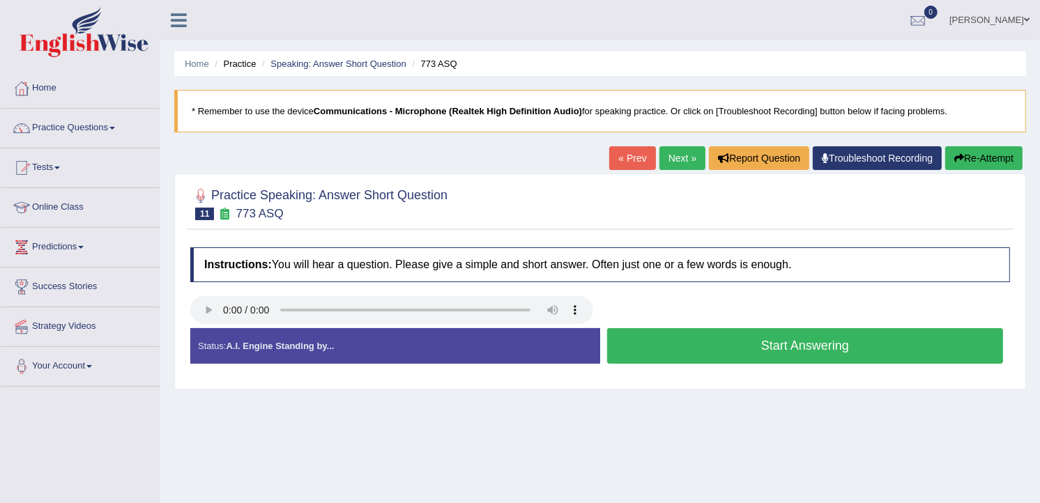
click at [651, 349] on button "Start Answering" at bounding box center [805, 346] width 396 height 36
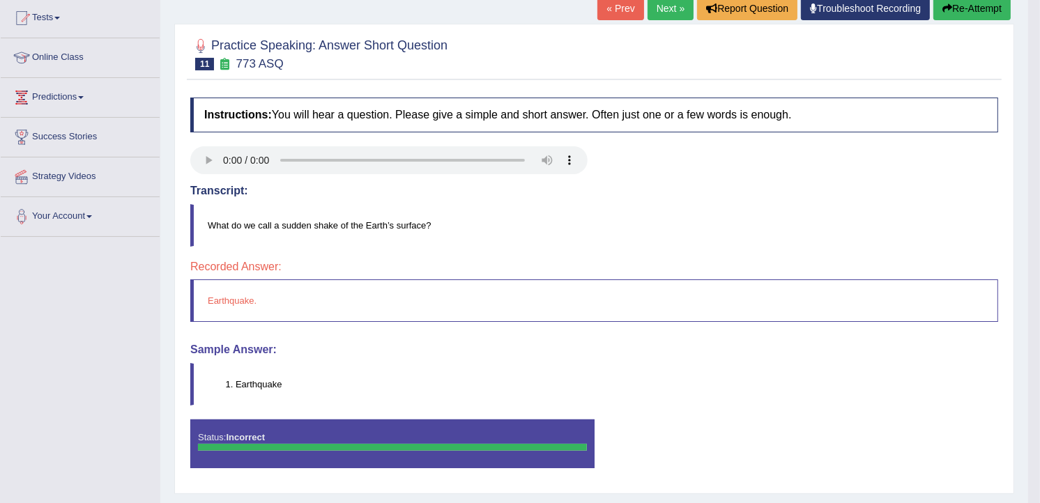
scroll to position [155, 0]
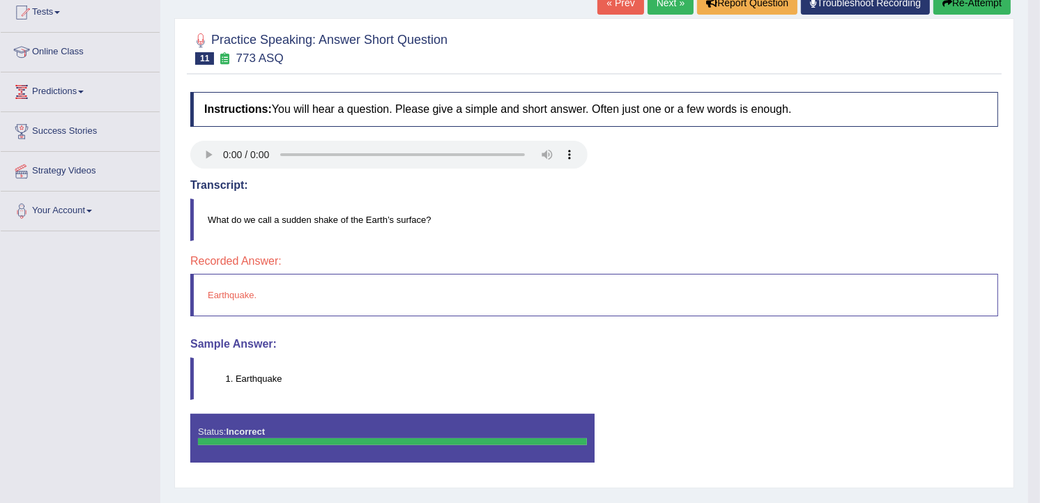
click at [665, 4] on link "Next »" at bounding box center [670, 3] width 46 height 24
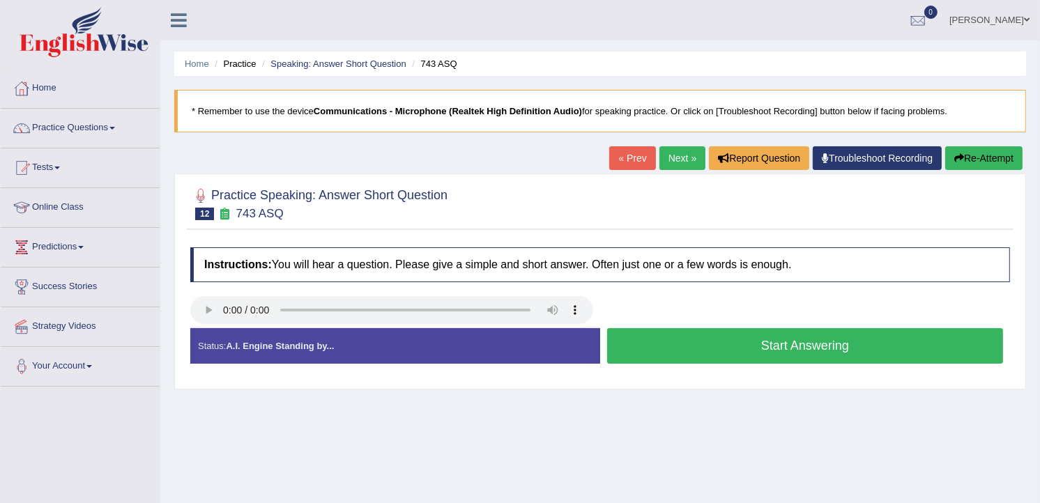
click at [645, 341] on button "Start Answering" at bounding box center [805, 346] width 396 height 36
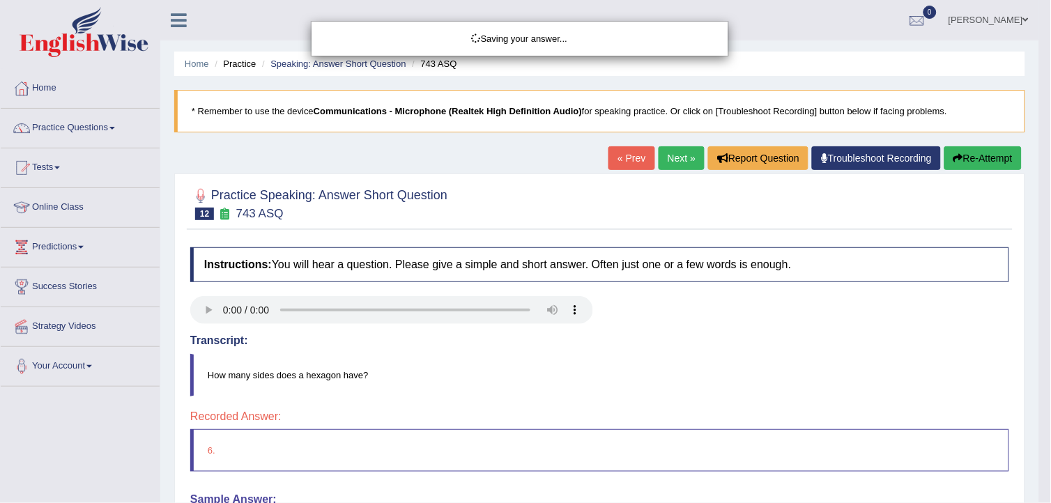
click at [1039, 490] on div "Saving your answer..." at bounding box center [525, 251] width 1051 height 503
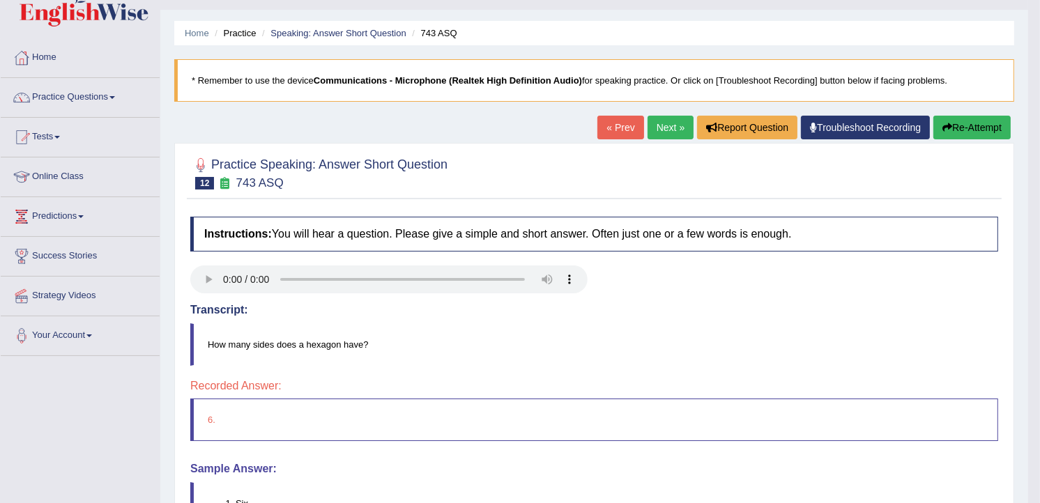
scroll to position [134, 0]
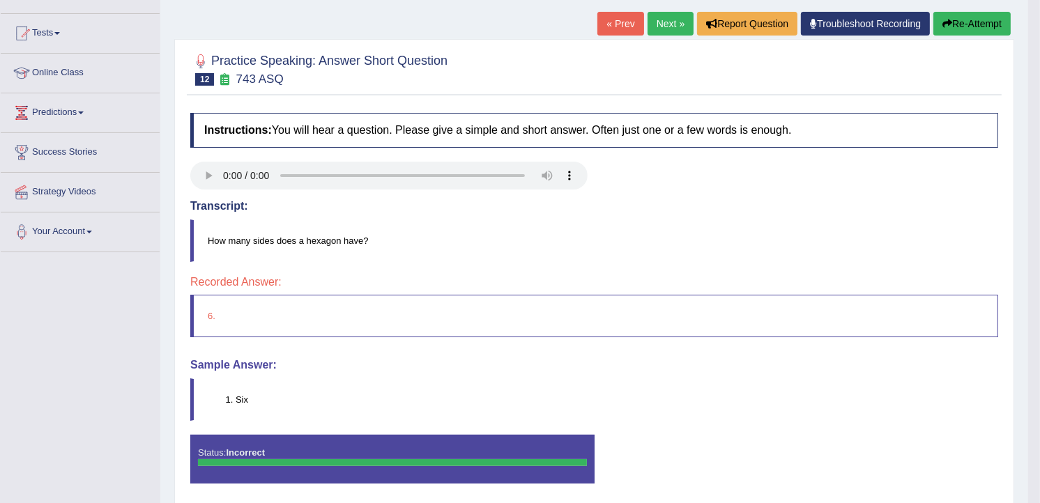
click at [663, 19] on link "Next »" at bounding box center [670, 24] width 46 height 24
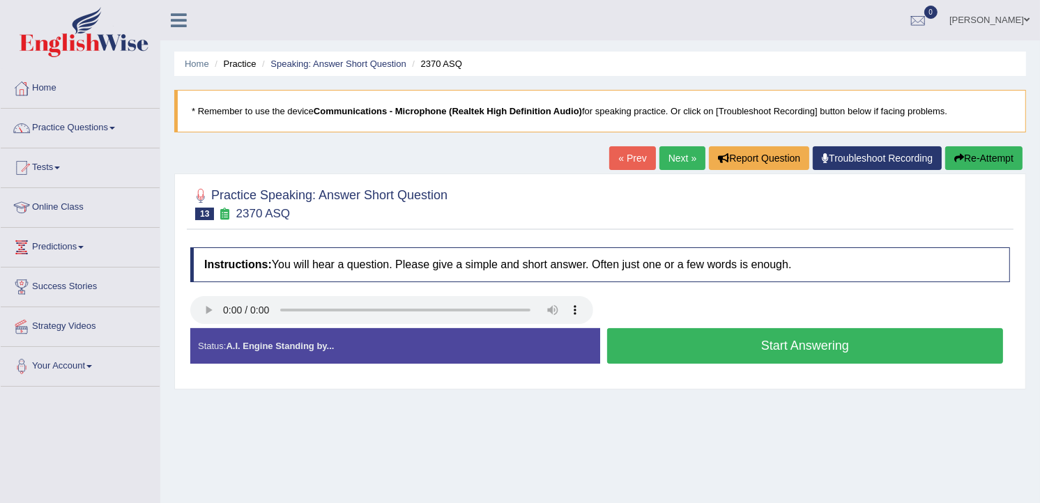
click at [656, 343] on button "Start Answering" at bounding box center [805, 346] width 396 height 36
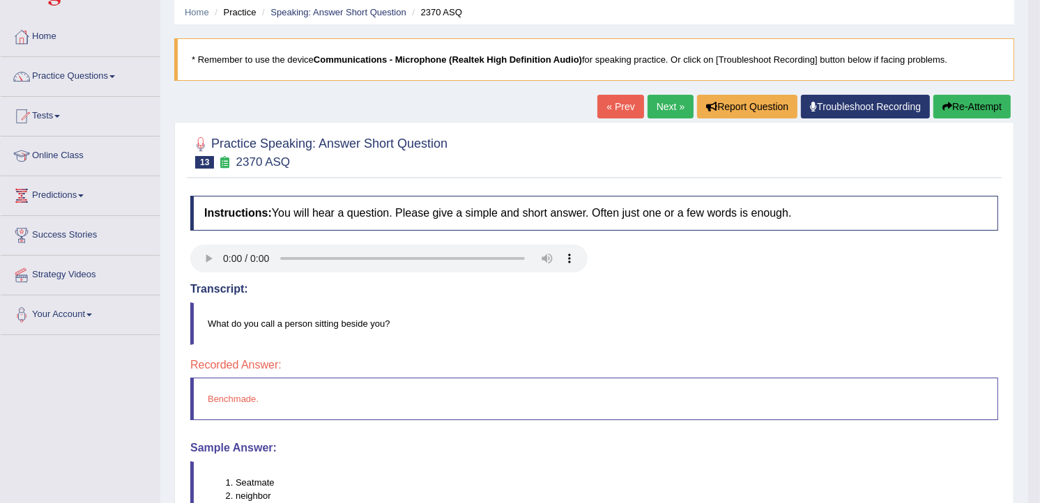
scroll to position [21, 0]
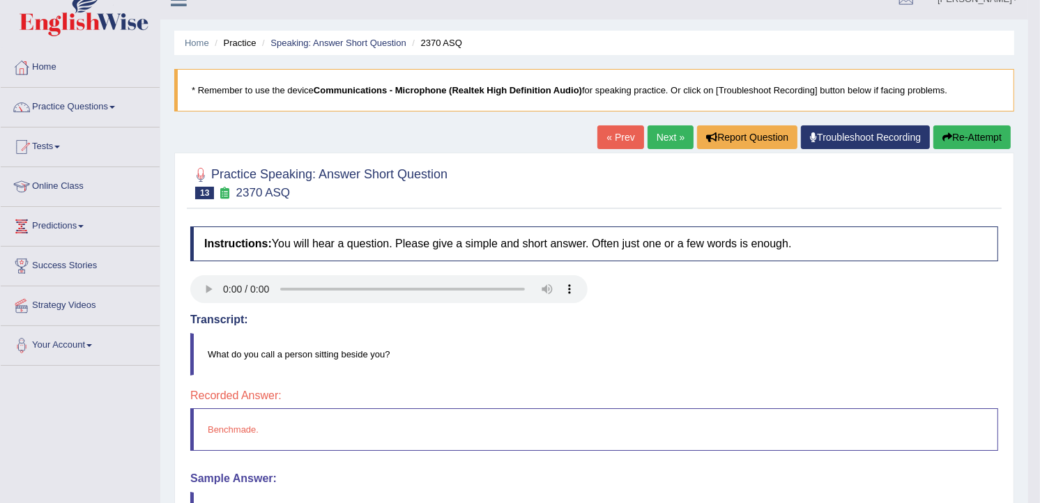
click at [670, 130] on link "Next »" at bounding box center [670, 137] width 46 height 24
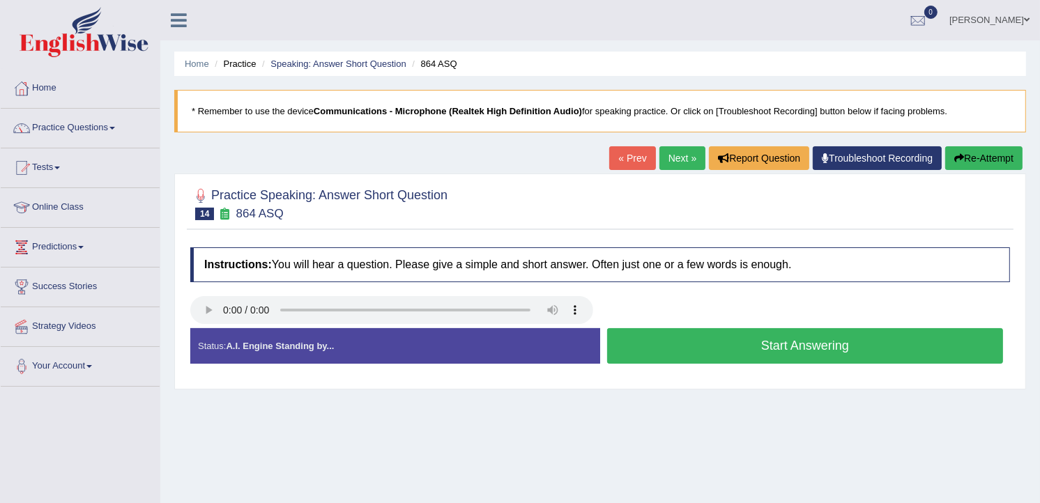
click at [692, 339] on button "Start Answering" at bounding box center [805, 346] width 396 height 36
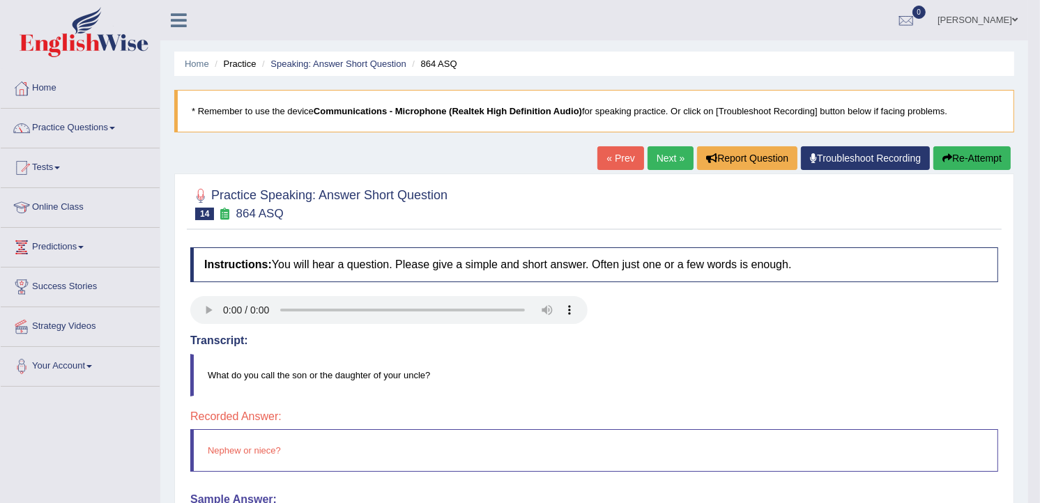
click at [657, 150] on link "Next »" at bounding box center [670, 158] width 46 height 24
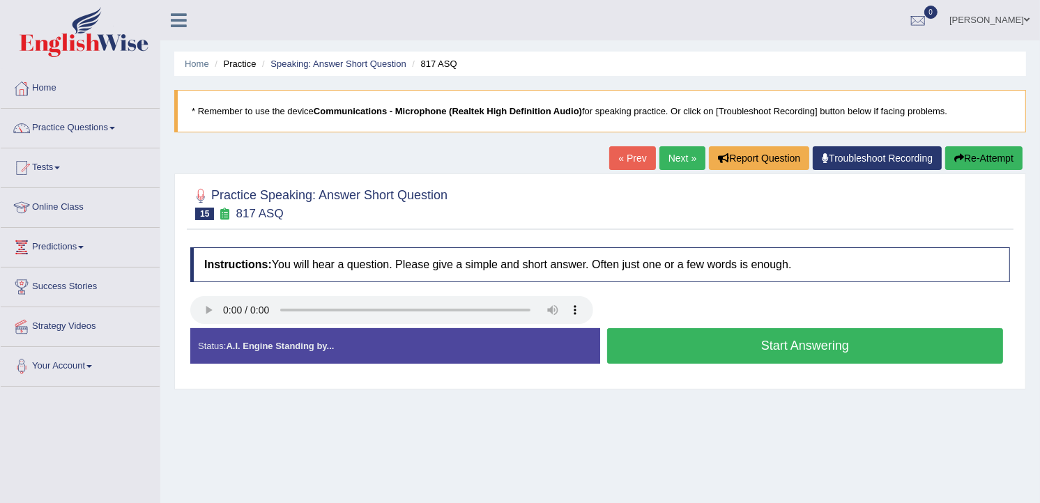
click at [670, 339] on button "Start Answering" at bounding box center [805, 346] width 396 height 36
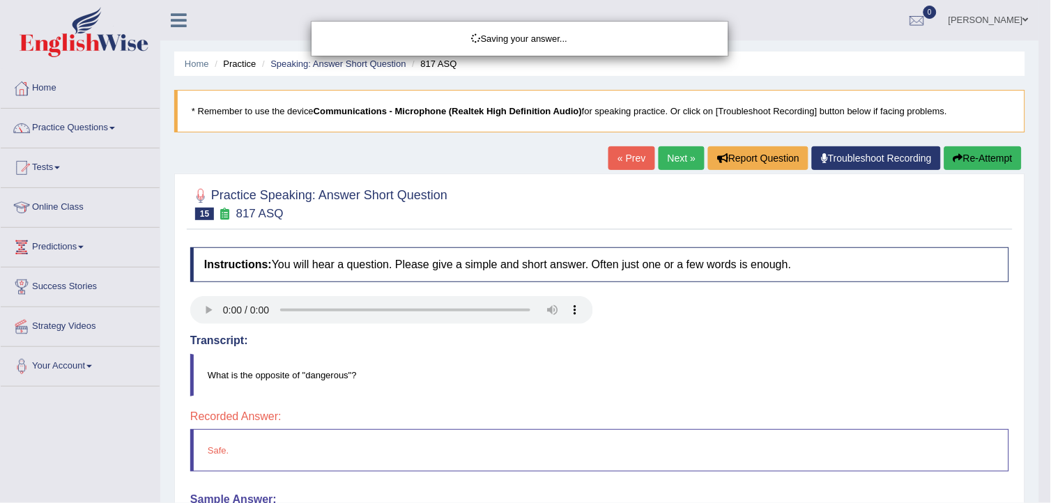
click at [1039, 492] on div "Saving your answer..." at bounding box center [525, 251] width 1051 height 503
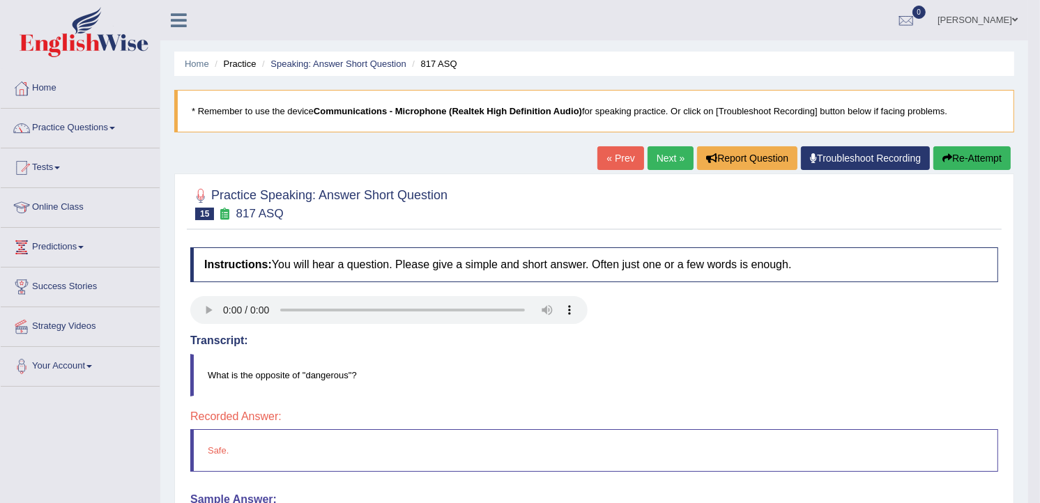
click at [666, 158] on link "Next »" at bounding box center [670, 158] width 46 height 24
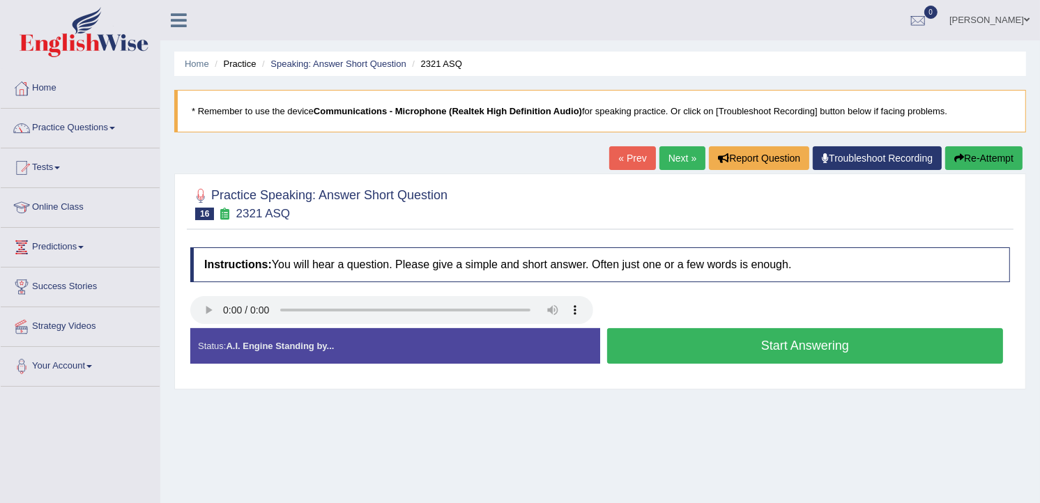
click at [621, 345] on button "Start Answering" at bounding box center [805, 346] width 396 height 36
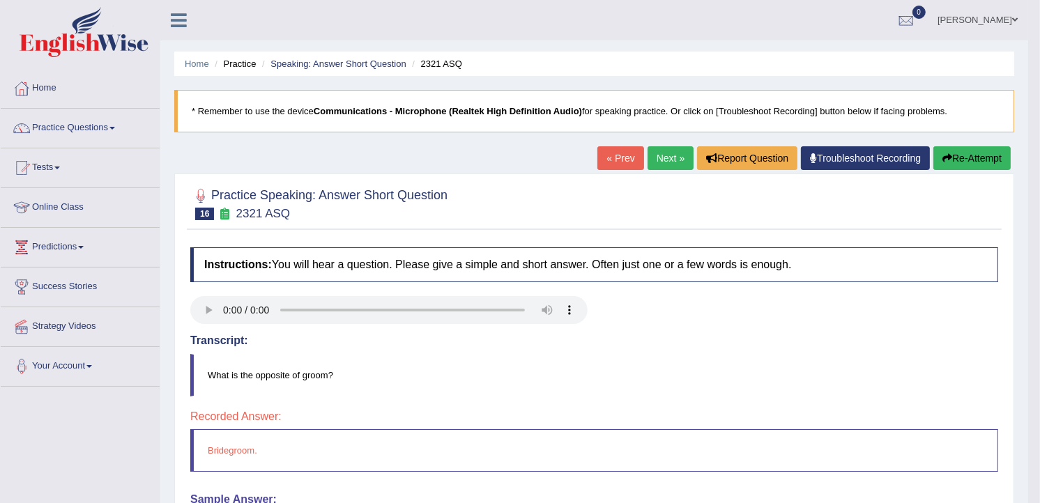
click at [672, 148] on link "Next »" at bounding box center [670, 158] width 46 height 24
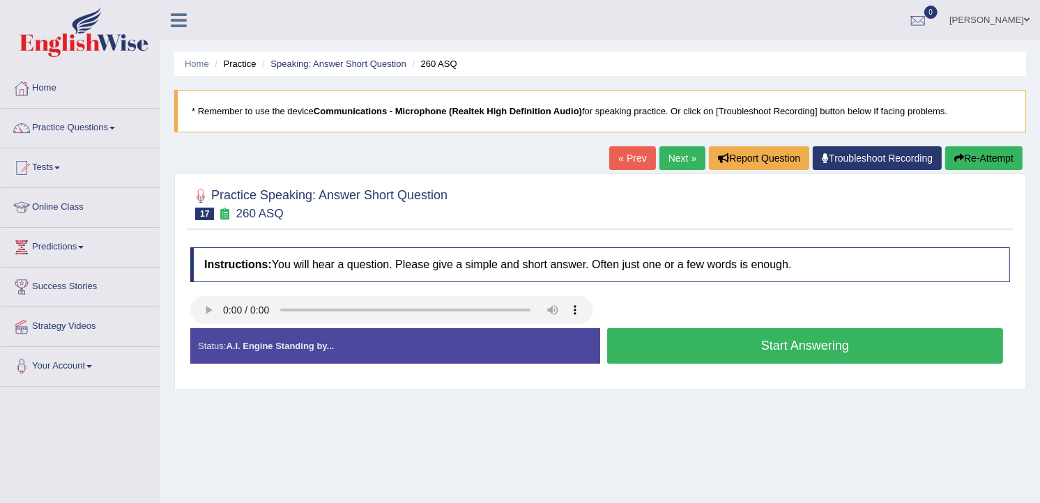
click at [611, 346] on button "Start Answering" at bounding box center [805, 346] width 396 height 36
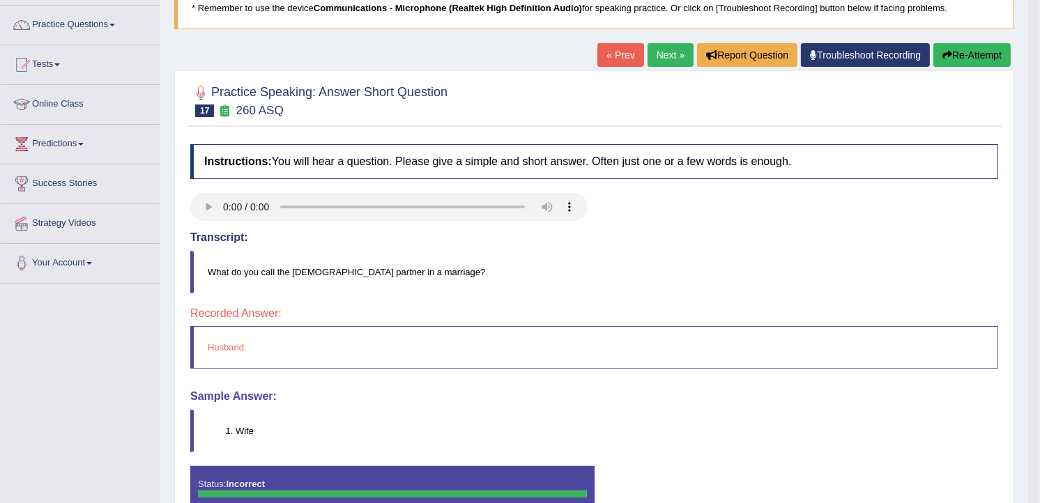
scroll to position [144, 0]
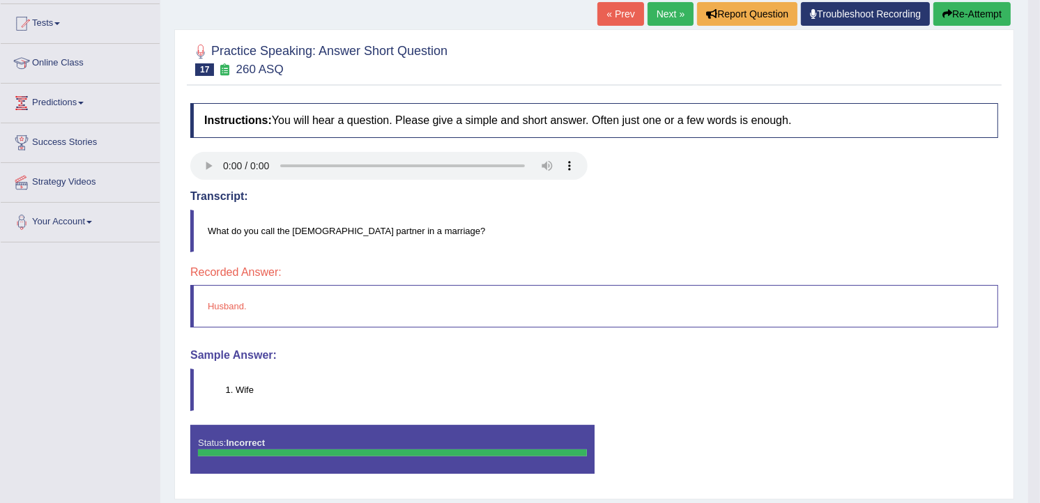
click at [970, 13] on button "Re-Attempt" at bounding box center [971, 14] width 77 height 24
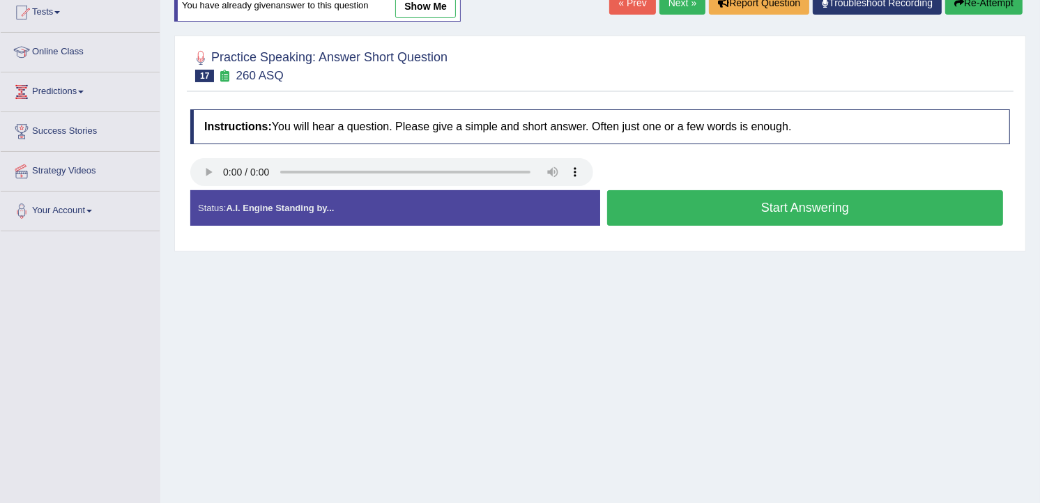
click at [226, 177] on div "Practice Speaking: Answer Short Question 17 260 ASQ Instructions: You will hear…" at bounding box center [599, 144] width 851 height 216
click at [609, 210] on button "Start Answering" at bounding box center [805, 208] width 396 height 36
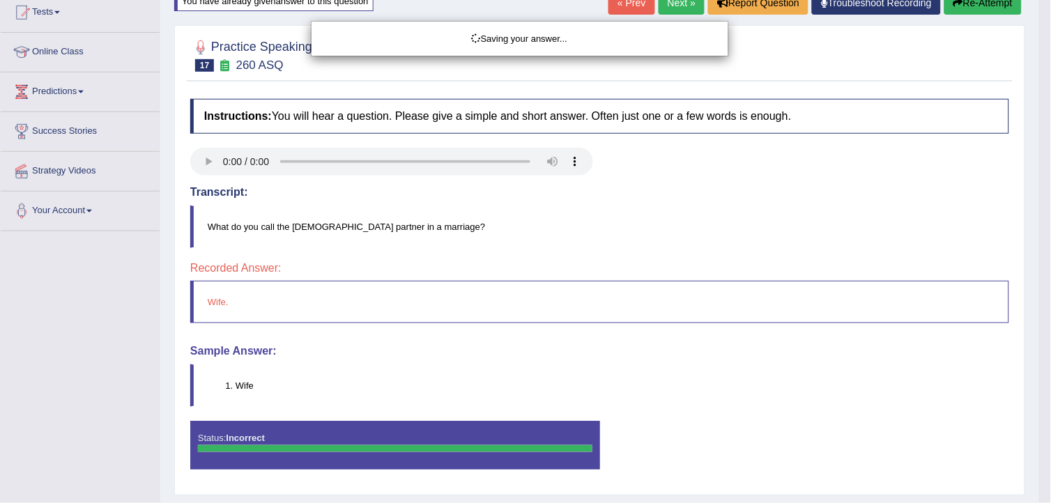
click at [1039, 493] on div "Saving your answer..." at bounding box center [525, 251] width 1051 height 503
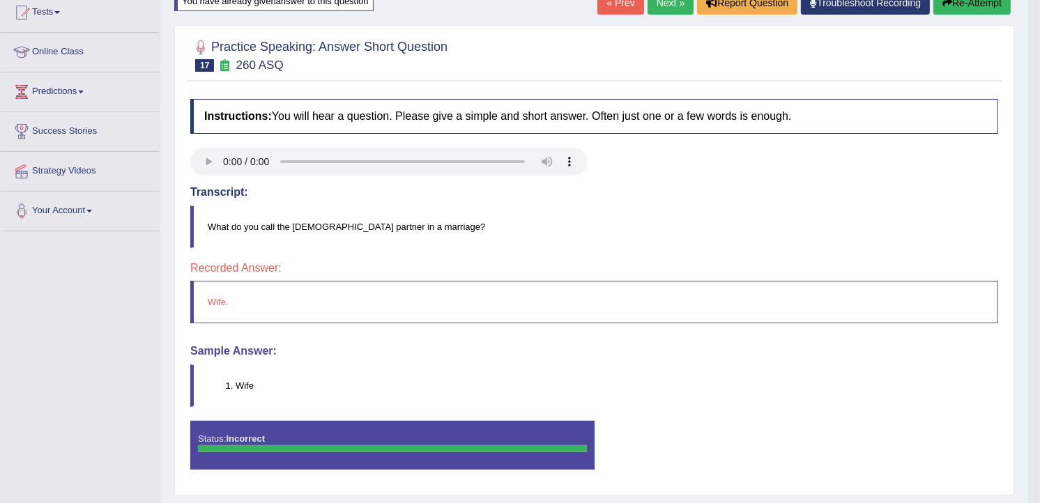
click at [672, 3] on link "Next »" at bounding box center [670, 3] width 46 height 24
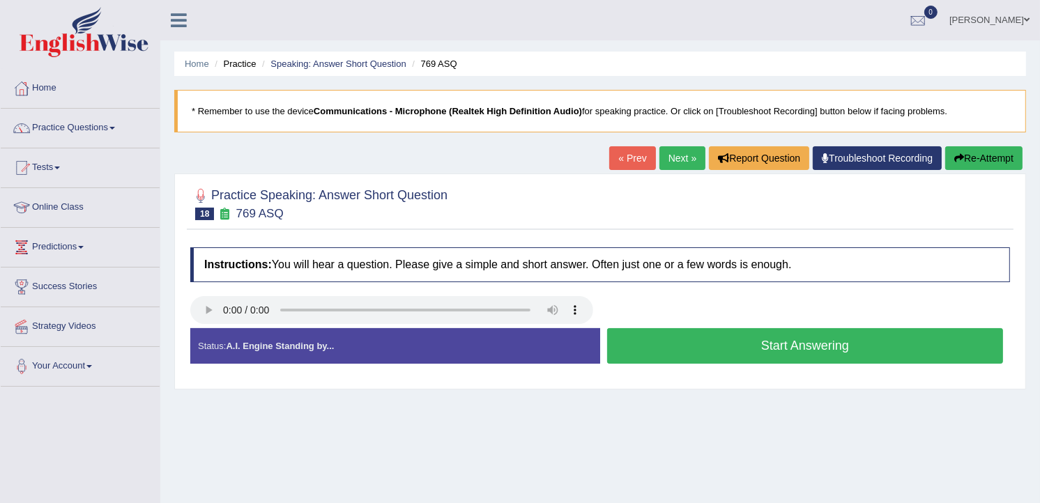
click at [632, 347] on button "Start Answering" at bounding box center [805, 346] width 396 height 36
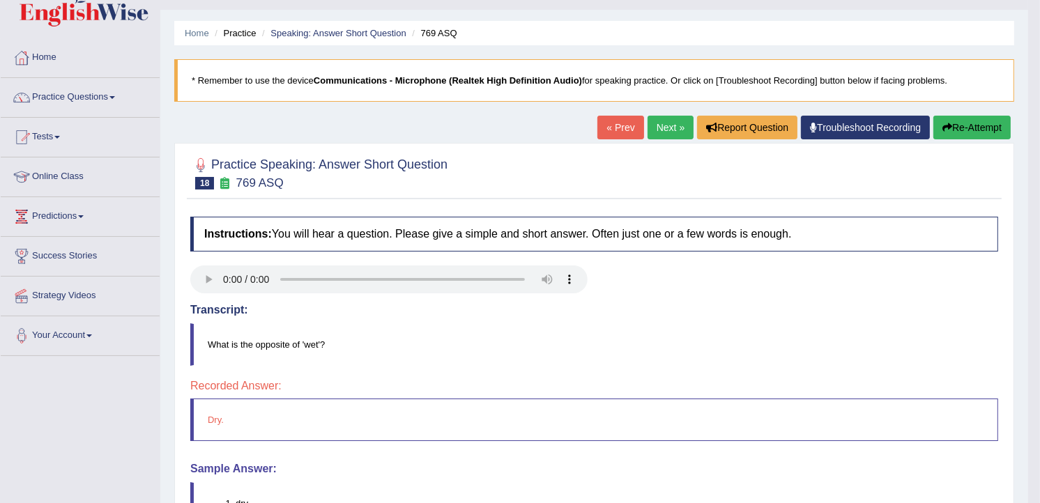
scroll to position [114, 0]
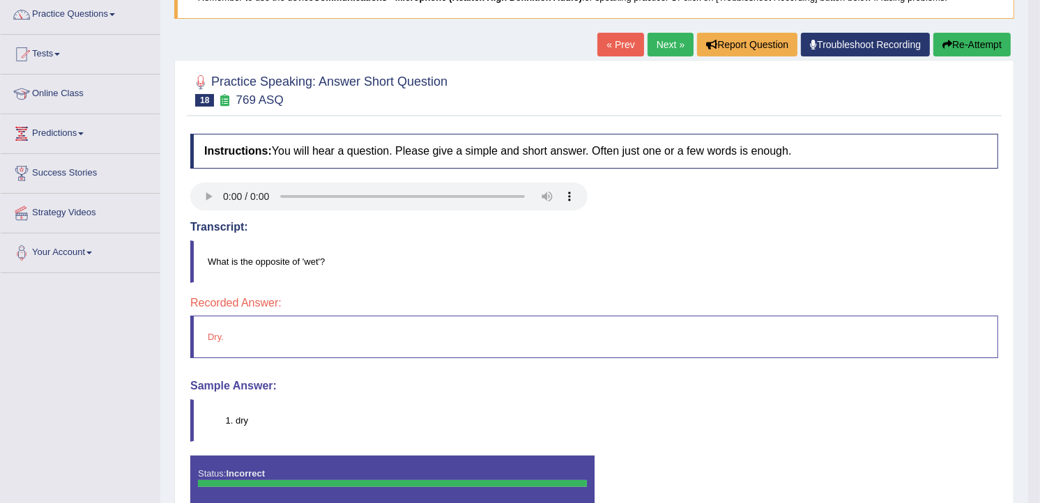
drag, startPoint x: 688, startPoint y: 220, endPoint x: 660, endPoint y: 49, distance: 173.0
click at [660, 49] on div "Home Practice Speaking: Answer Short Question 769 ASQ * Remember to use the dev…" at bounding box center [593, 234] width 867 height 697
click at [662, 45] on link "Next »" at bounding box center [670, 45] width 46 height 24
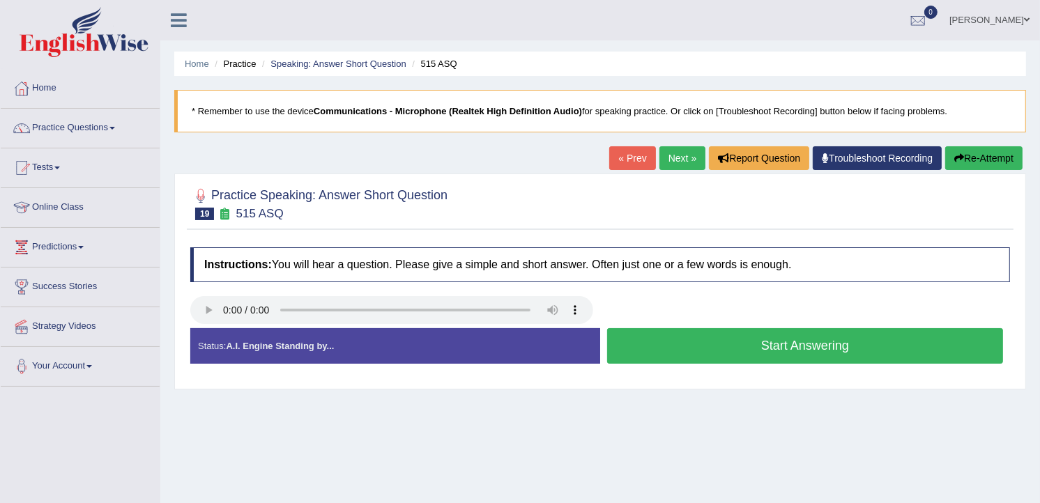
click at [631, 343] on button "Start Answering" at bounding box center [805, 346] width 396 height 36
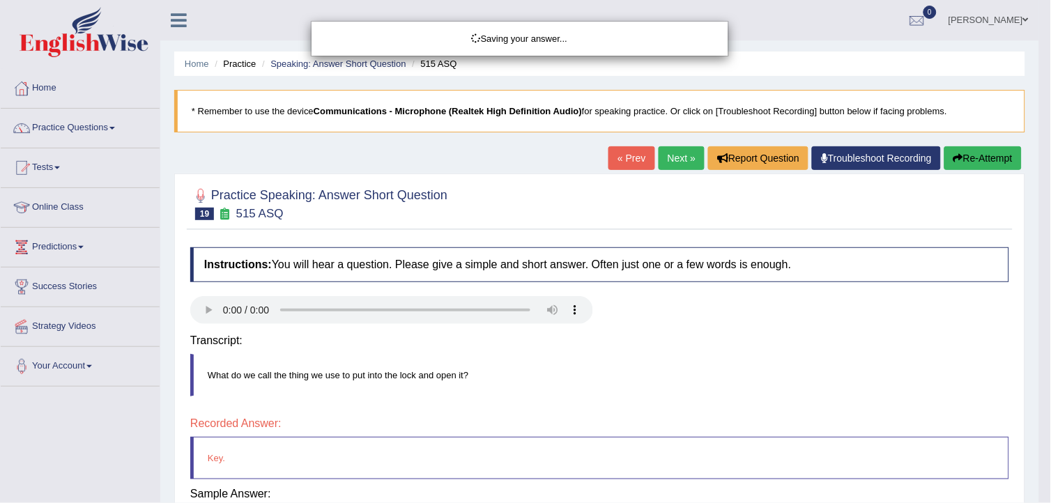
click at [1039, 493] on div "Saving your answer..." at bounding box center [525, 251] width 1051 height 503
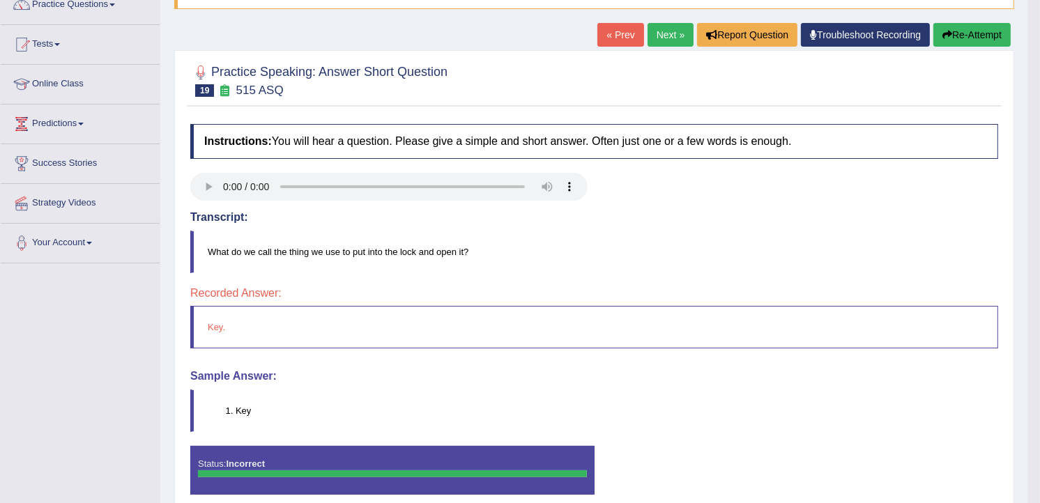
scroll to position [155, 0]
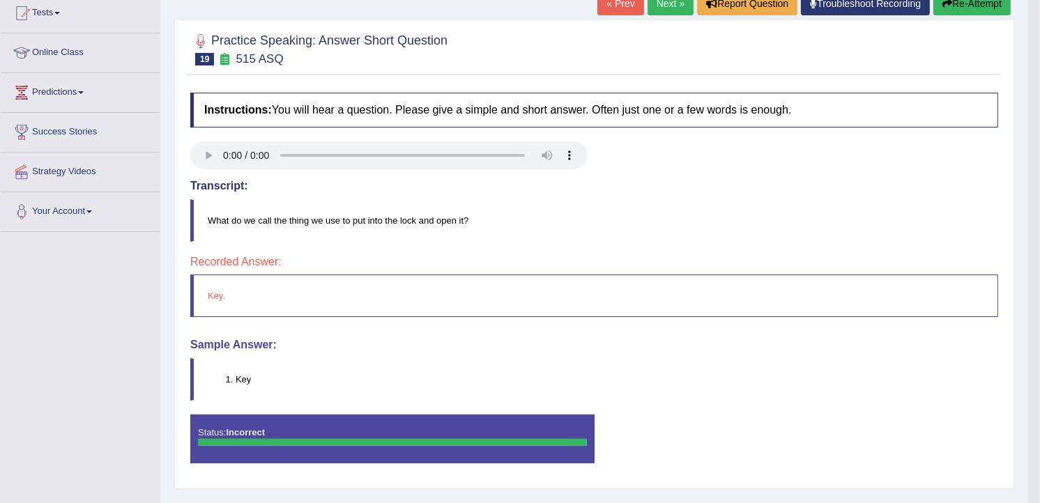
click at [664, 4] on link "Next »" at bounding box center [670, 4] width 46 height 24
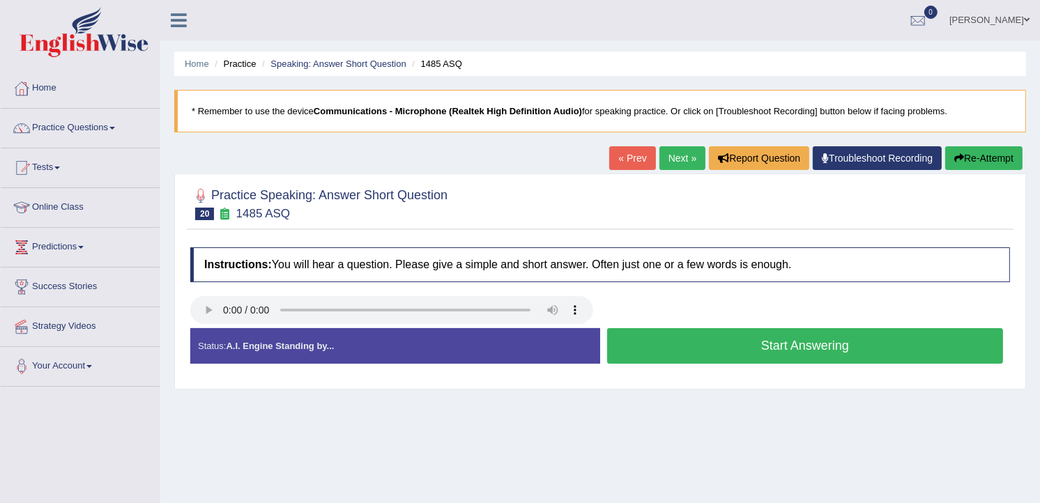
click at [664, 350] on button "Start Answering" at bounding box center [805, 346] width 396 height 36
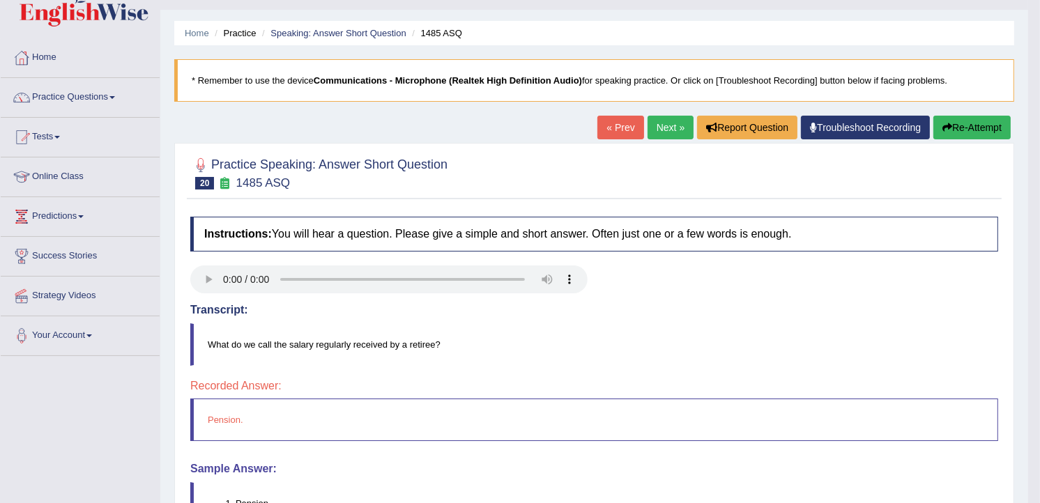
scroll to position [144, 0]
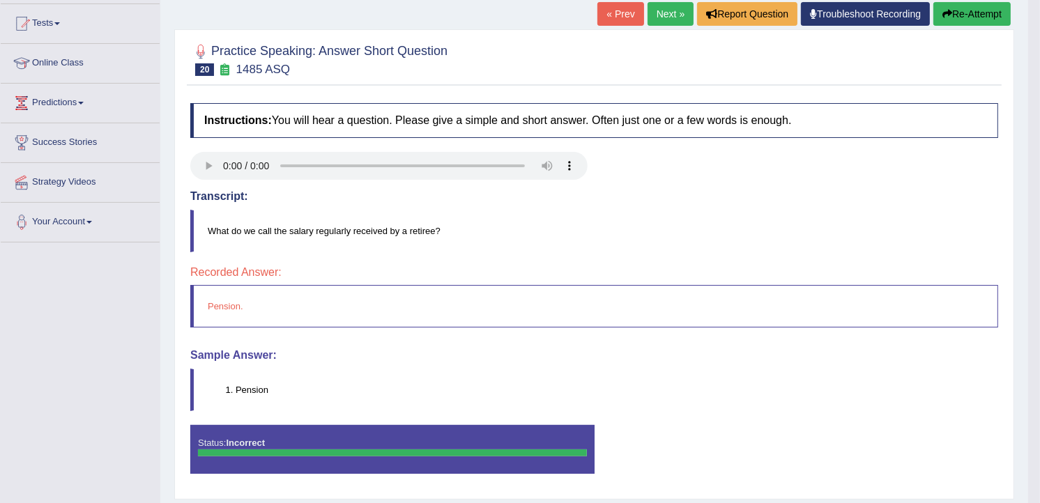
click at [654, 13] on link "Next »" at bounding box center [670, 14] width 46 height 24
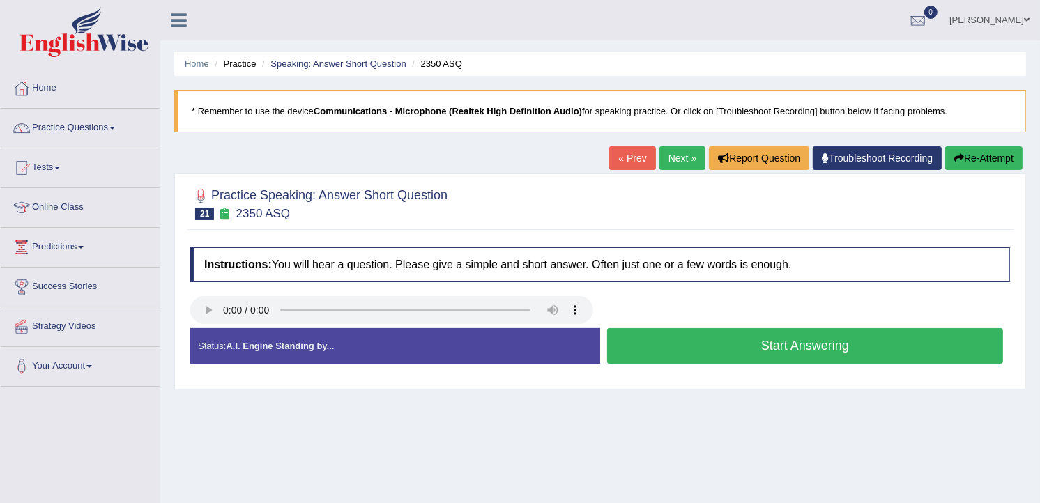
click at [618, 353] on button "Start Answering" at bounding box center [805, 346] width 396 height 36
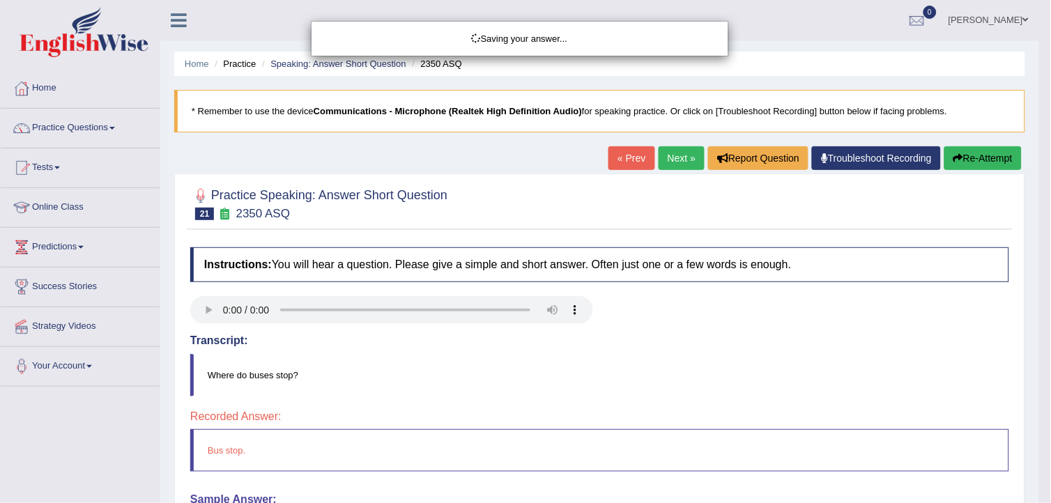
click at [1039, 490] on div "Saving your answer..." at bounding box center [525, 251] width 1051 height 503
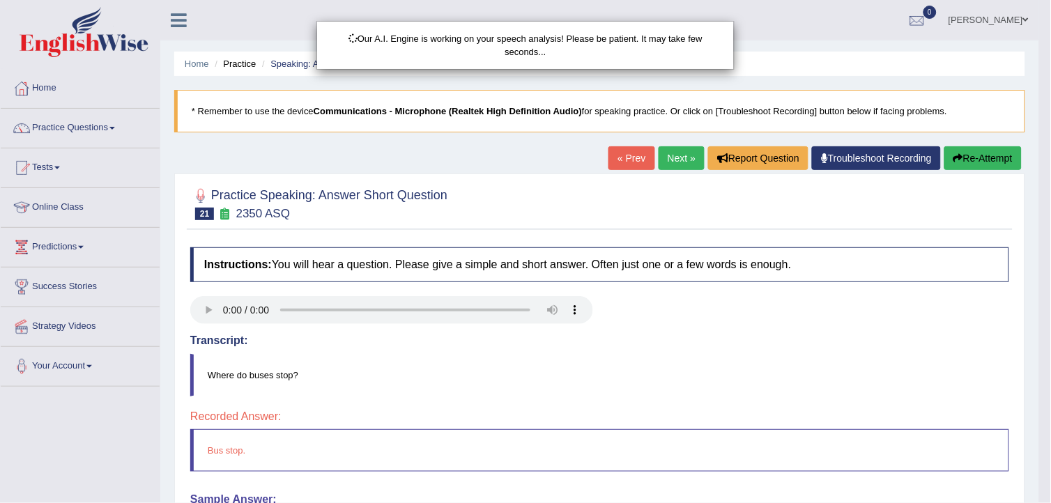
click at [1039, 489] on html "Toggle navigation Home Practice Questions Speaking Practice Read Aloud Repeat S…" at bounding box center [525, 251] width 1051 height 503
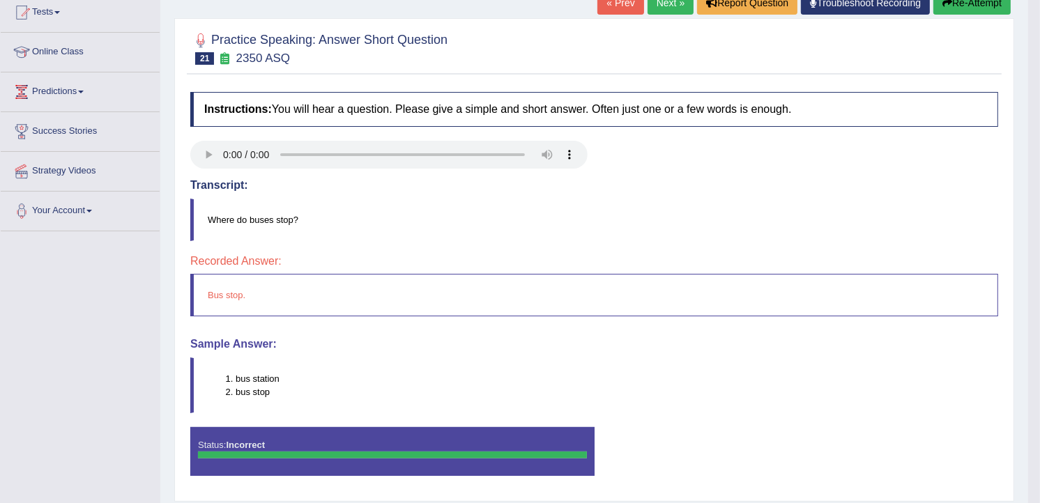
scroll to position [21, 0]
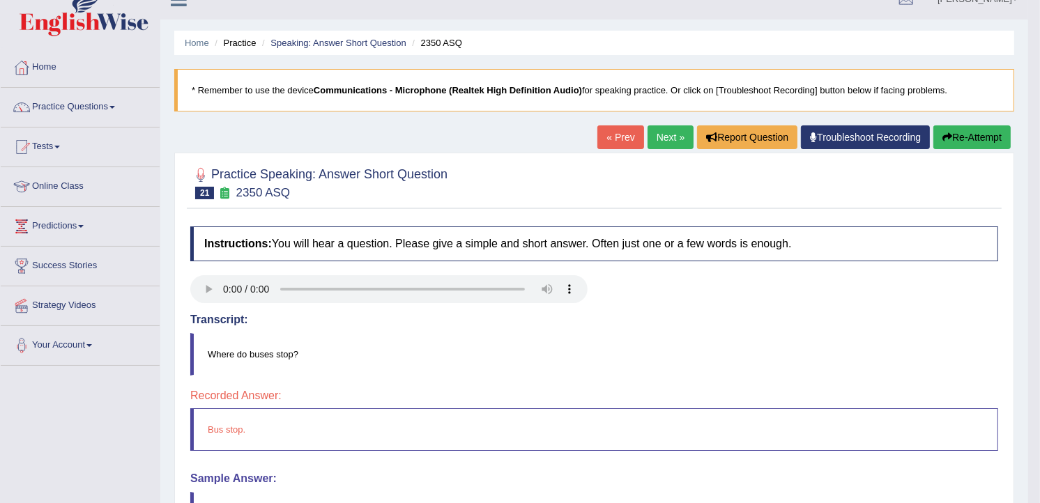
click at [660, 141] on link "Next »" at bounding box center [670, 137] width 46 height 24
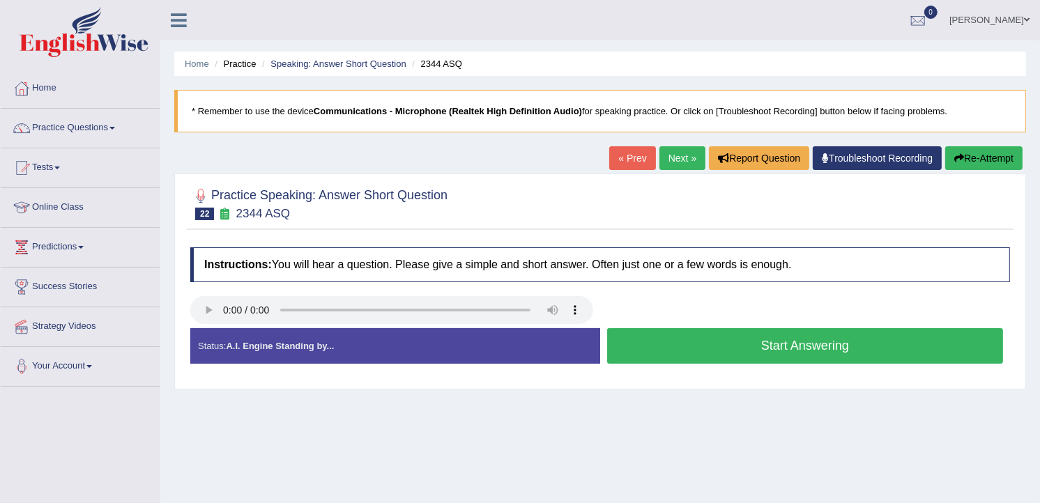
click at [676, 352] on button "Start Answering" at bounding box center [805, 346] width 396 height 36
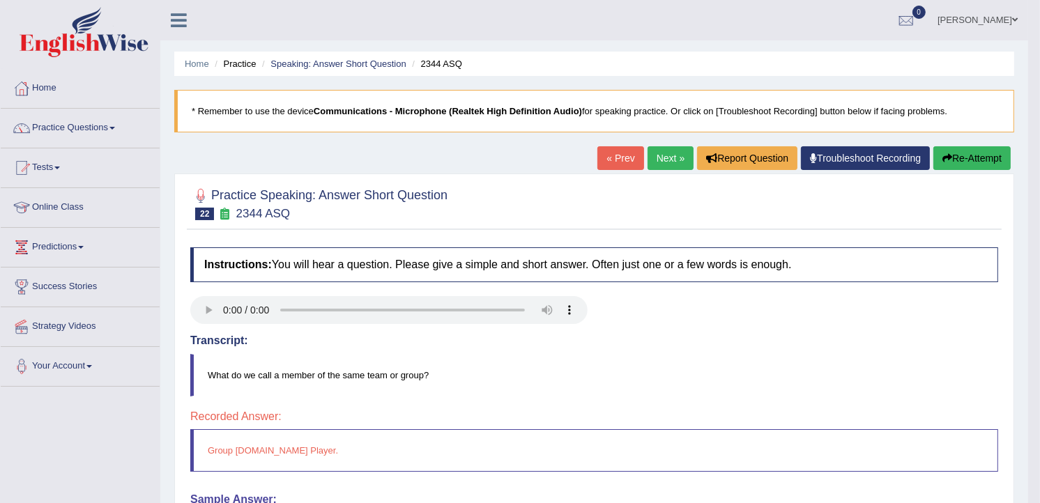
click at [660, 158] on link "Next »" at bounding box center [670, 158] width 46 height 24
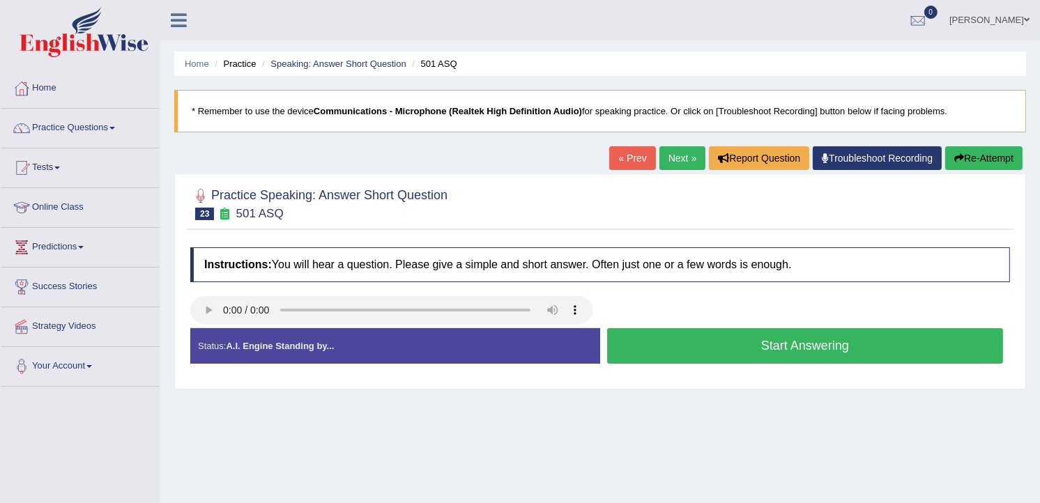
click at [616, 346] on button "Start Answering" at bounding box center [805, 346] width 396 height 36
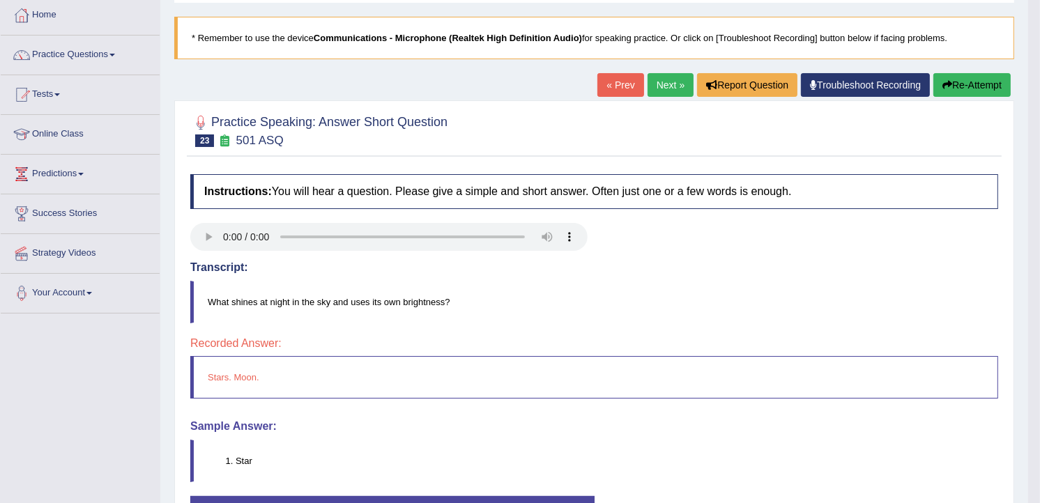
scroll to position [11, 0]
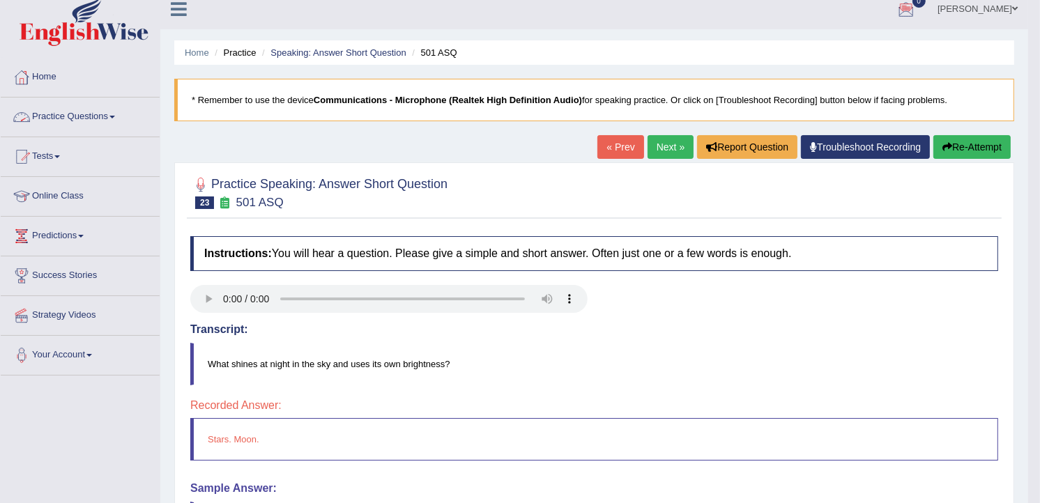
click at [66, 118] on link "Practice Questions" at bounding box center [80, 115] width 159 height 35
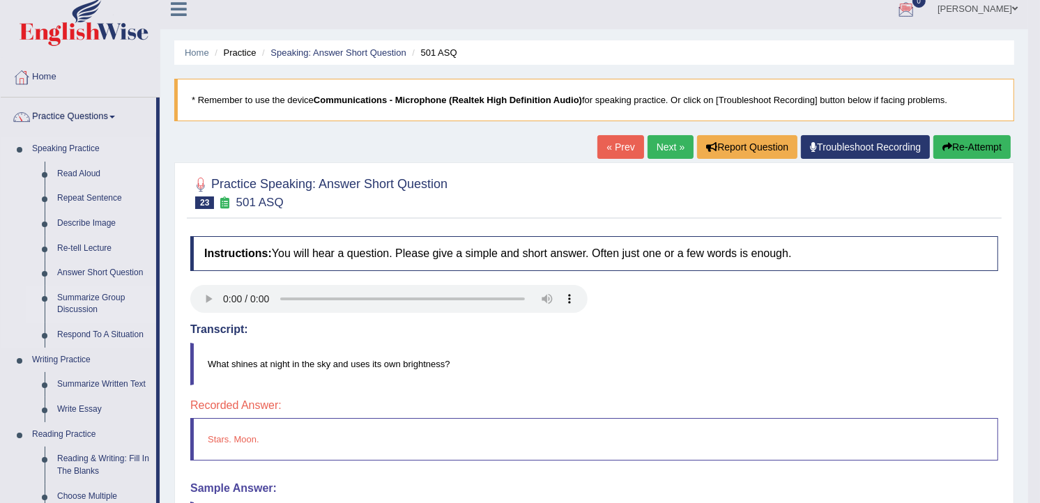
click at [77, 290] on link "Summarize Group Discussion" at bounding box center [103, 304] width 105 height 37
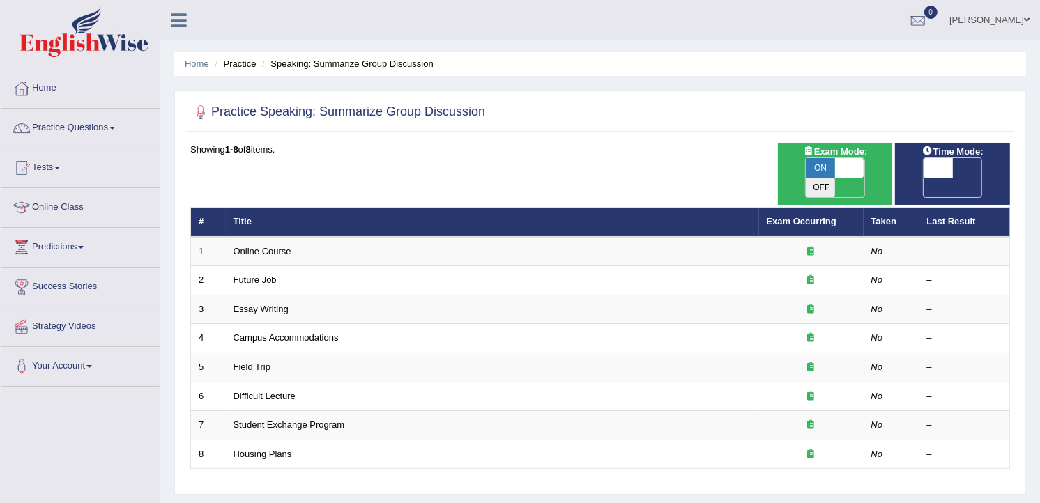
click at [77, 289] on link "Success Stories" at bounding box center [80, 285] width 159 height 35
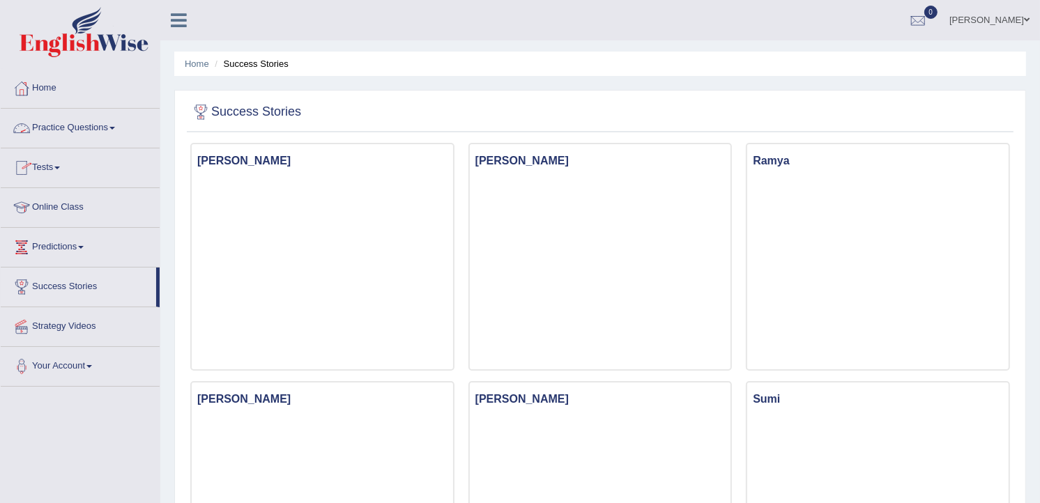
click at [85, 128] on link "Practice Questions" at bounding box center [80, 126] width 159 height 35
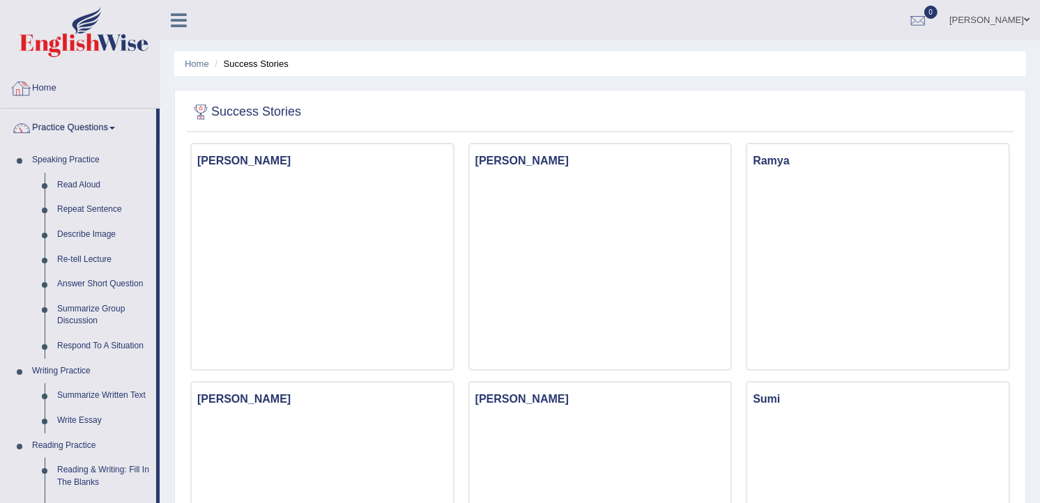
click at [59, 92] on link "Home" at bounding box center [80, 86] width 159 height 35
